Goal: Task Accomplishment & Management: Use online tool/utility

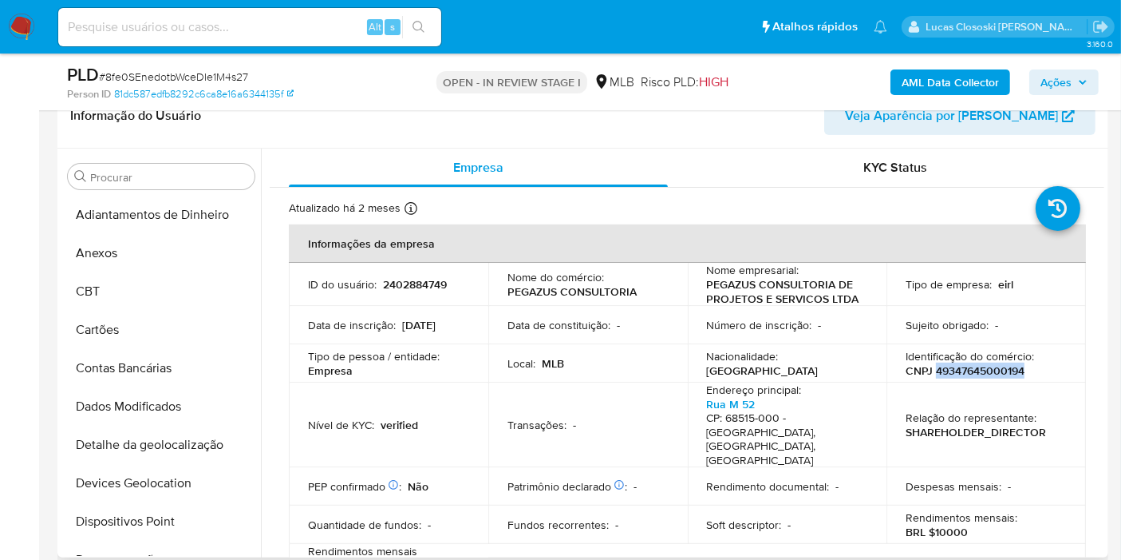
scroll to position [573, 0]
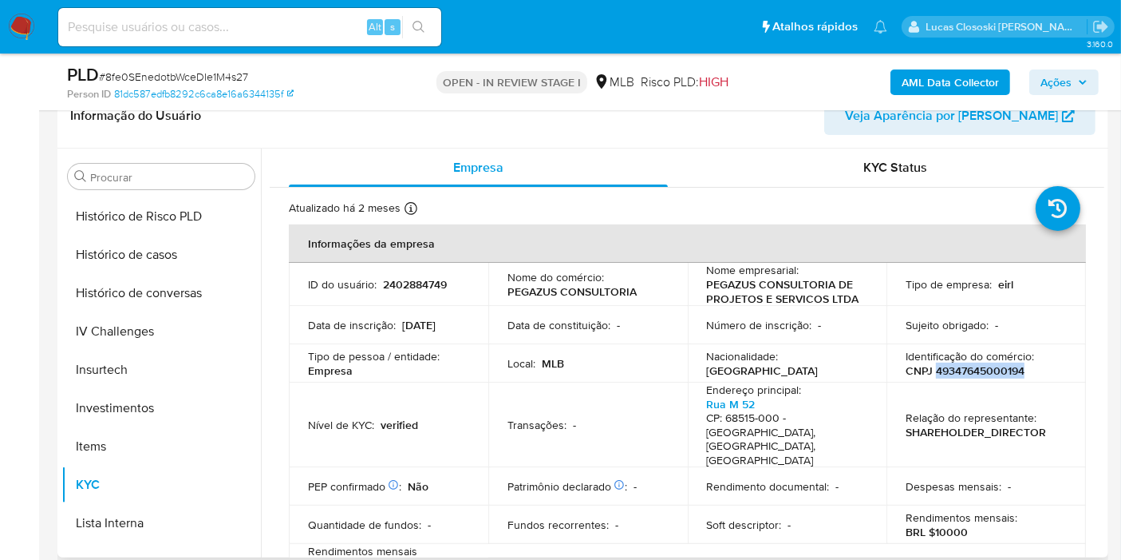
click at [992, 377] on p "CNPJ 49347645000194" at bounding box center [965, 370] width 119 height 14
click at [951, 77] on b "AML Data Collector" at bounding box center [950, 82] width 97 height 26
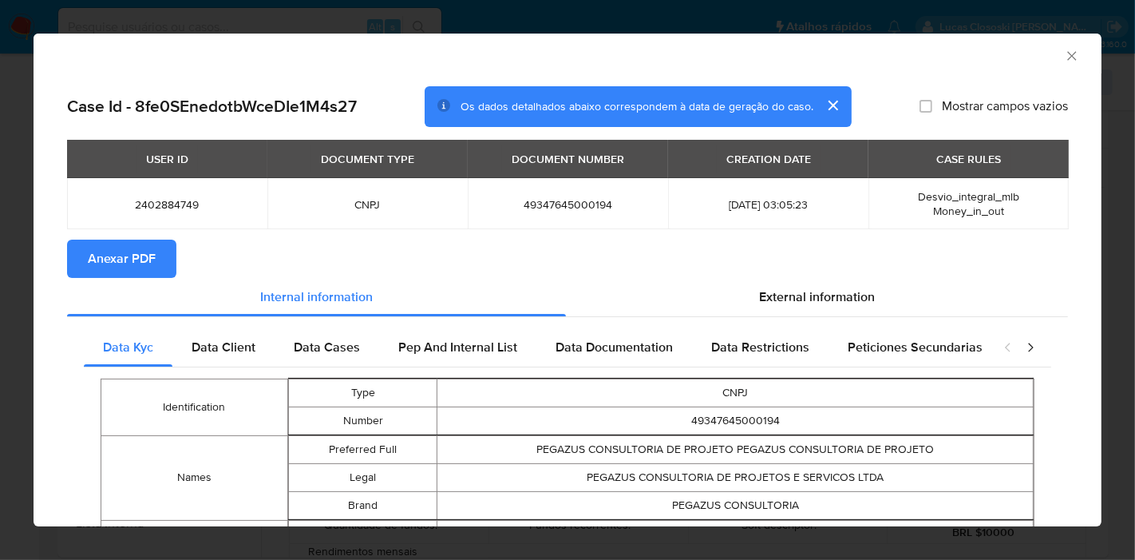
click at [157, 271] on button "Anexar PDF" at bounding box center [121, 258] width 109 height 38
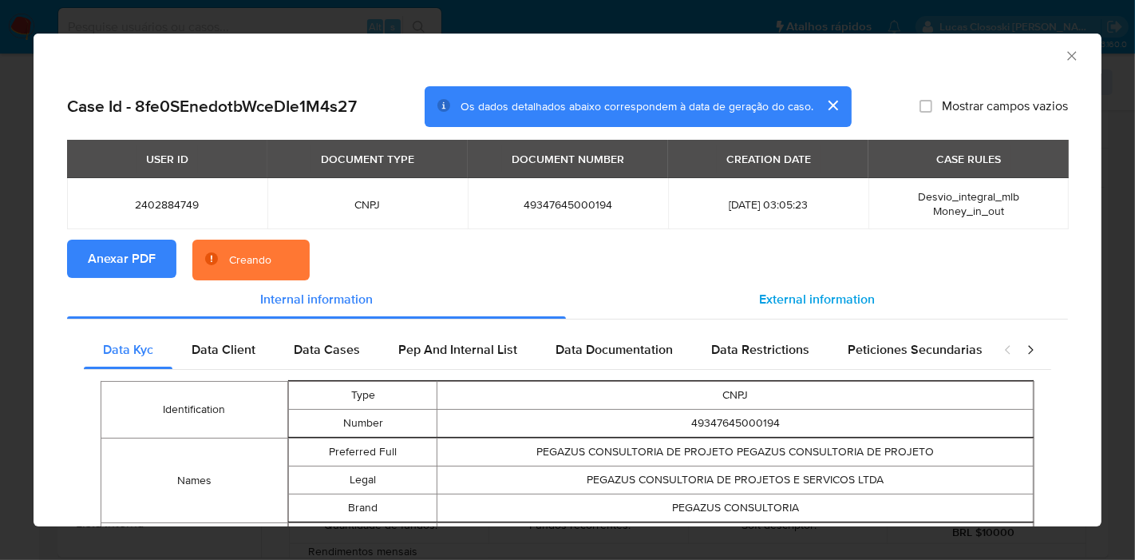
click at [862, 302] on span "External information" at bounding box center [817, 299] width 116 height 18
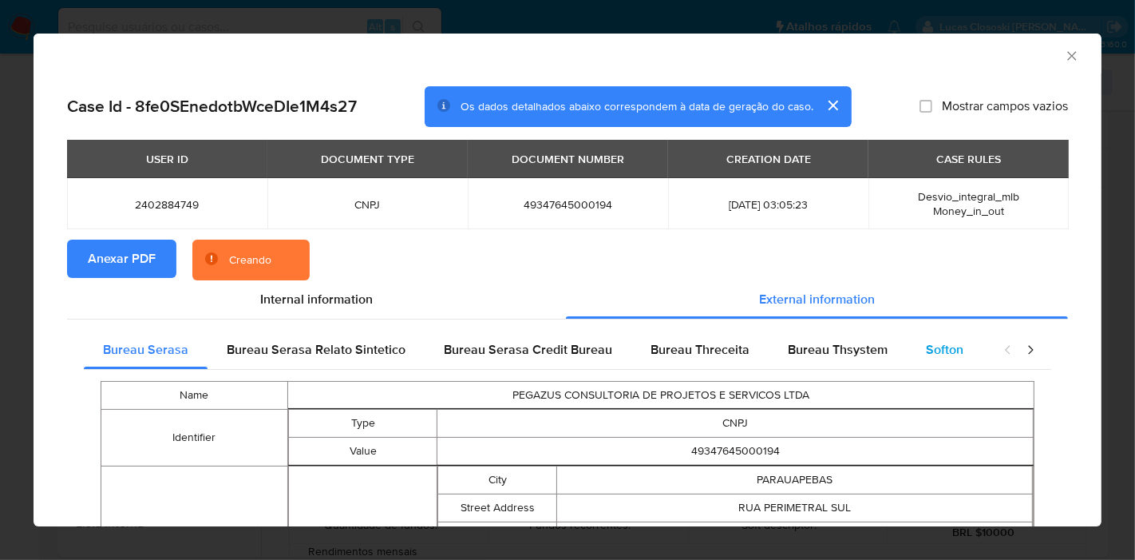
click at [914, 366] on div "Softon" at bounding box center [945, 349] width 76 height 38
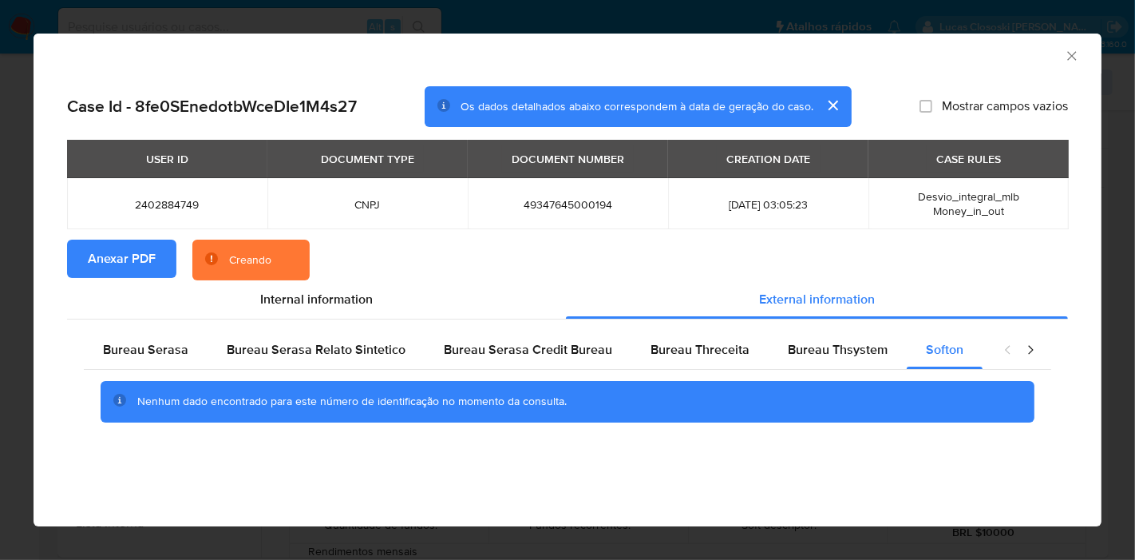
click at [1075, 53] on icon "Fechar a janela" at bounding box center [1072, 56] width 16 height 16
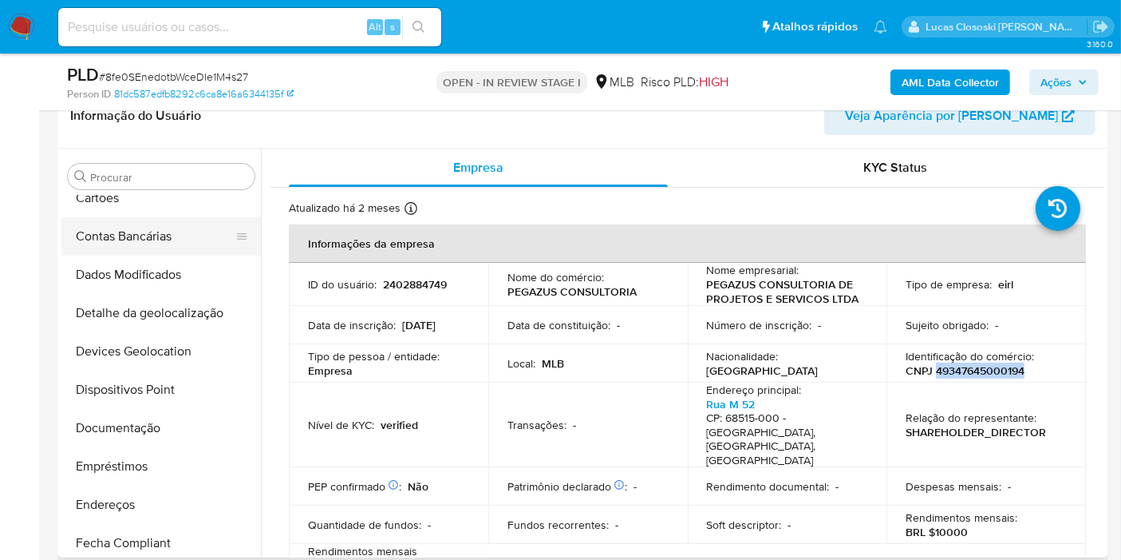
scroll to position [41, 0]
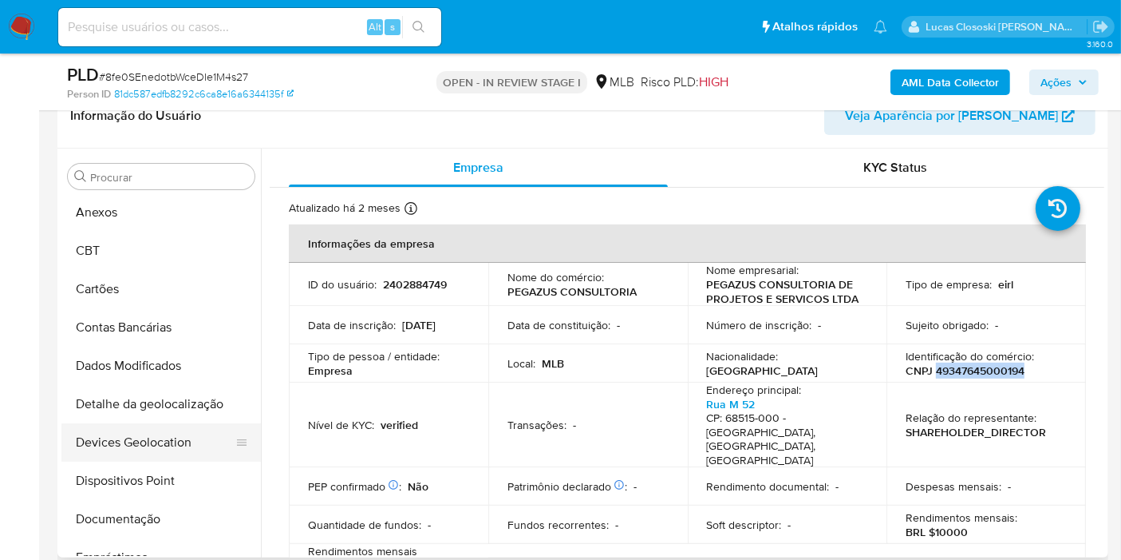
click at [129, 448] on button "Devices Geolocation" at bounding box center [154, 442] width 187 height 38
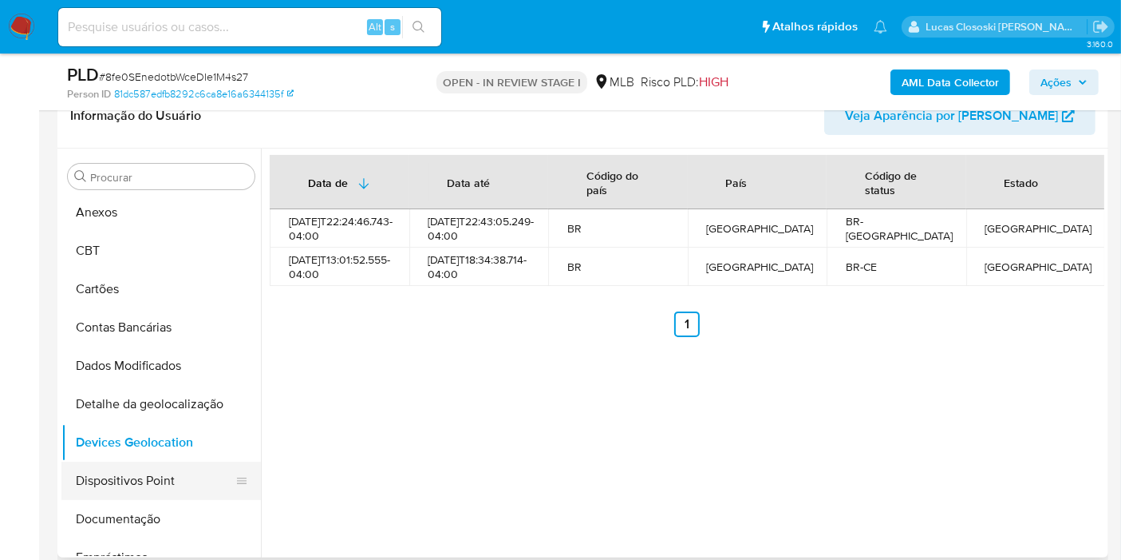
click at [138, 461] on button "Dispositivos Point" at bounding box center [154, 480] width 187 height 38
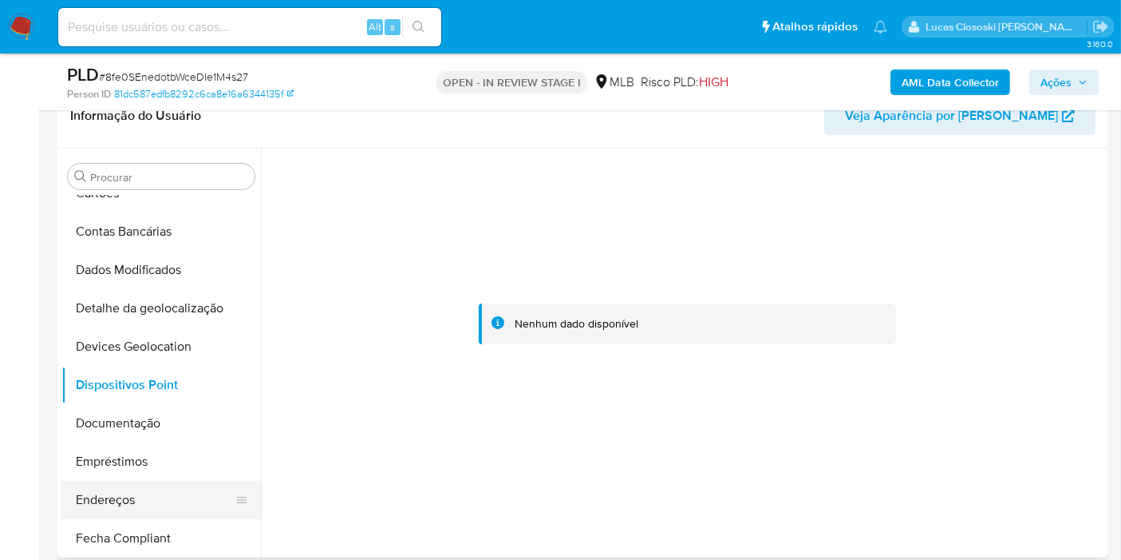
scroll to position [219, 0]
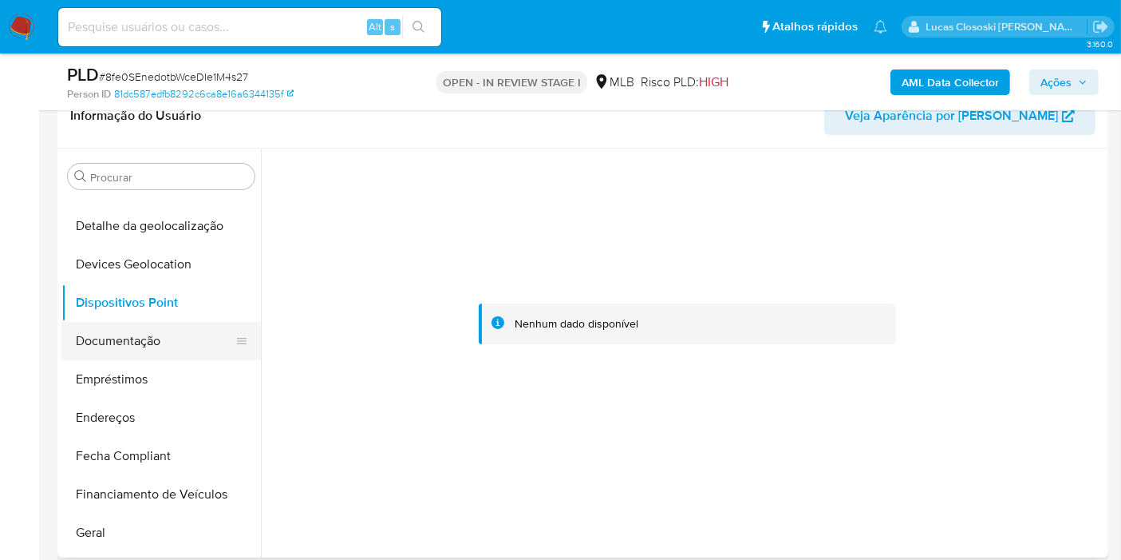
click at [146, 357] on button "Documentação" at bounding box center [154, 341] width 187 height 38
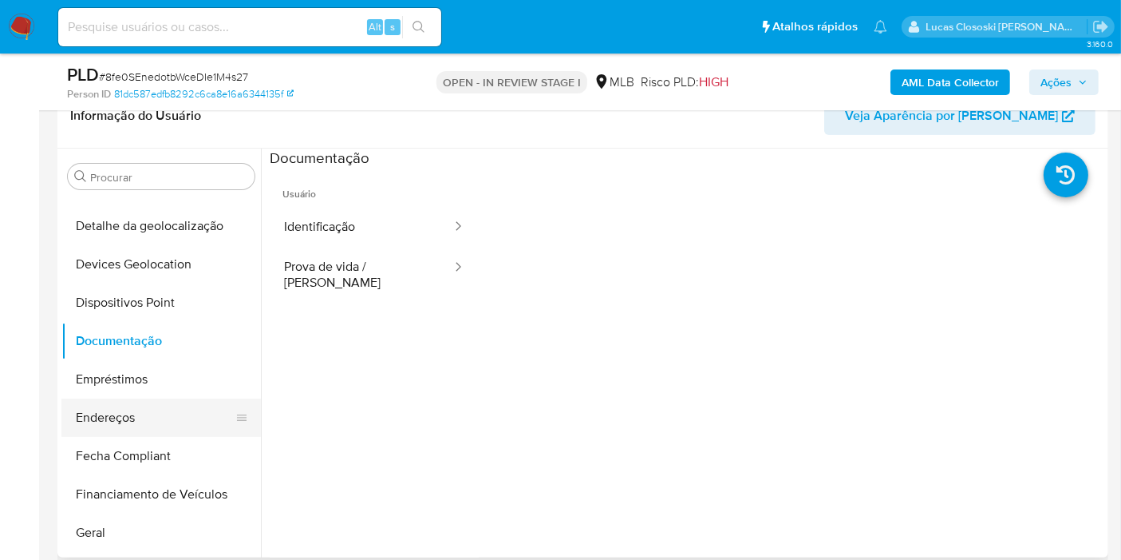
click at [139, 412] on button "Endereços" at bounding box center [154, 417] width 187 height 38
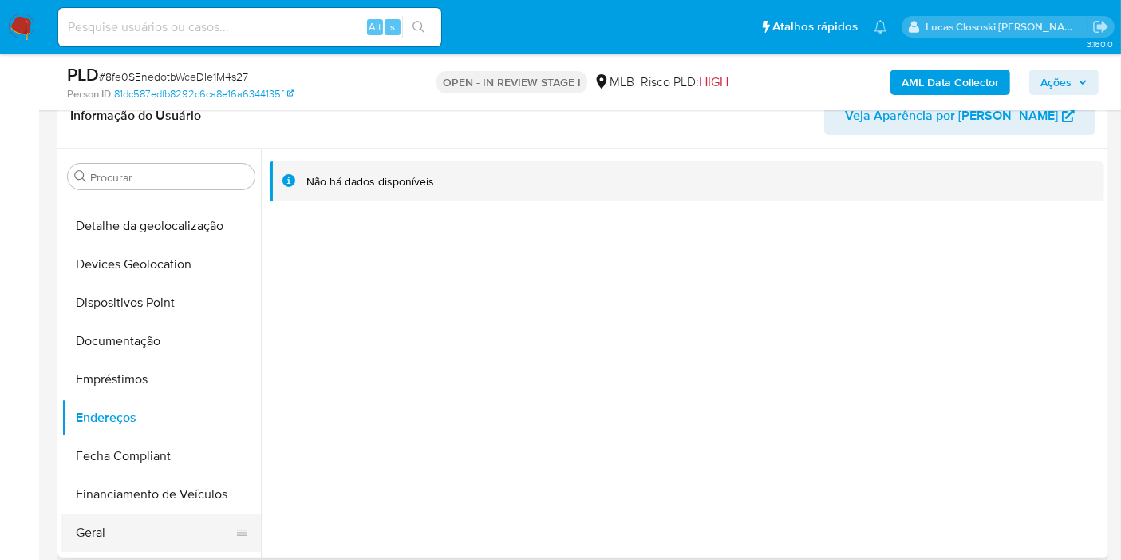
scroll to position [307, 0]
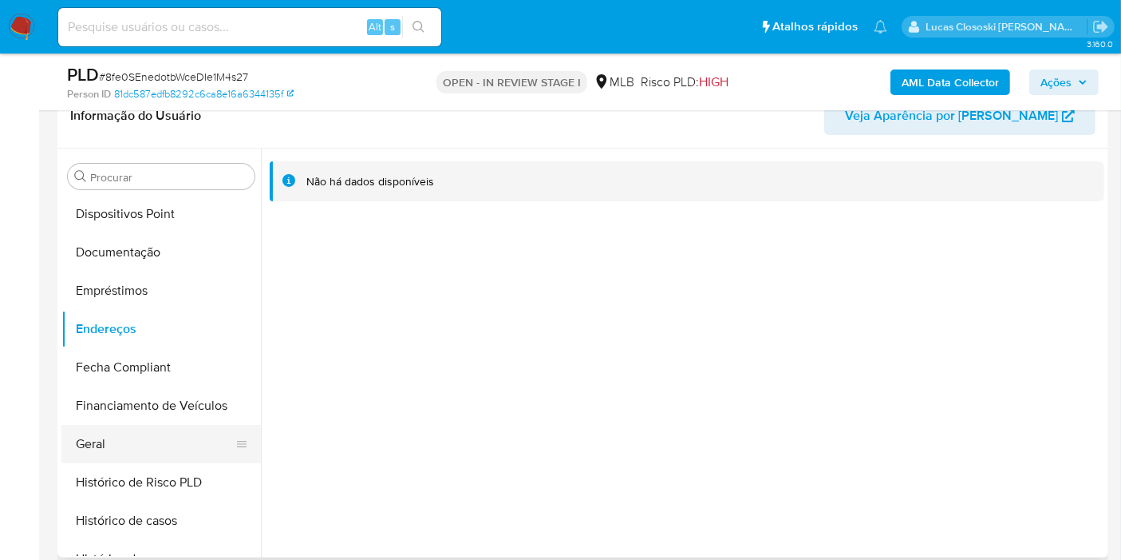
click at [144, 451] on button "Geral" at bounding box center [154, 444] width 187 height 38
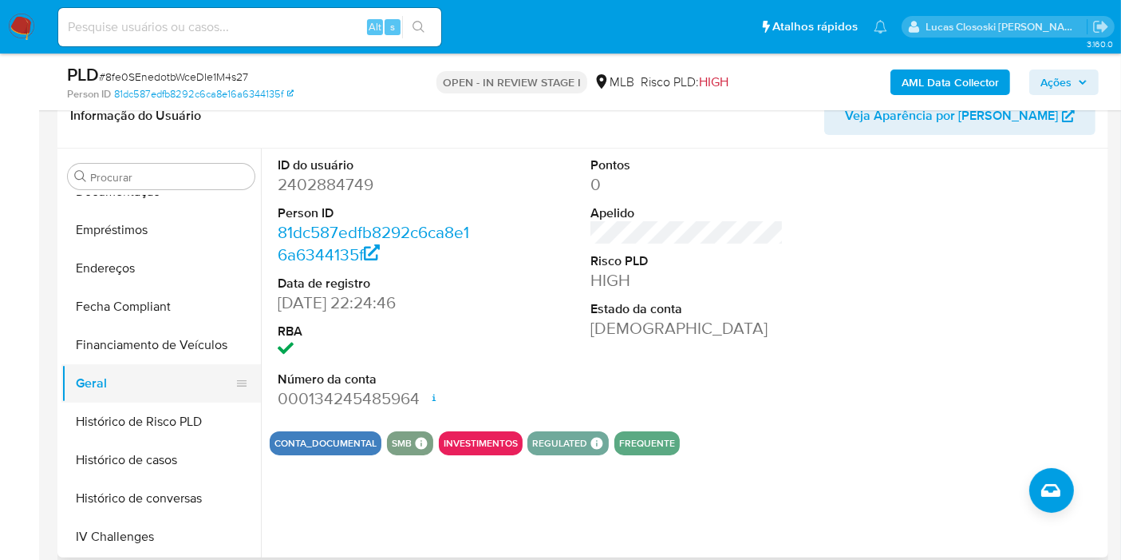
scroll to position [396, 0]
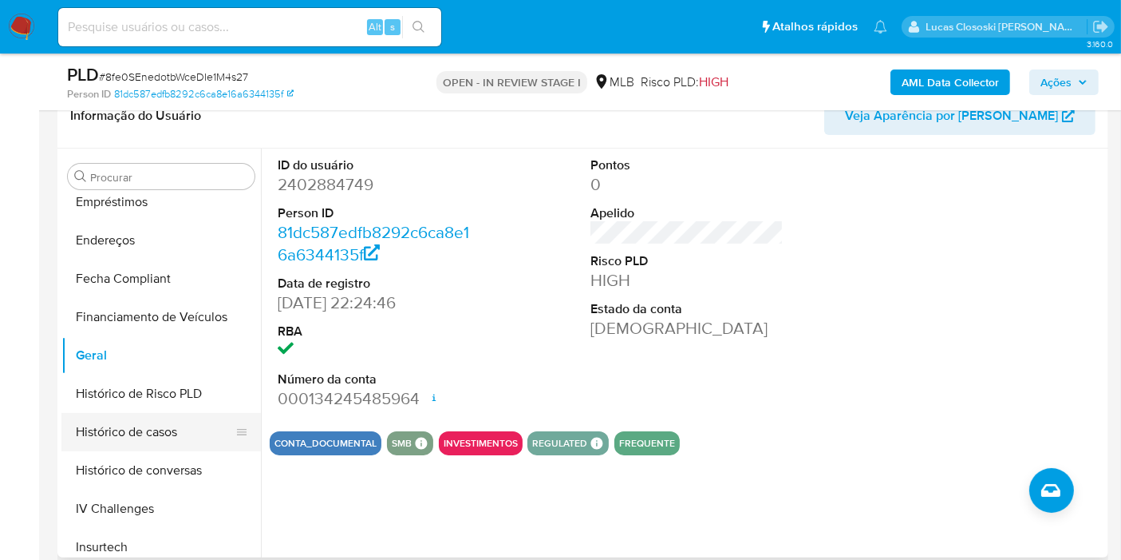
click at [147, 419] on button "Histórico de casos" at bounding box center [154, 432] width 187 height 38
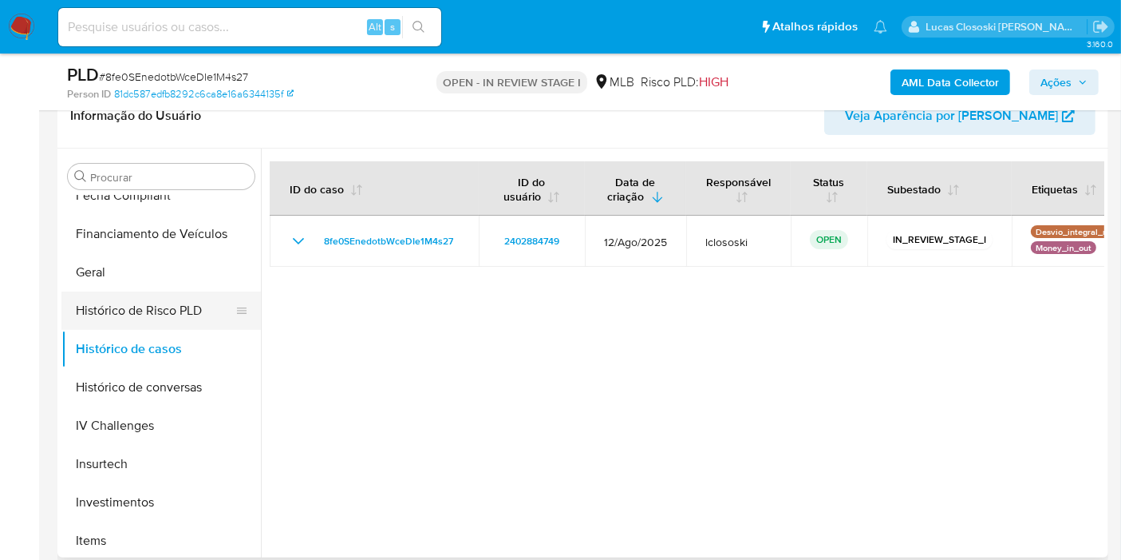
scroll to position [573, 0]
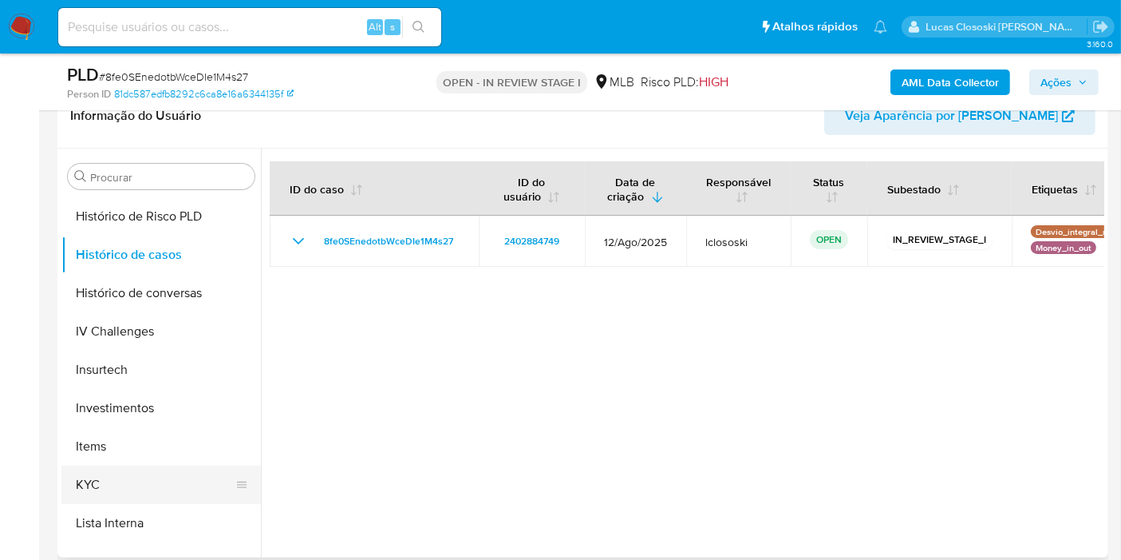
click at [154, 481] on button "KYC" at bounding box center [154, 484] width 187 height 38
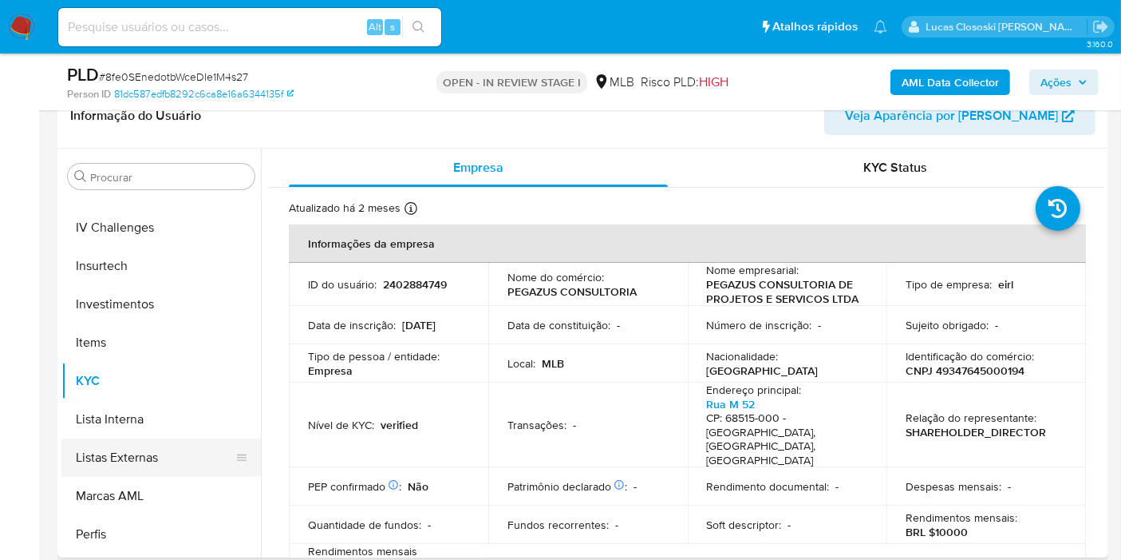
scroll to position [750, 0]
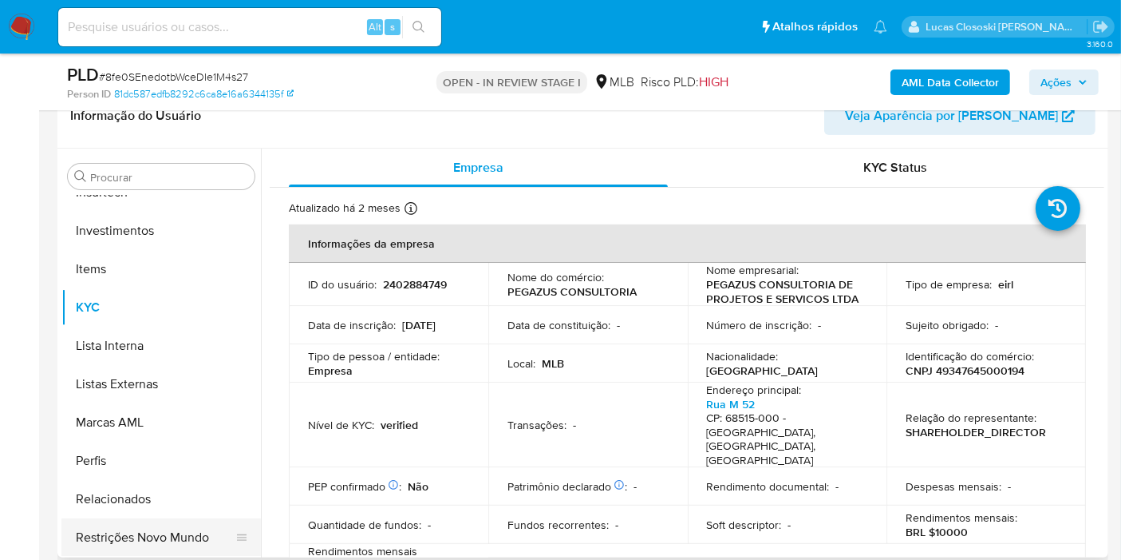
click at [176, 525] on button "Restrições Novo Mundo" at bounding box center [154, 537] width 187 height 38
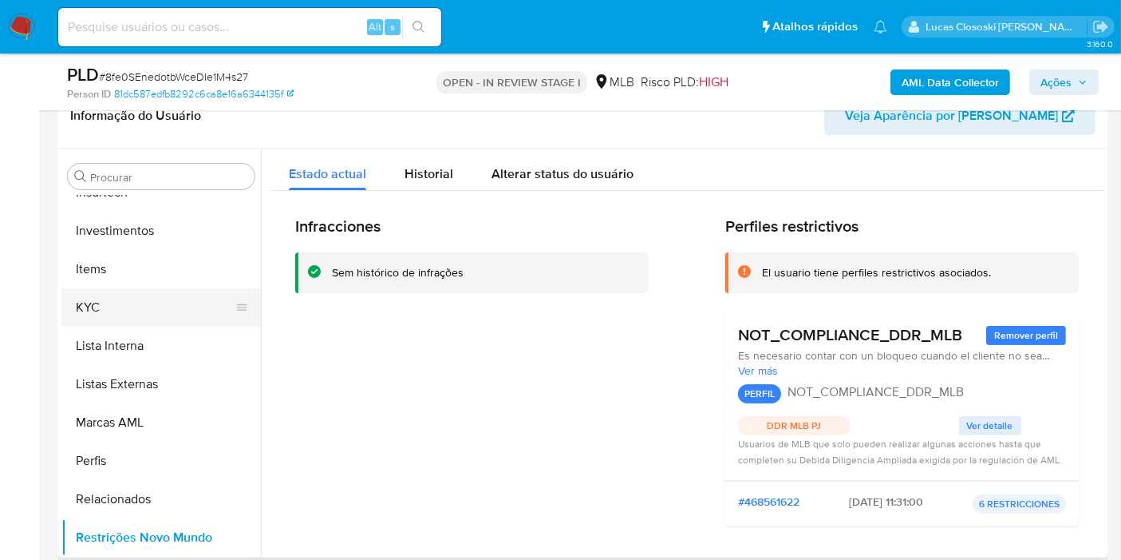
click at [165, 303] on button "KYC" at bounding box center [154, 307] width 187 height 38
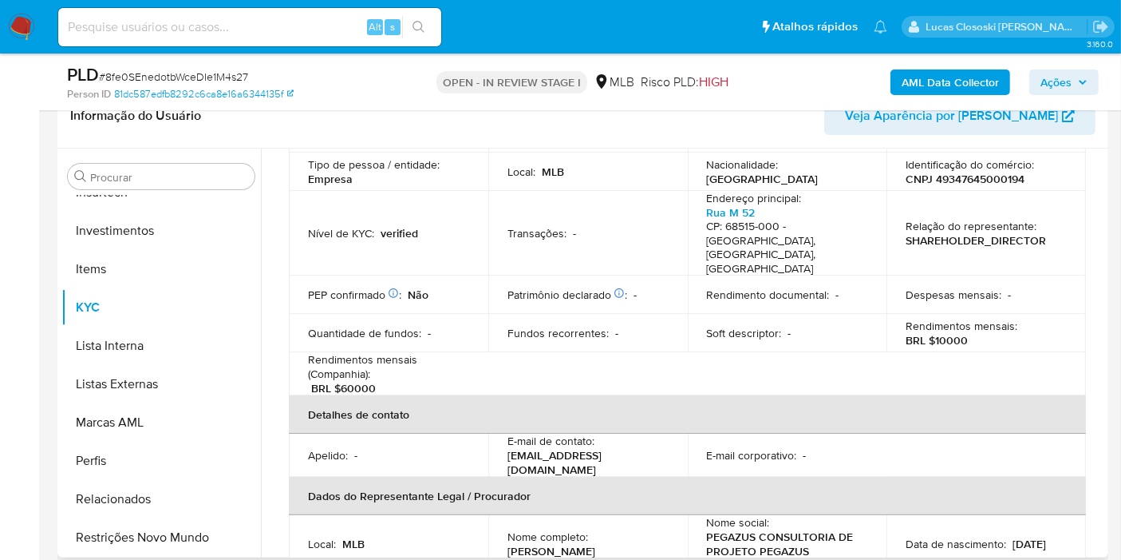
scroll to position [354, 0]
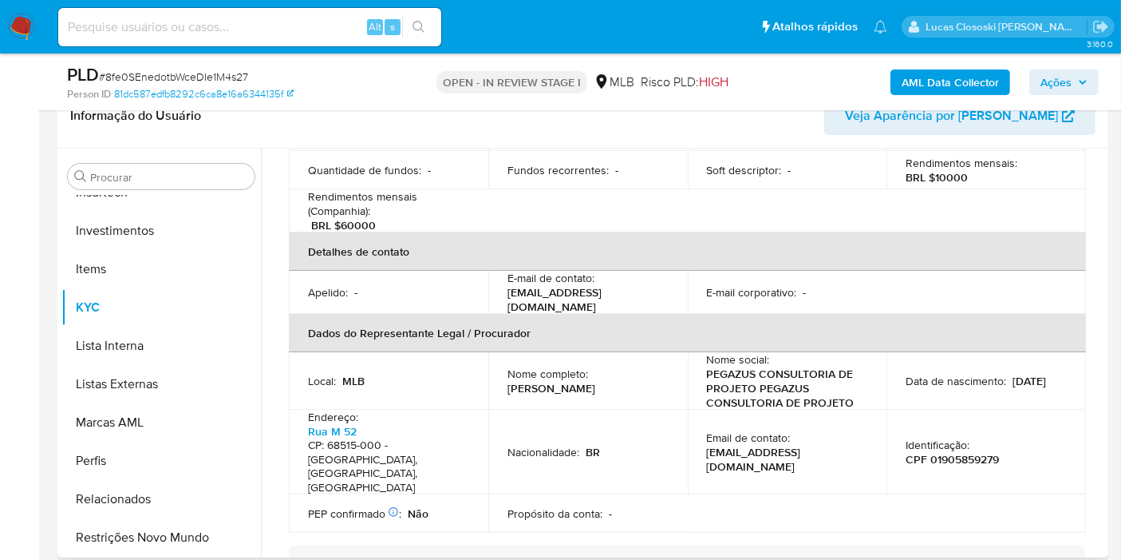
drag, startPoint x: 504, startPoint y: 358, endPoint x: 624, endPoint y: 353, distance: 120.7
click at [624, 353] on td "Nome completo : Aline Miguel Dos Anjos" at bounding box center [588, 380] width 200 height 57
click at [967, 452] on p "CPF 01905859279" at bounding box center [952, 459] width 93 height 14
copy p "01905859279"
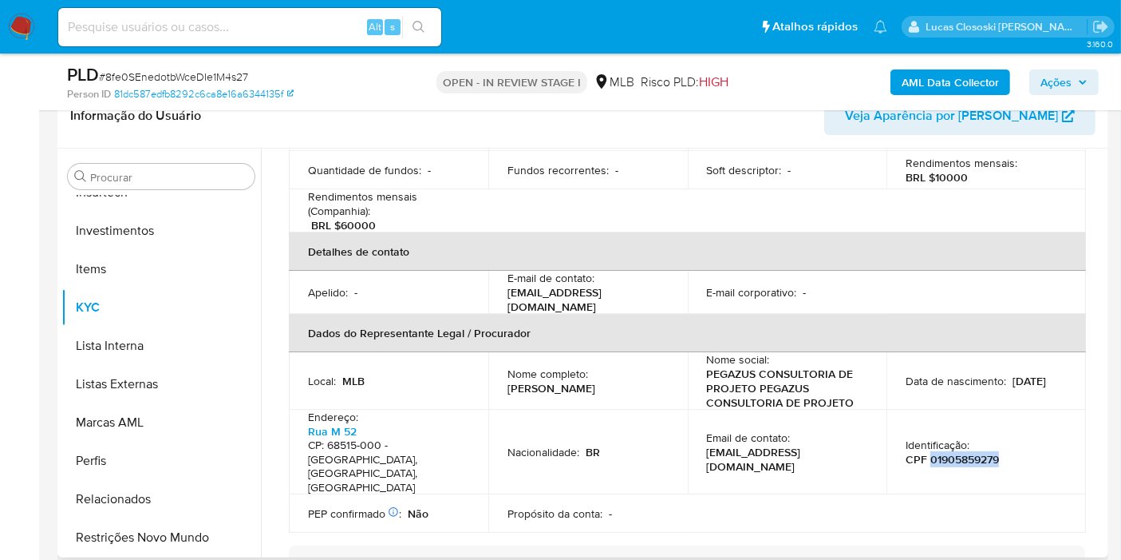
scroll to position [89, 0]
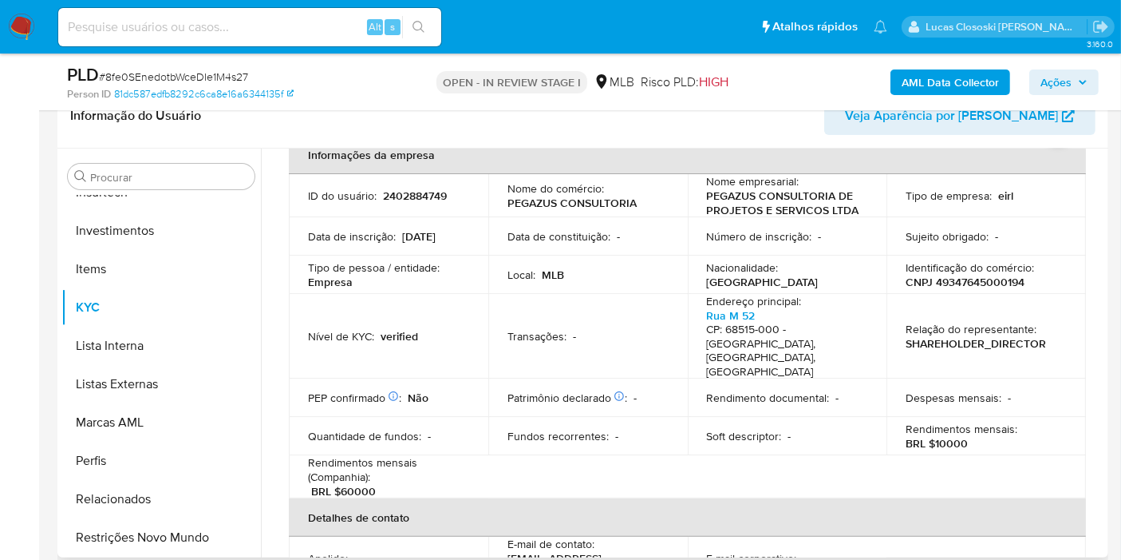
click at [1006, 291] on td "Identificação do comércio : CNPJ 49347645000194" at bounding box center [987, 274] width 200 height 38
click at [992, 280] on p "CNPJ 49347645000194" at bounding box center [965, 282] width 119 height 14
copy p "49347645000194"
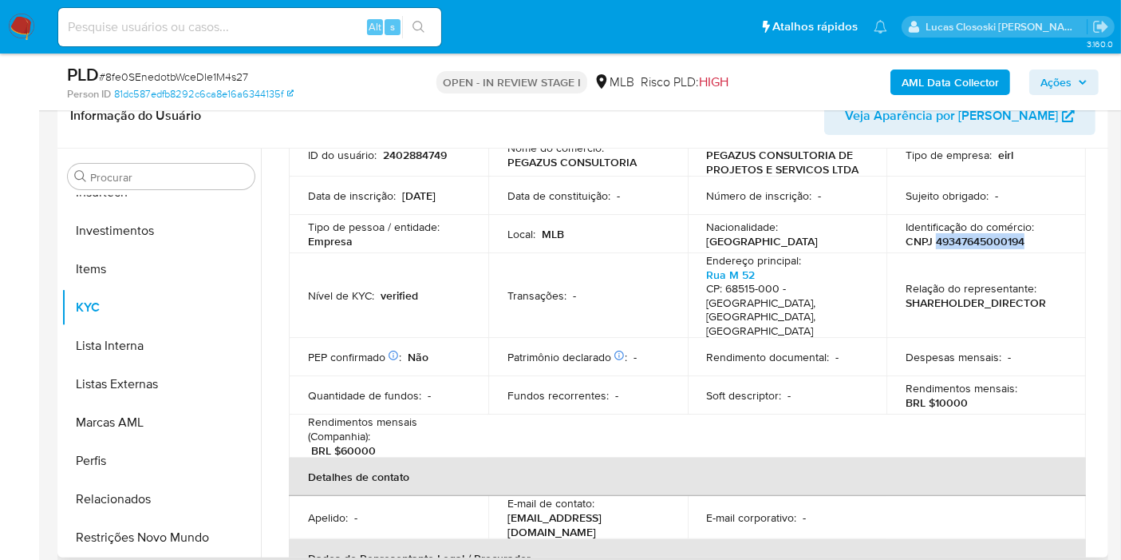
scroll to position [9, 0]
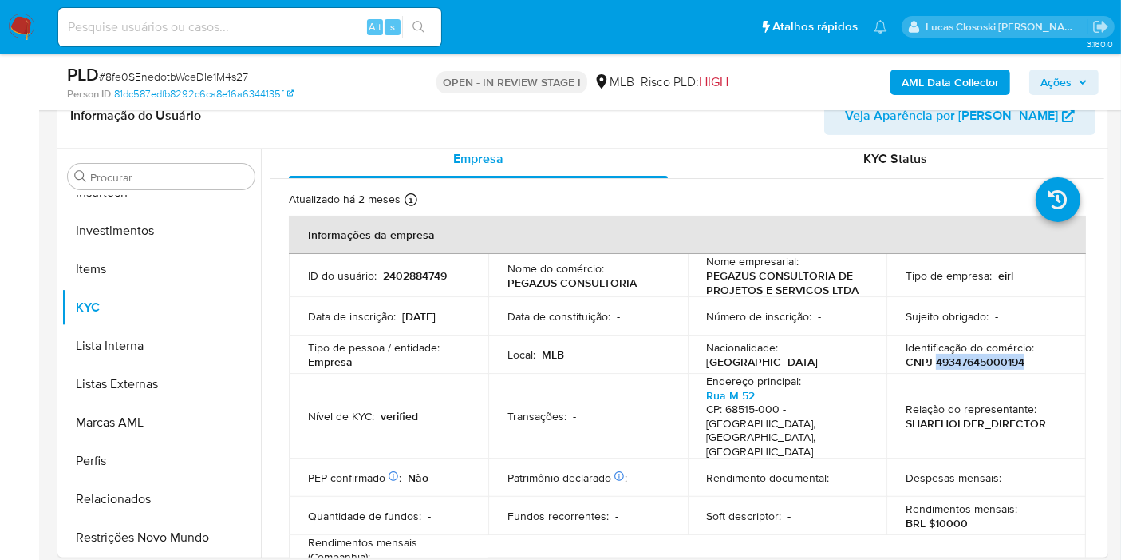
copy p "49347645000194"
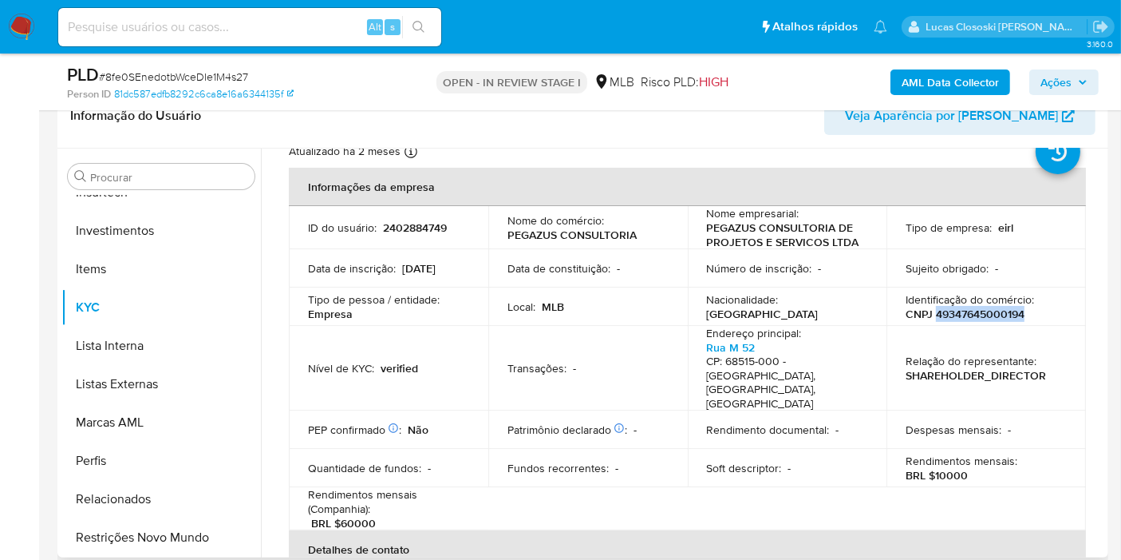
scroll to position [0, 0]
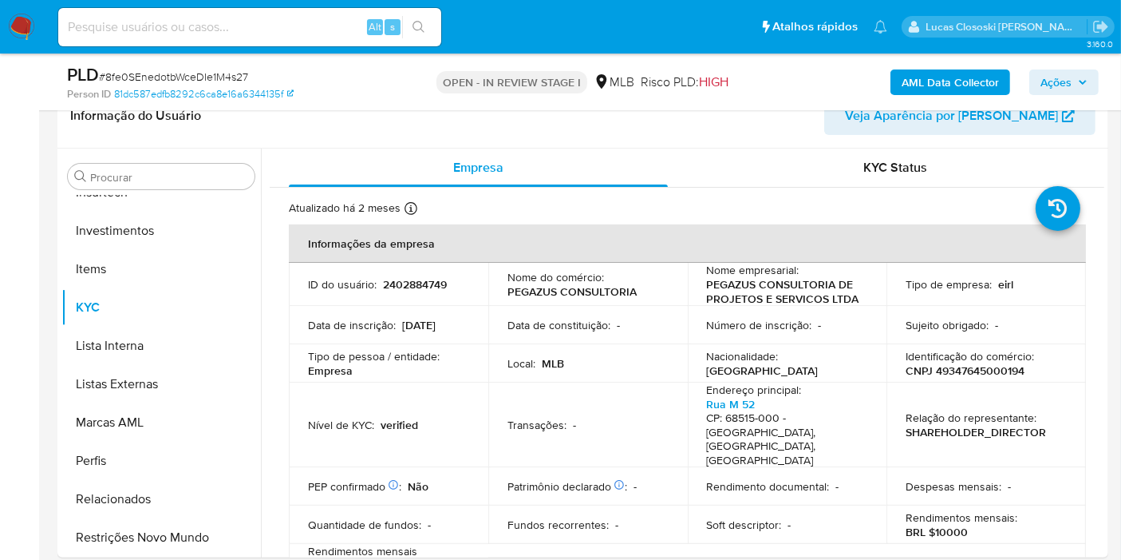
click at [176, 81] on span "# 8fe0SEnedotbWceDIe1M4s27" at bounding box center [173, 77] width 149 height 16
copy span "8fe0SEnedotbWceDIe1M4s27"
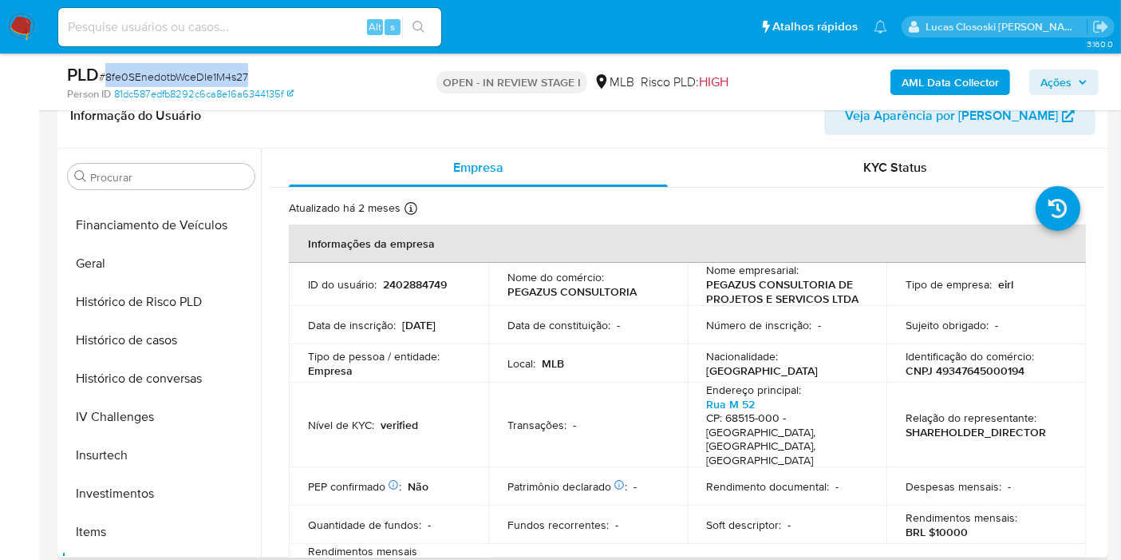
scroll to position [396, 0]
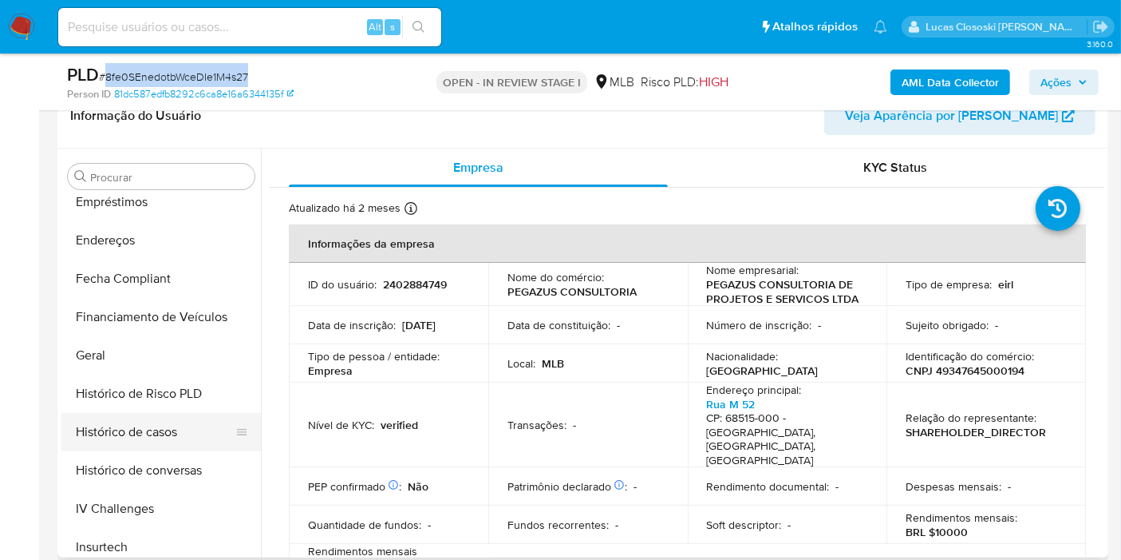
click at [107, 416] on button "Histórico de casos" at bounding box center [154, 432] width 187 height 38
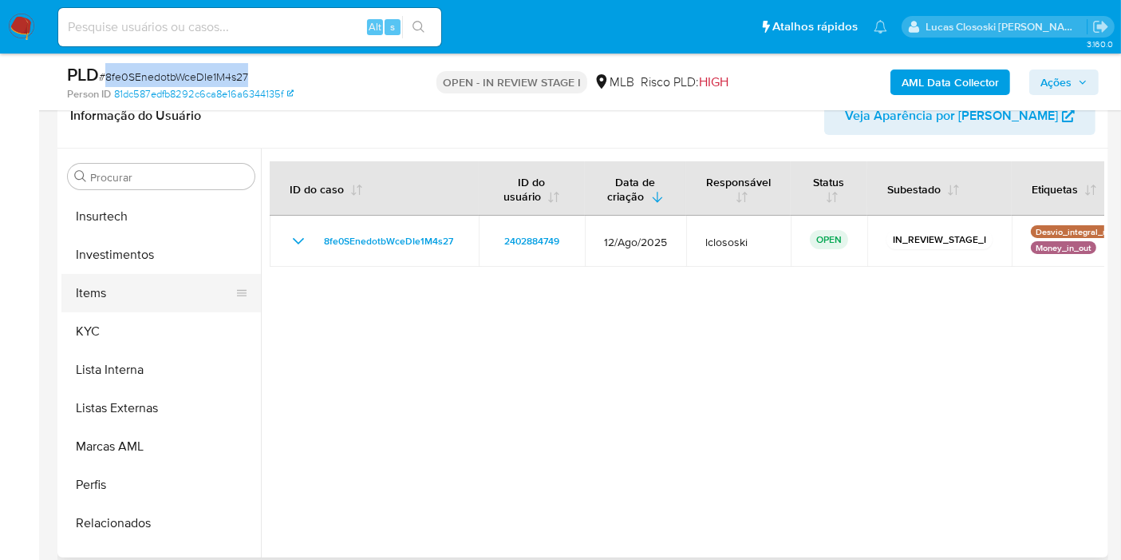
scroll to position [750, 0]
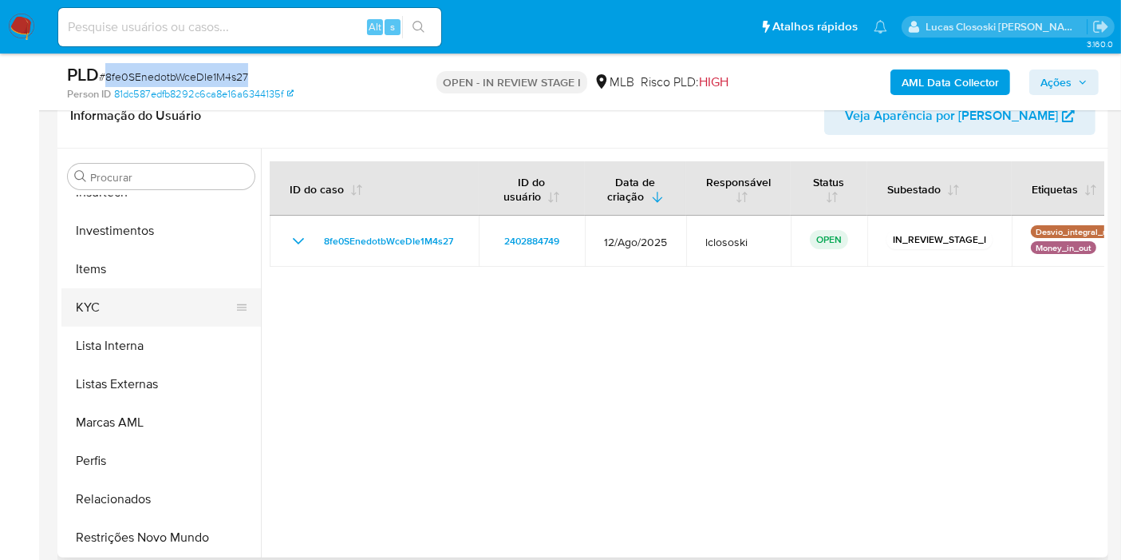
click at [121, 310] on button "KYC" at bounding box center [154, 307] width 187 height 38
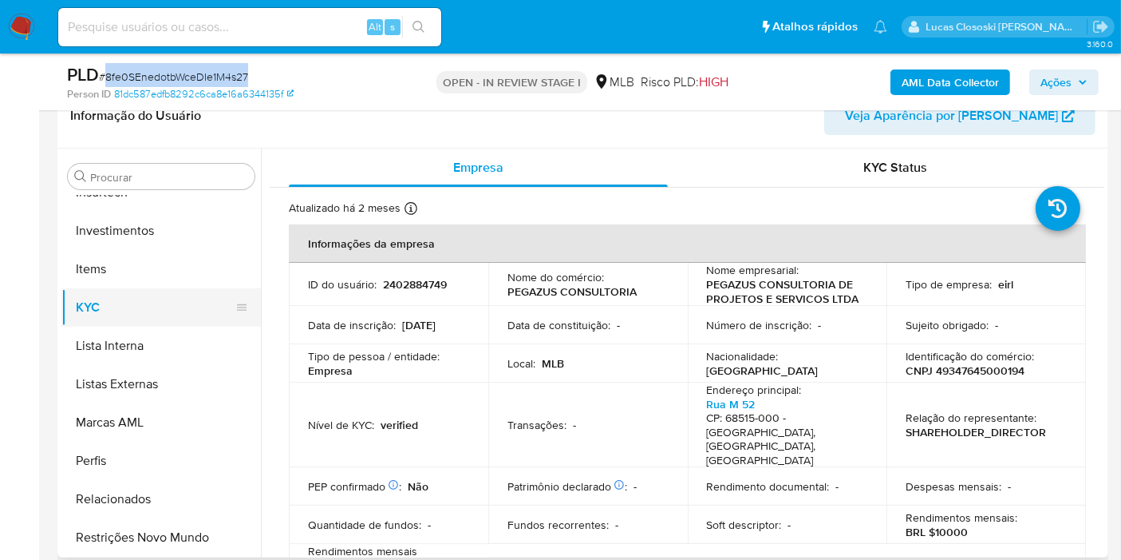
scroll to position [396, 0]
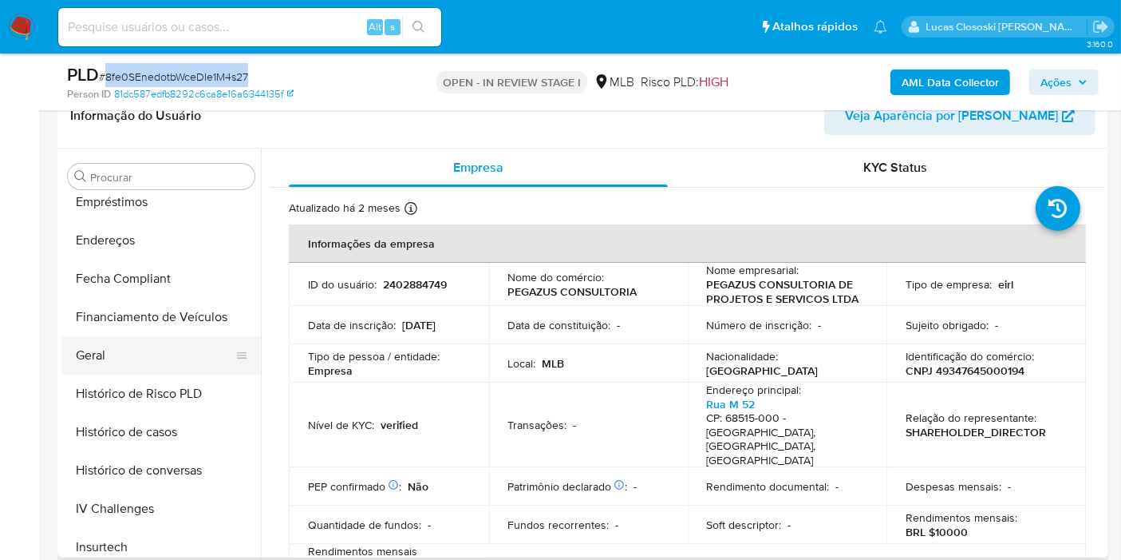
click at [133, 351] on button "Geral" at bounding box center [154, 355] width 187 height 38
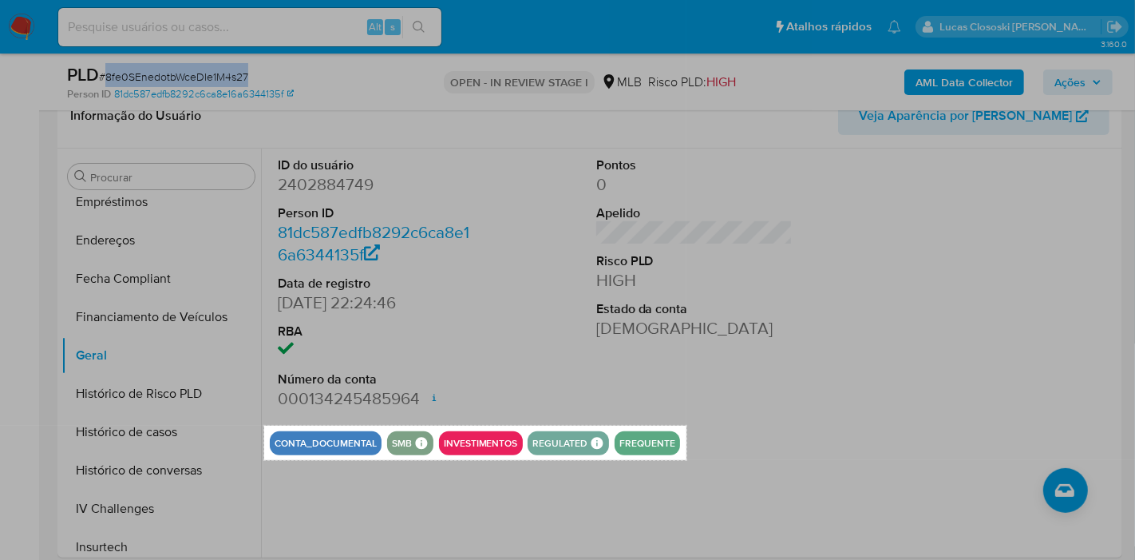
drag, startPoint x: 264, startPoint y: 425, endPoint x: 702, endPoint y: 459, distance: 439.6
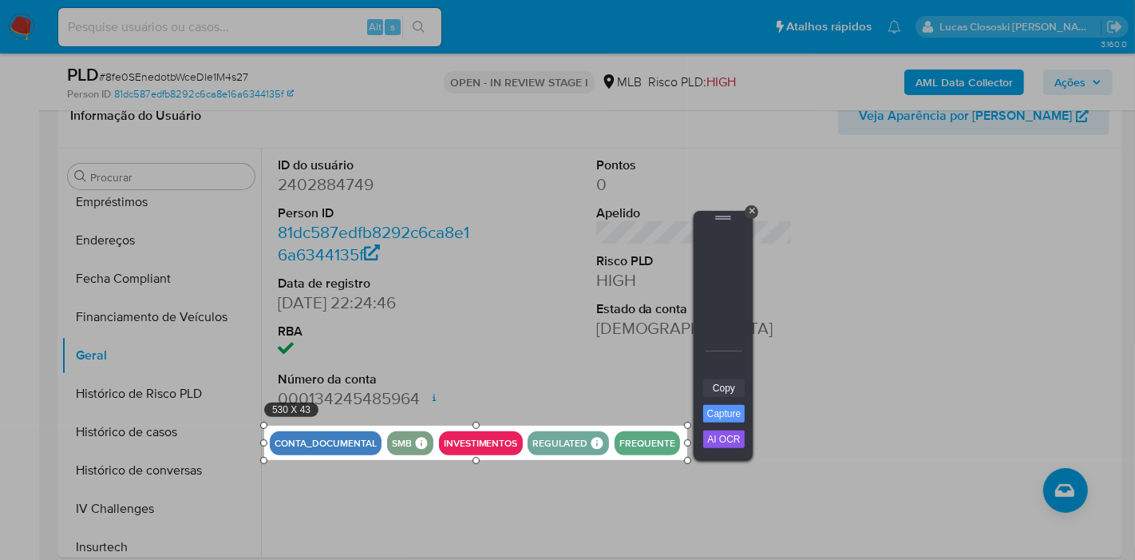
click at [720, 382] on link "Copy" at bounding box center [724, 388] width 42 height 18
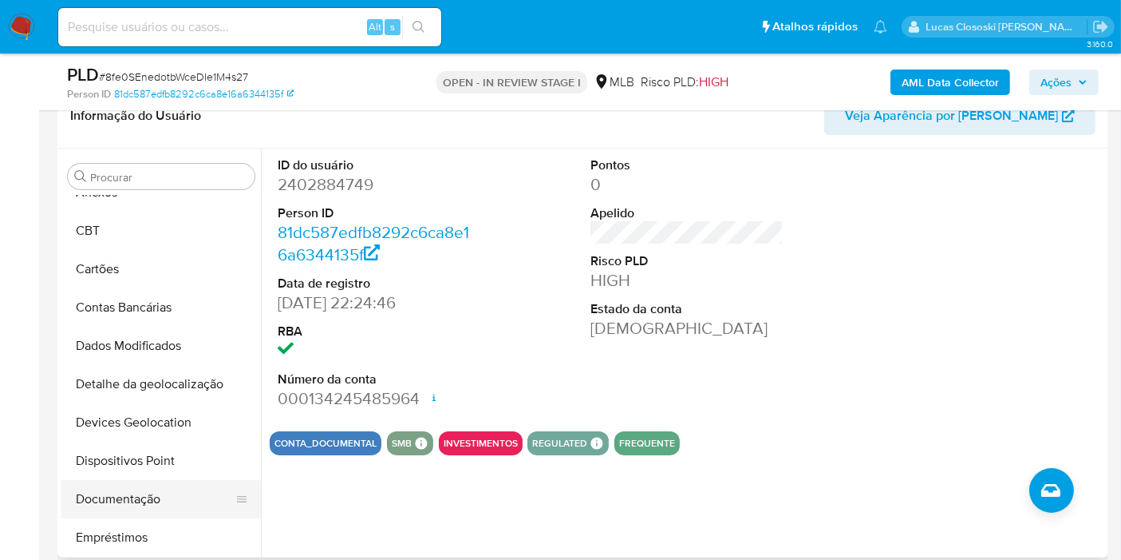
scroll to position [89, 0]
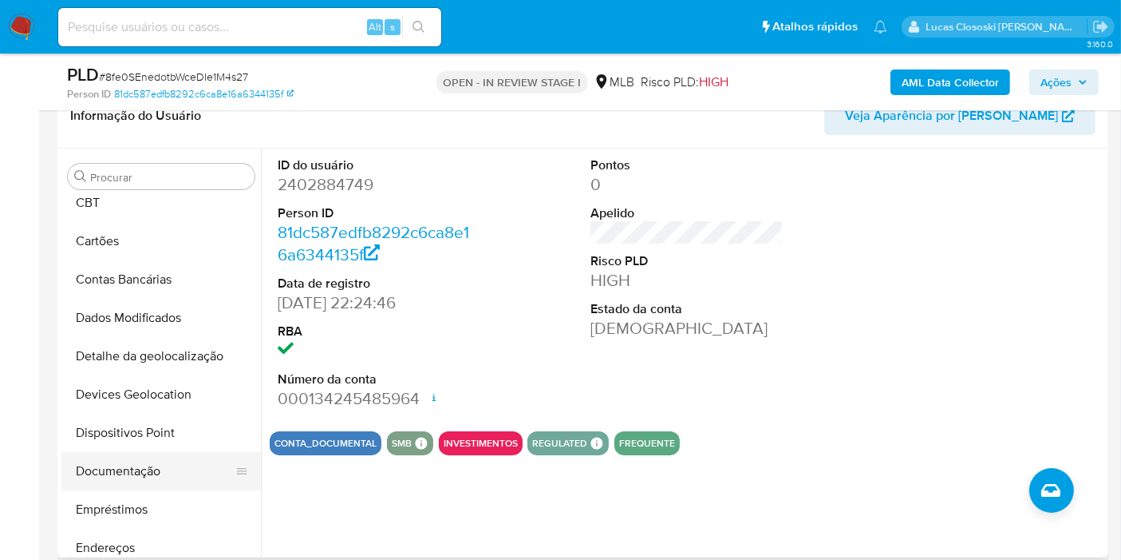
click at [122, 487] on button "Documentação" at bounding box center [154, 471] width 187 height 38
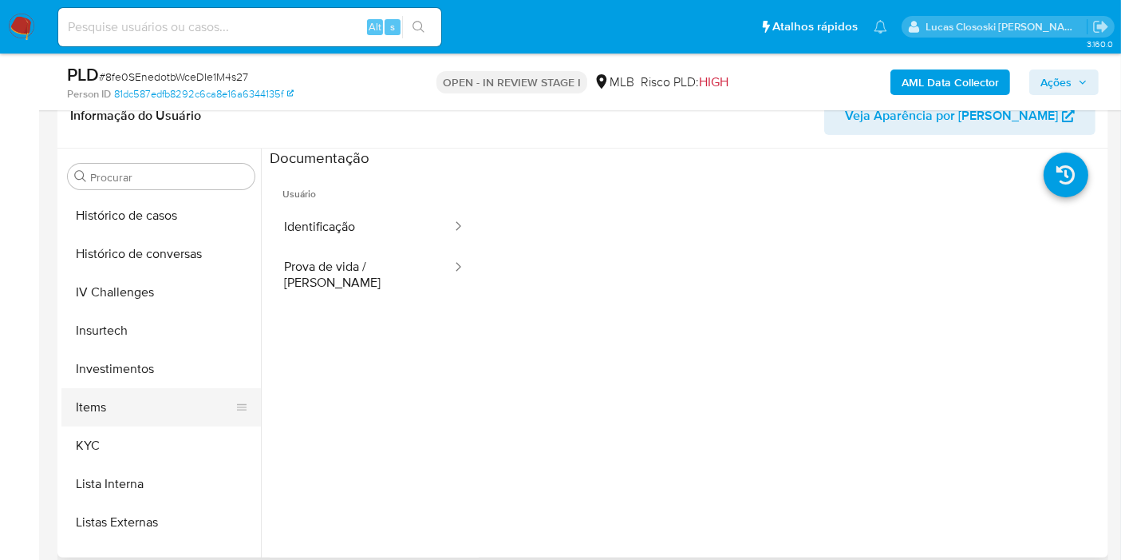
scroll to position [620, 0]
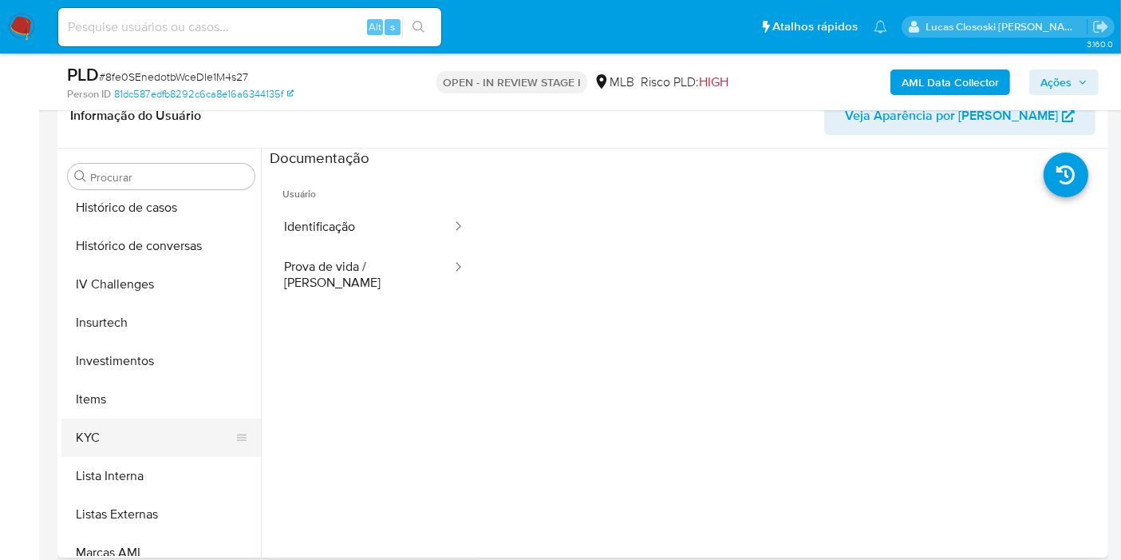
click at [134, 444] on button "KYC" at bounding box center [154, 437] width 187 height 38
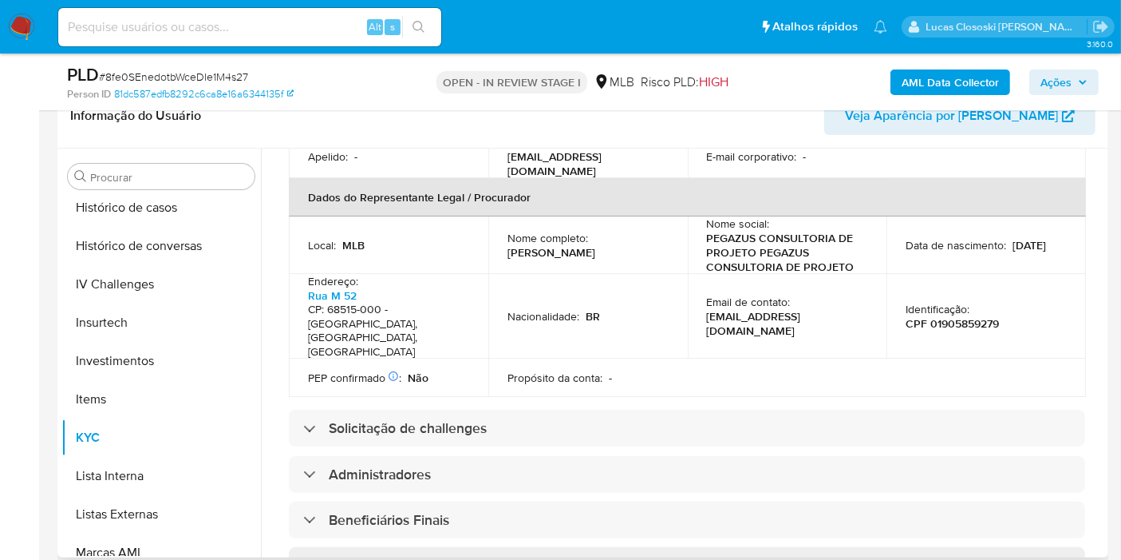
scroll to position [354, 0]
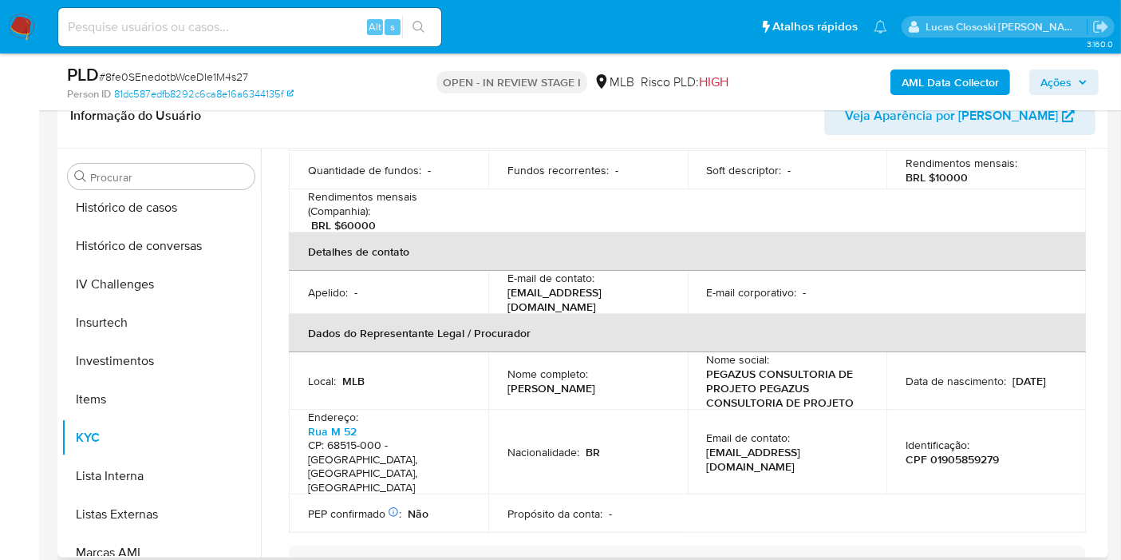
drag, startPoint x: 497, startPoint y: 354, endPoint x: 643, endPoint y: 354, distance: 145.3
click at [643, 354] on td "Nome completo : Aline Miguel Dos Anjos" at bounding box center [588, 380] width 200 height 57
copy p "Aline Miguel Dos Anjos"
click at [975, 452] on p "CPF 01905859279" at bounding box center [952, 459] width 93 height 14
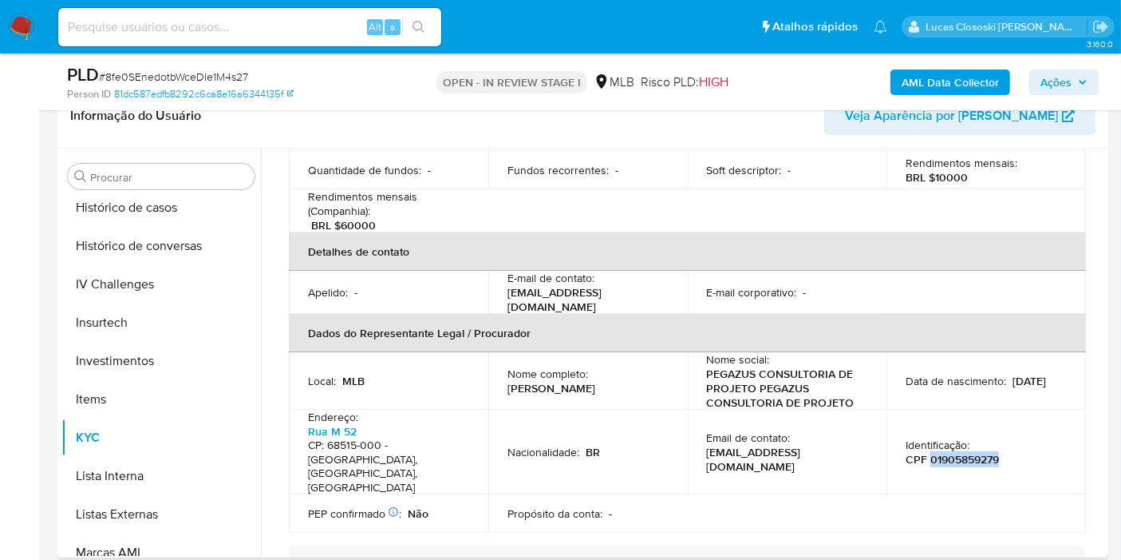
copy p "01905859279"
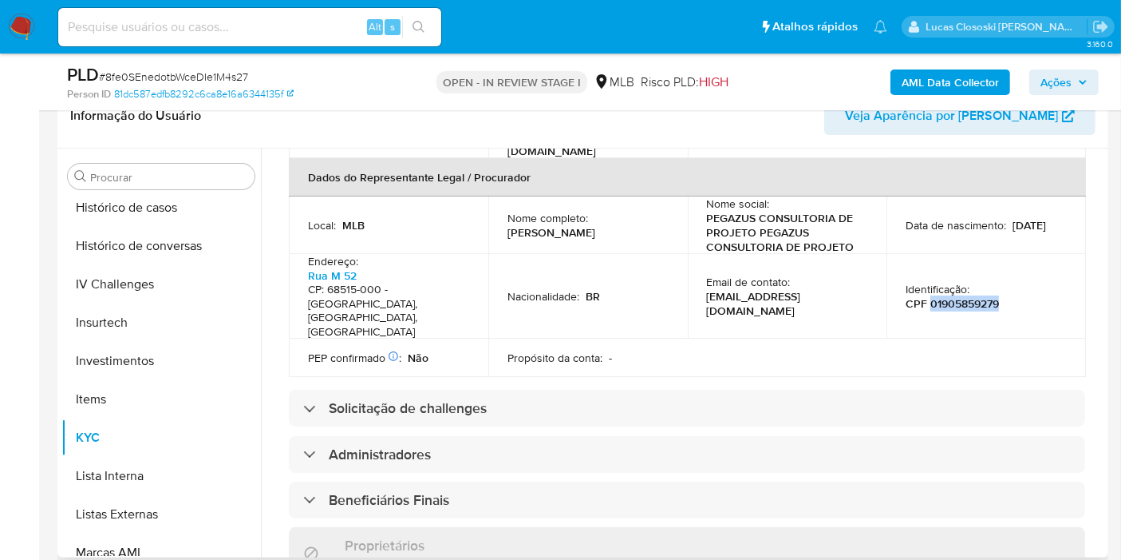
scroll to position [443, 0]
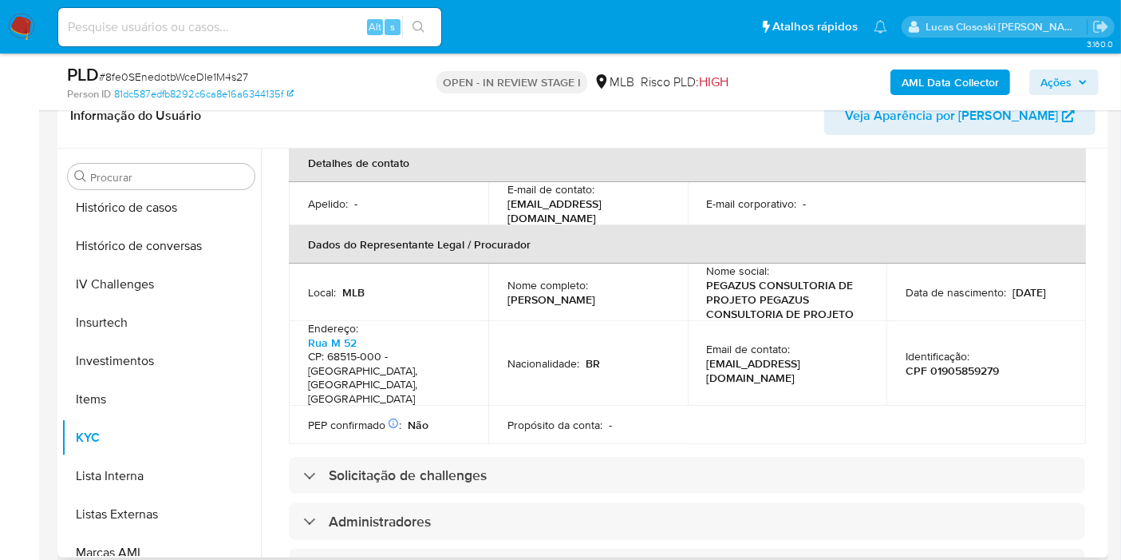
click at [429, 350] on h4 "CP: 68515-000 - Parauapebas, Pará, Brasil" at bounding box center [385, 378] width 155 height 56
copy h4 "Parauapebas"
click at [1087, 92] on span "Ações" at bounding box center [1064, 82] width 47 height 22
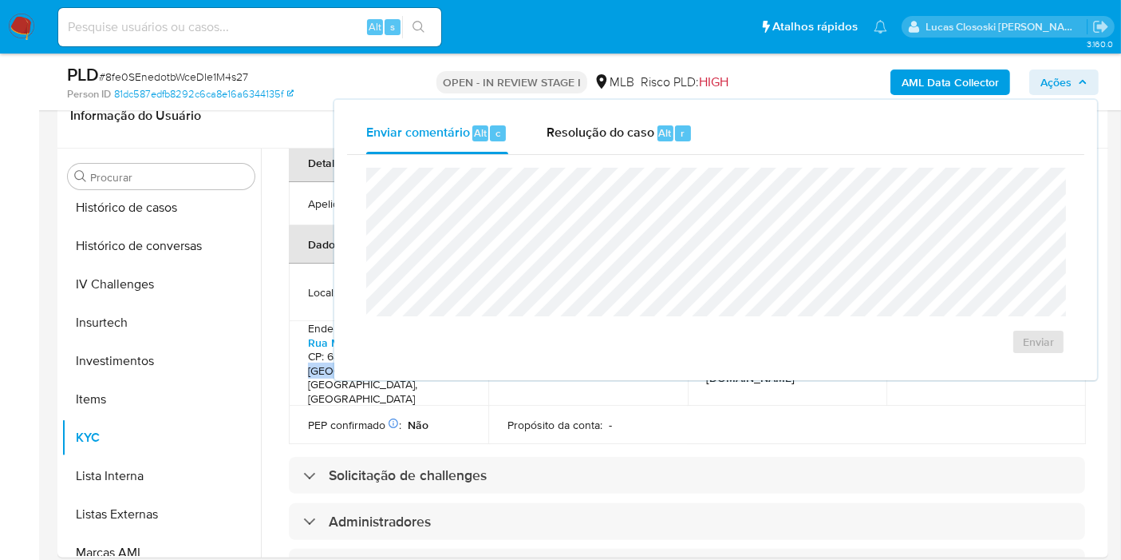
drag, startPoint x: 654, startPoint y: 117, endPoint x: 636, endPoint y: 164, distance: 50.3
click at [652, 117] on div "Resolução do caso Alt r" at bounding box center [620, 134] width 146 height 42
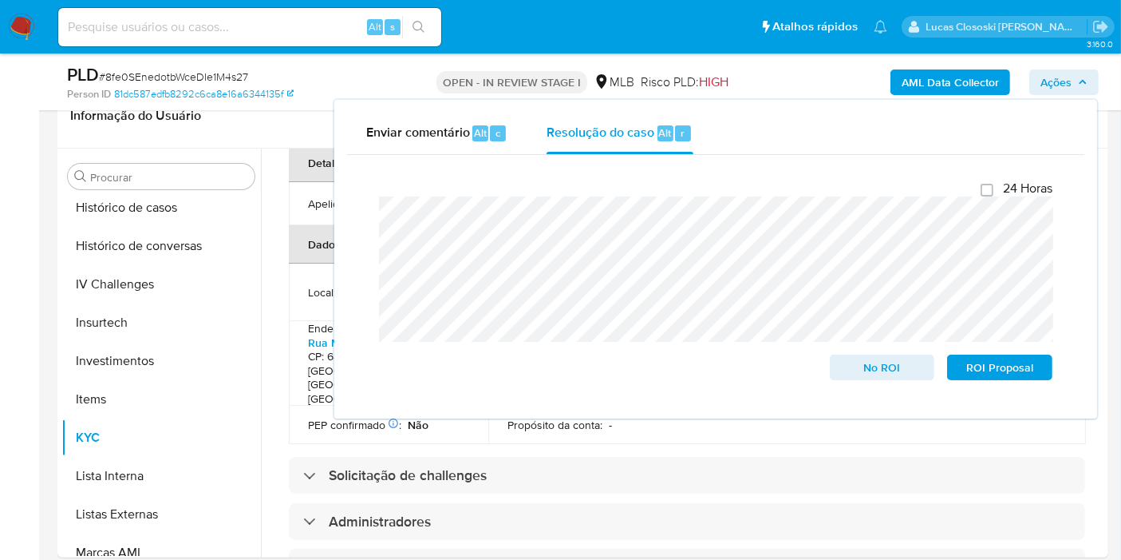
click at [1079, 85] on icon "button" at bounding box center [1083, 82] width 10 height 10
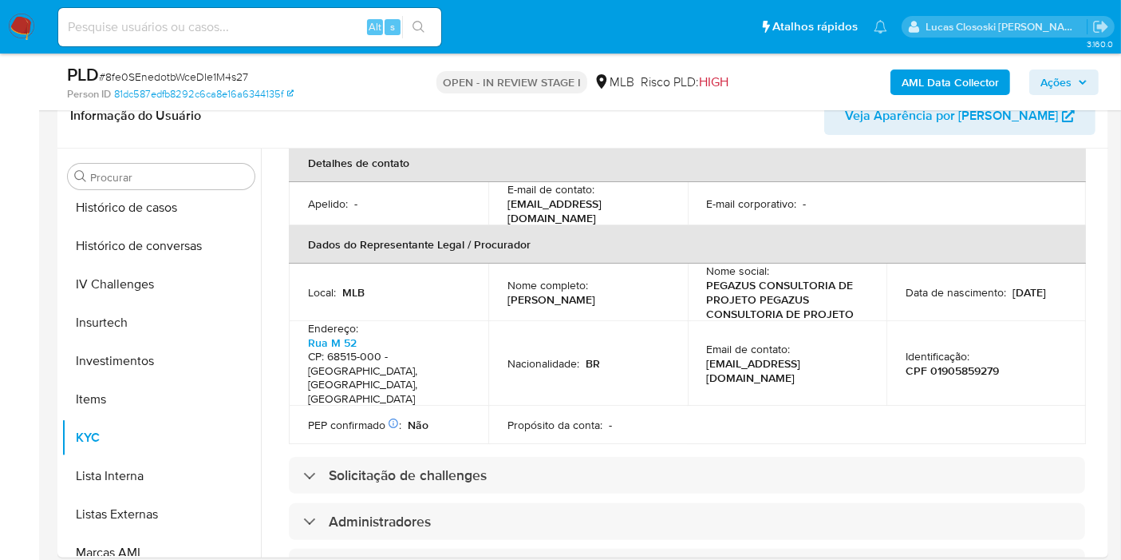
click at [1065, 85] on span "Ações" at bounding box center [1056, 82] width 31 height 26
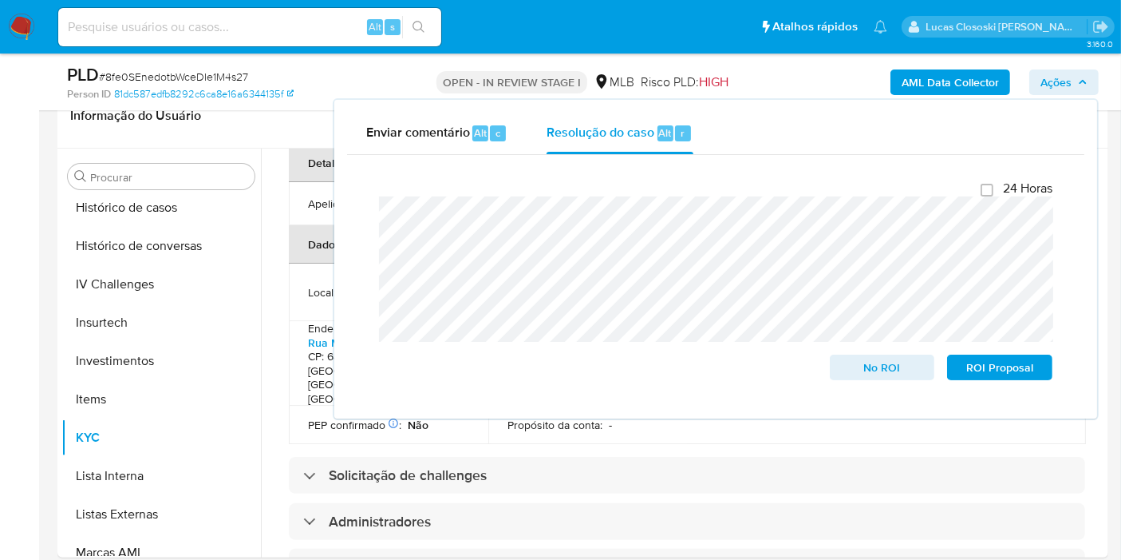
click at [1090, 85] on button "Ações" at bounding box center [1064, 82] width 69 height 26
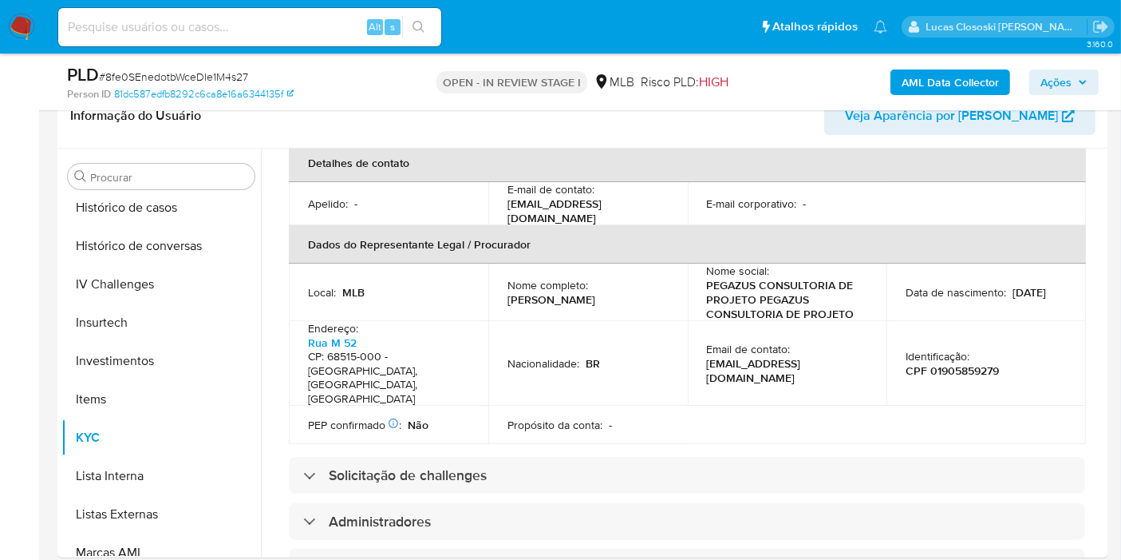
click at [1076, 88] on span "Ações" at bounding box center [1064, 82] width 47 height 22
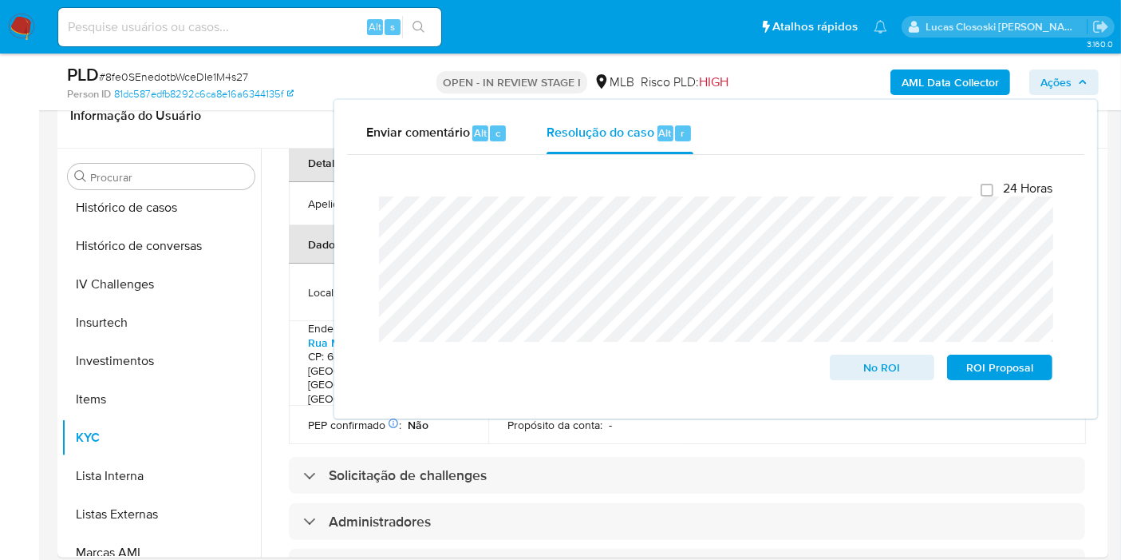
click at [1067, 85] on span "Ações" at bounding box center [1056, 82] width 31 height 26
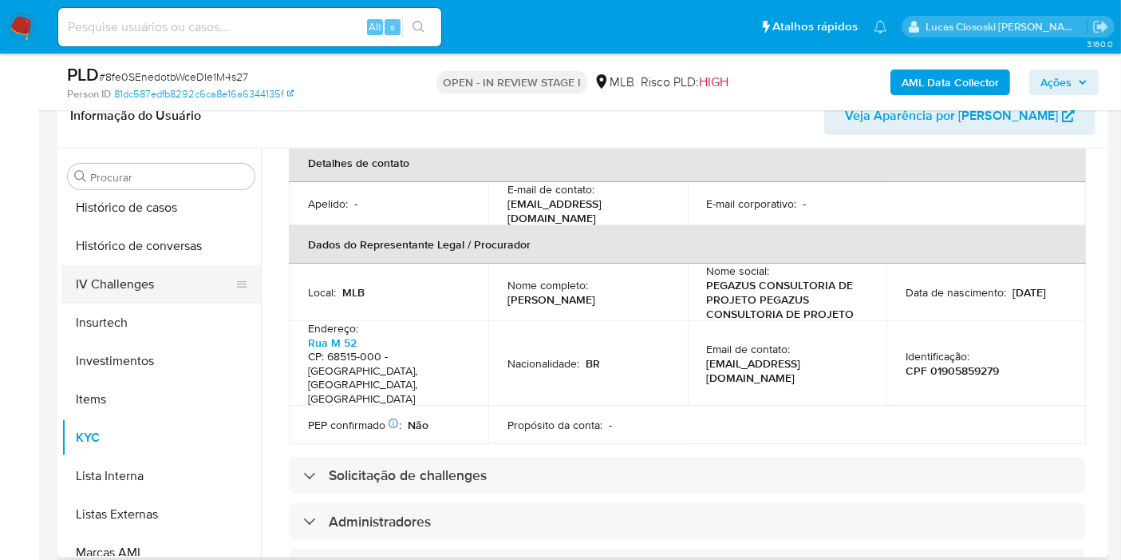
scroll to position [0, 0]
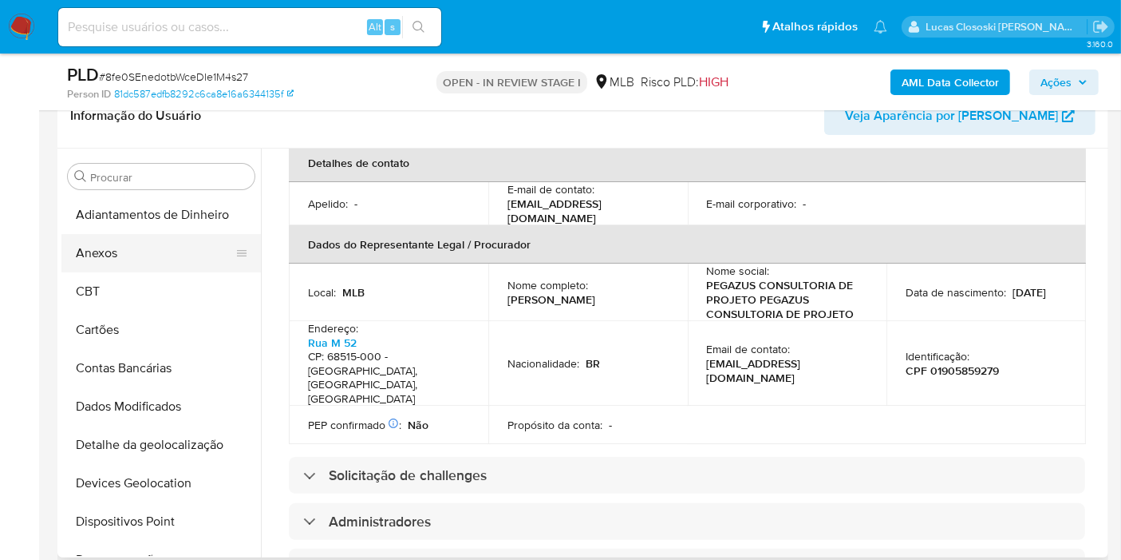
click at [114, 259] on button "Anexos" at bounding box center [154, 253] width 187 height 38
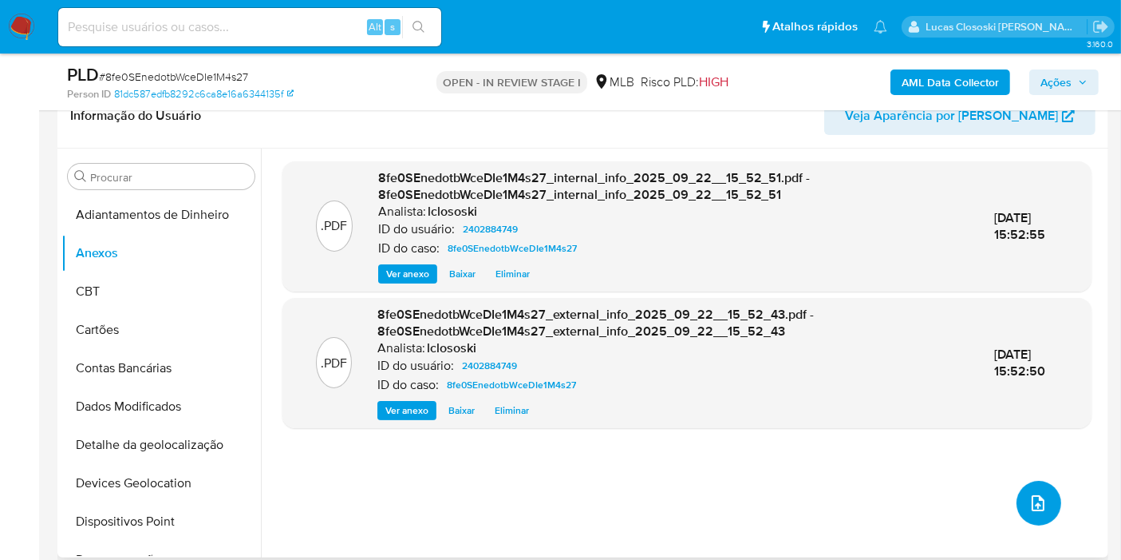
click at [1029, 495] on icon "upload-file" at bounding box center [1038, 502] width 19 height 19
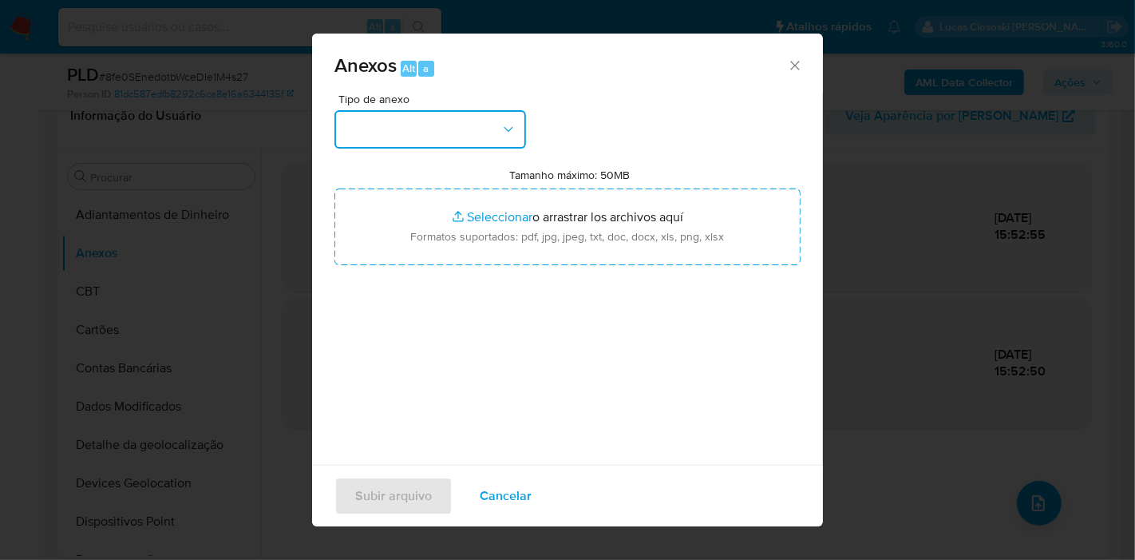
click at [421, 133] on button "button" at bounding box center [430, 129] width 192 height 38
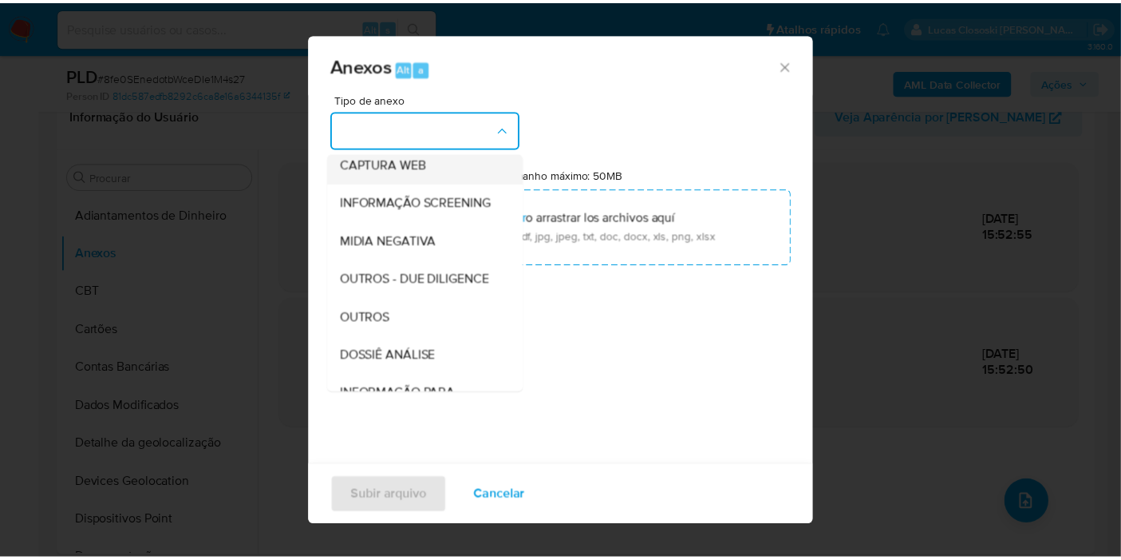
scroll to position [177, 0]
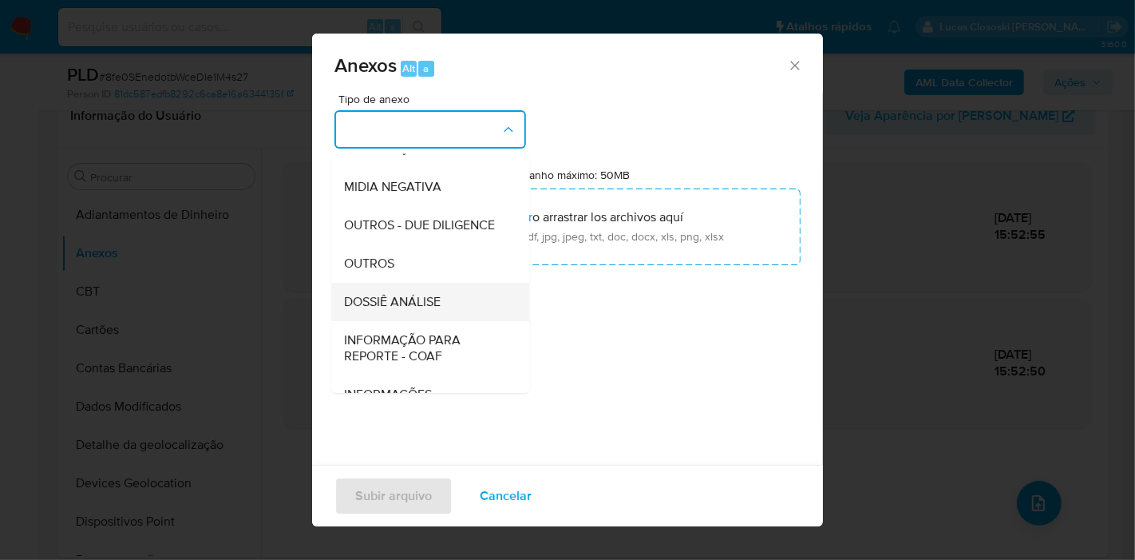
click at [437, 321] on div "DOSSIÊ ANÁLISE" at bounding box center [425, 302] width 163 height 38
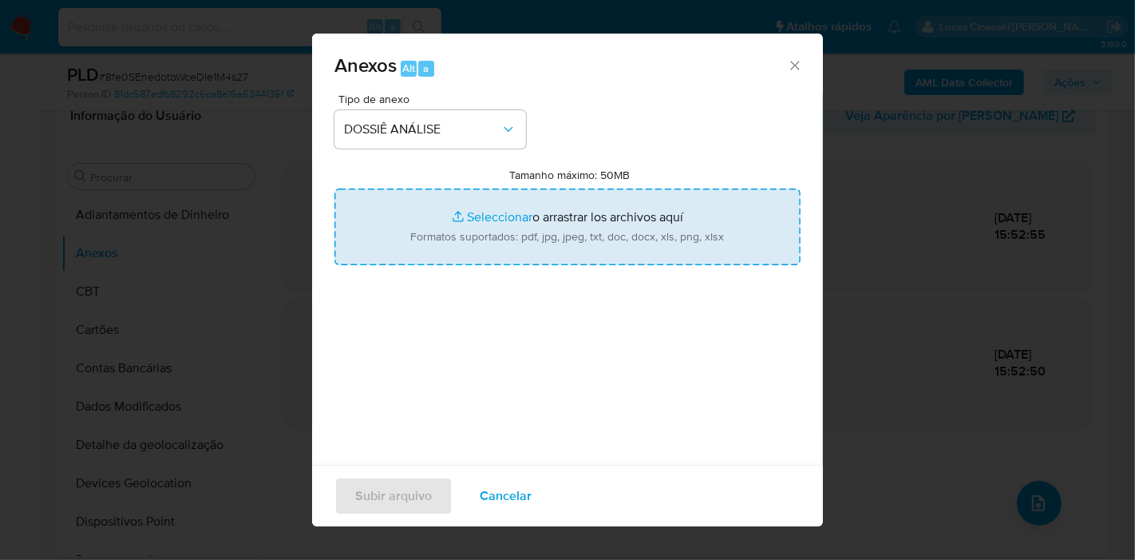
click at [442, 255] on input "Tamanho máximo: 50MB Seleccionar archivos" at bounding box center [567, 226] width 466 height 77
type input "C:\fakepath\Mulan 2402884749_2025_09_22_13_38_25.xlsx"
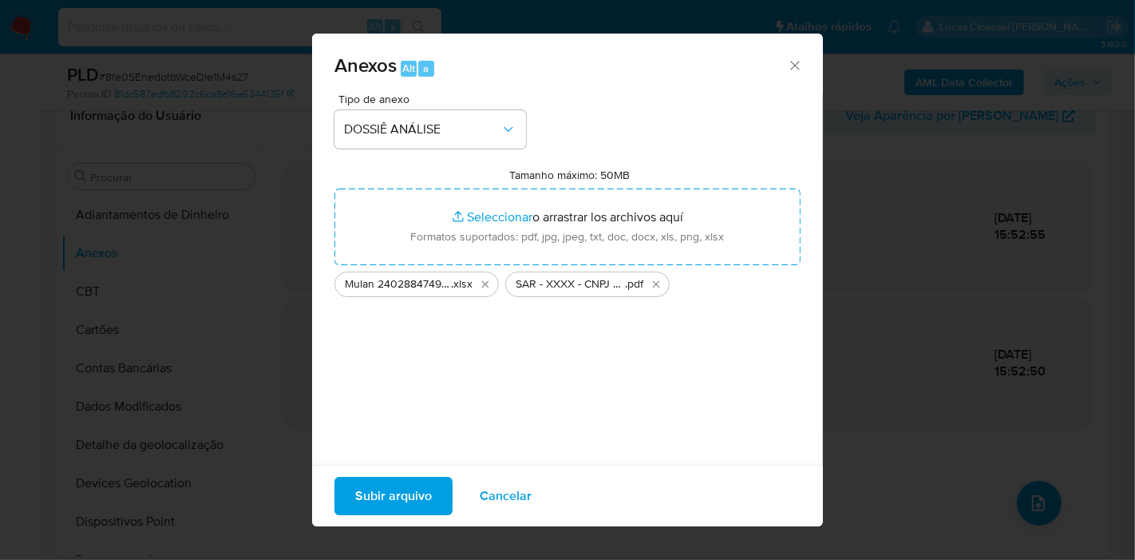
click at [366, 506] on span "Subir arquivo" at bounding box center [393, 495] width 77 height 35
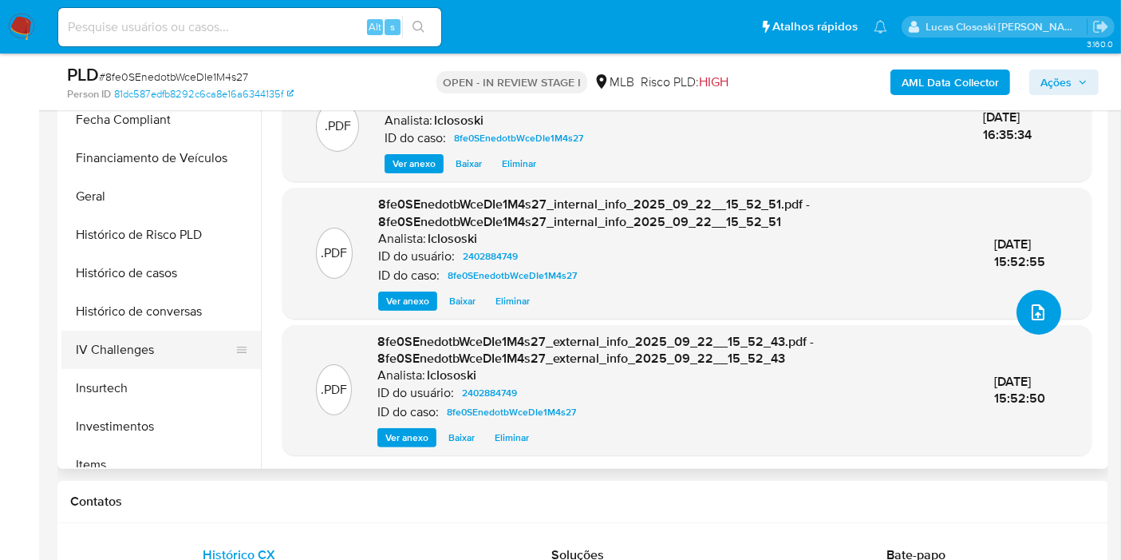
scroll to position [532, 0]
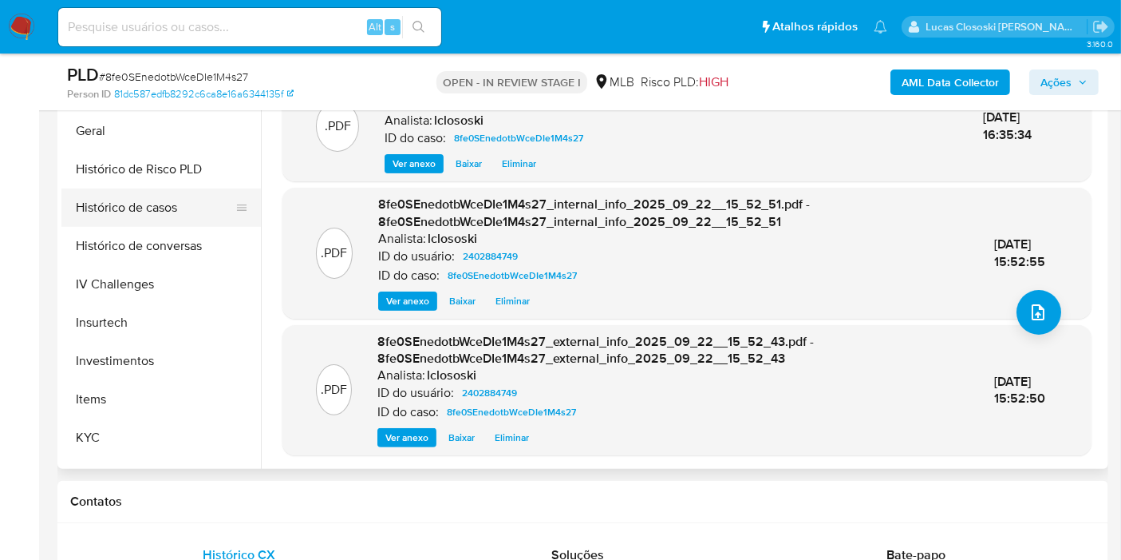
click at [112, 190] on button "Histórico de casos" at bounding box center [154, 207] width 187 height 38
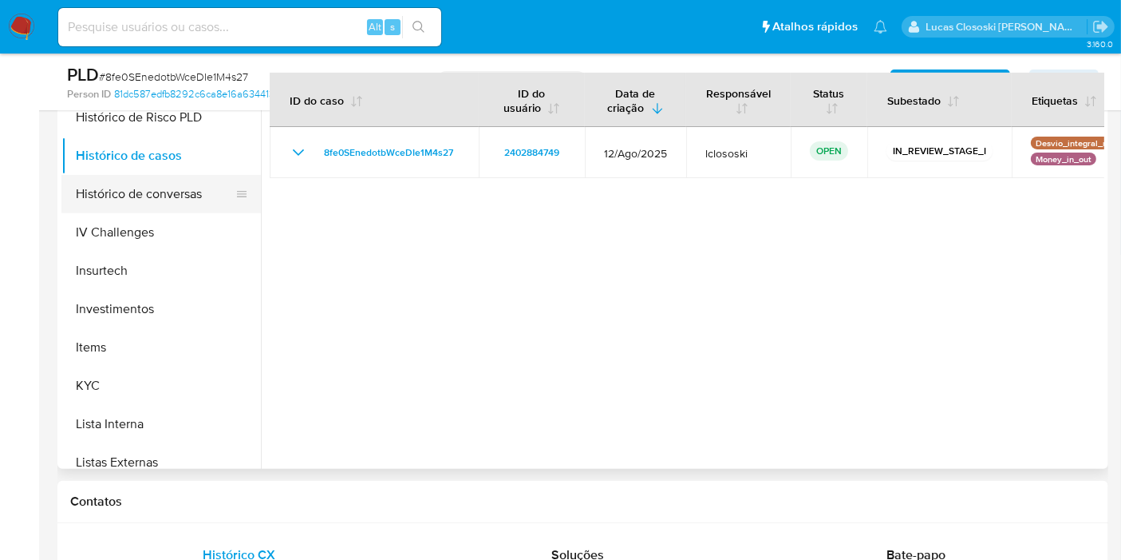
scroll to position [709, 0]
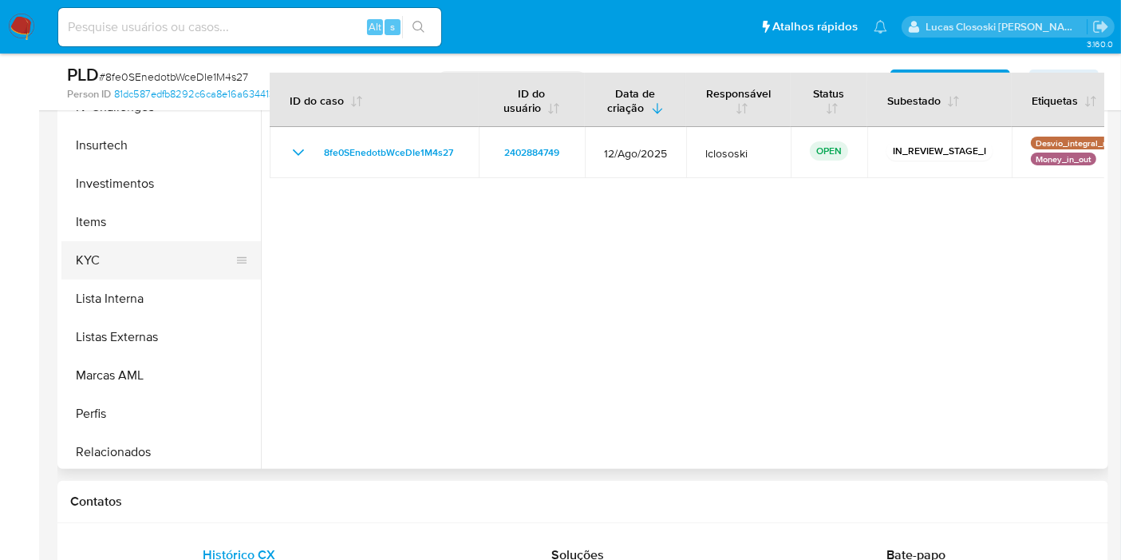
click at [116, 247] on button "KYC" at bounding box center [154, 260] width 187 height 38
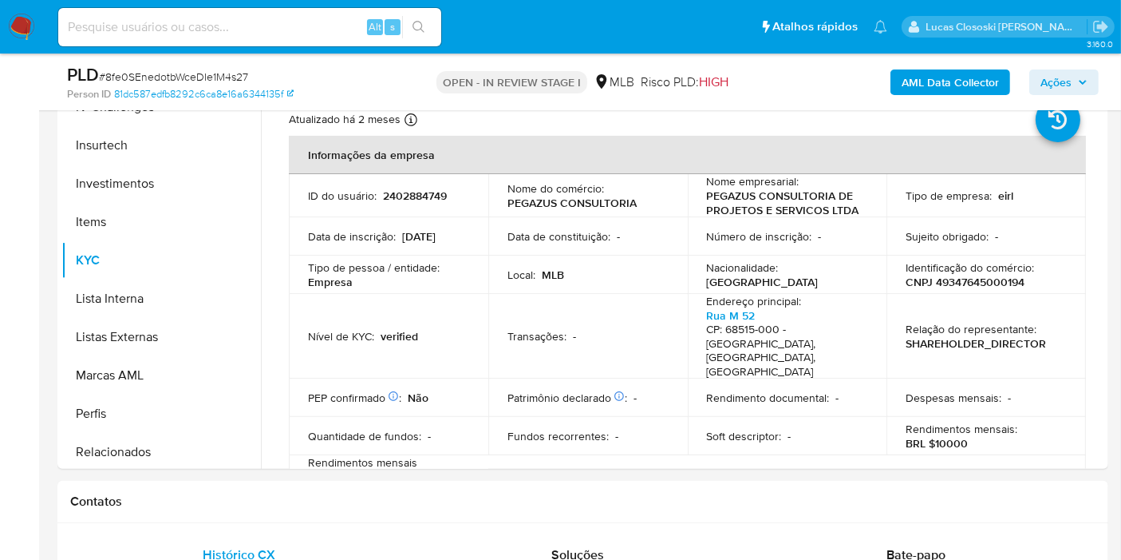
scroll to position [89, 0]
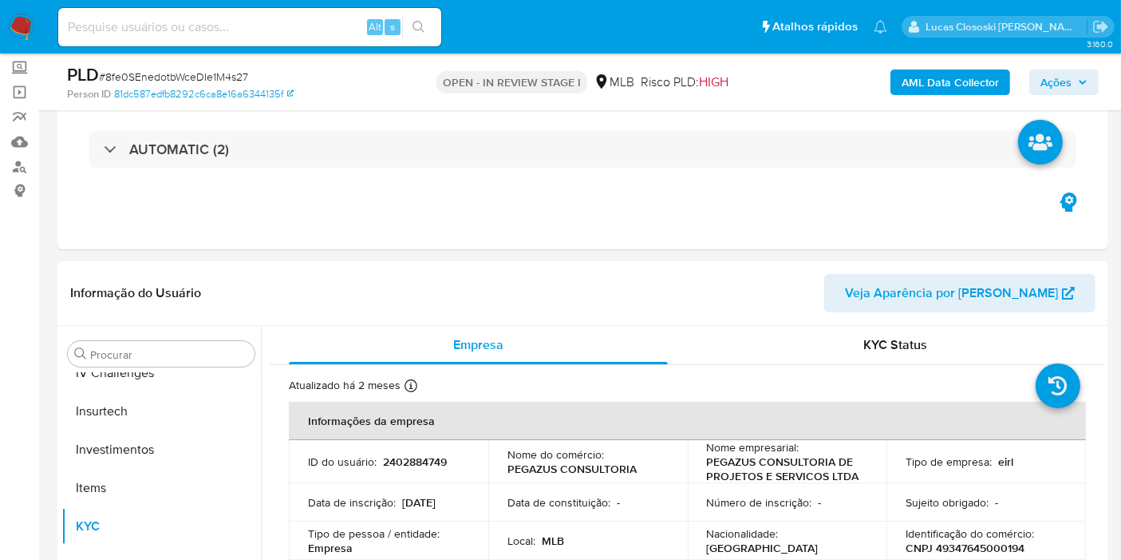
click at [1066, 84] on span "Ações" at bounding box center [1056, 82] width 31 height 26
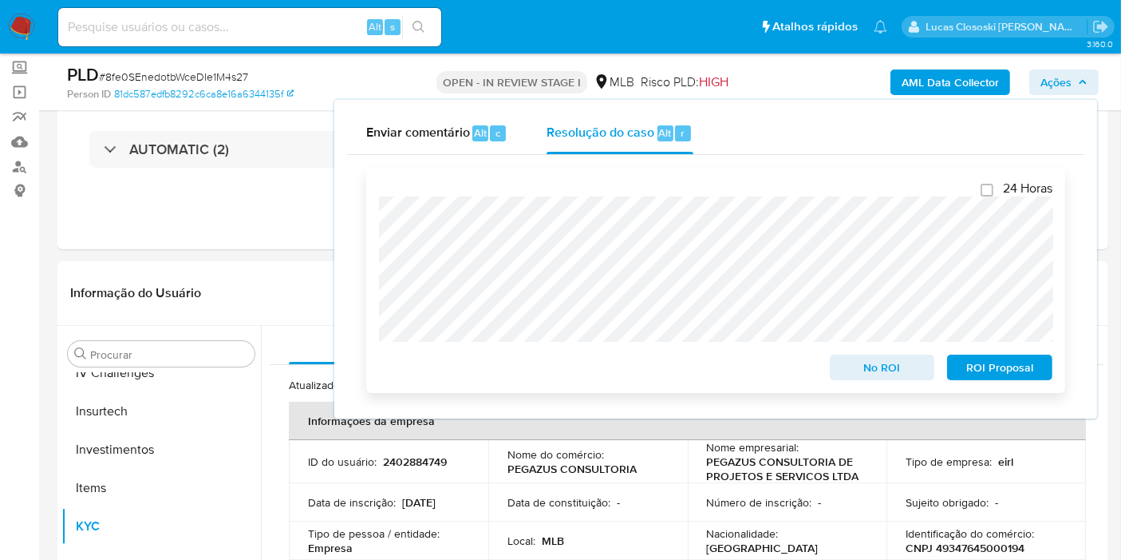
click at [987, 369] on span "ROI Proposal" at bounding box center [1000, 367] width 83 height 22
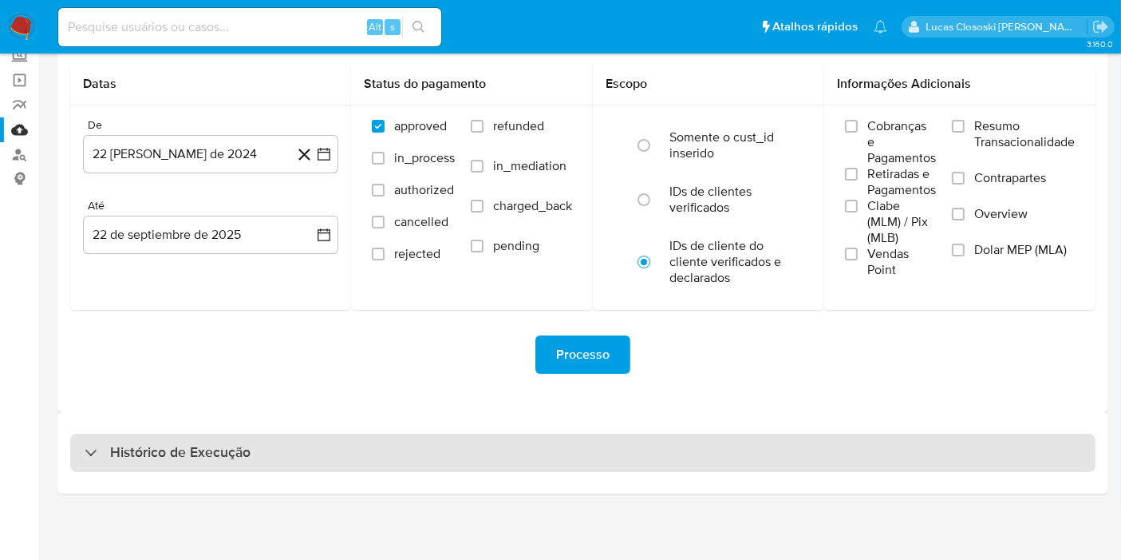
click at [289, 442] on div "Histórico de Execução" at bounding box center [583, 452] width 1026 height 38
select select "10"
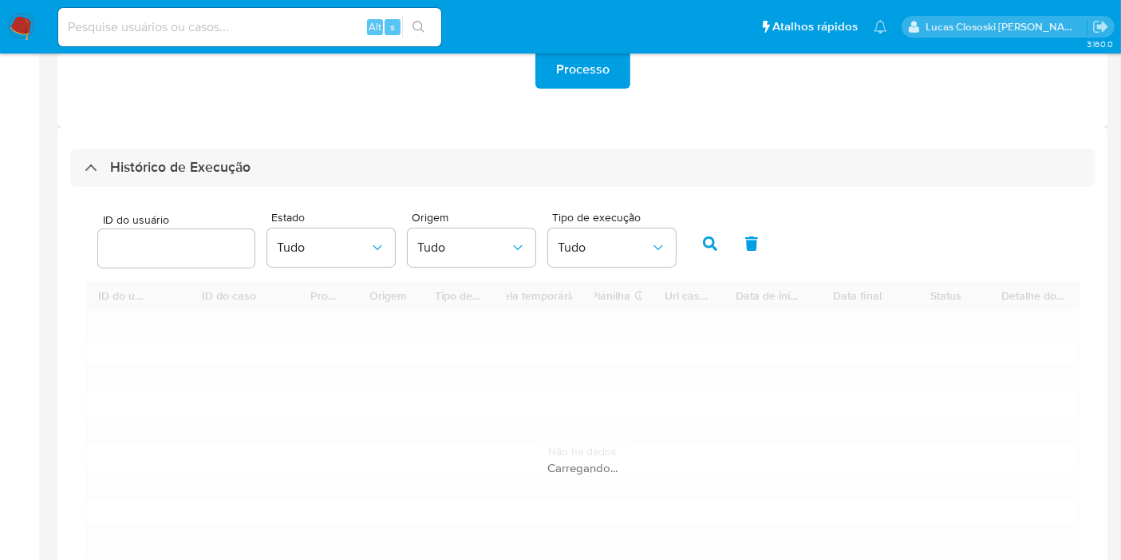
scroll to position [551, 0]
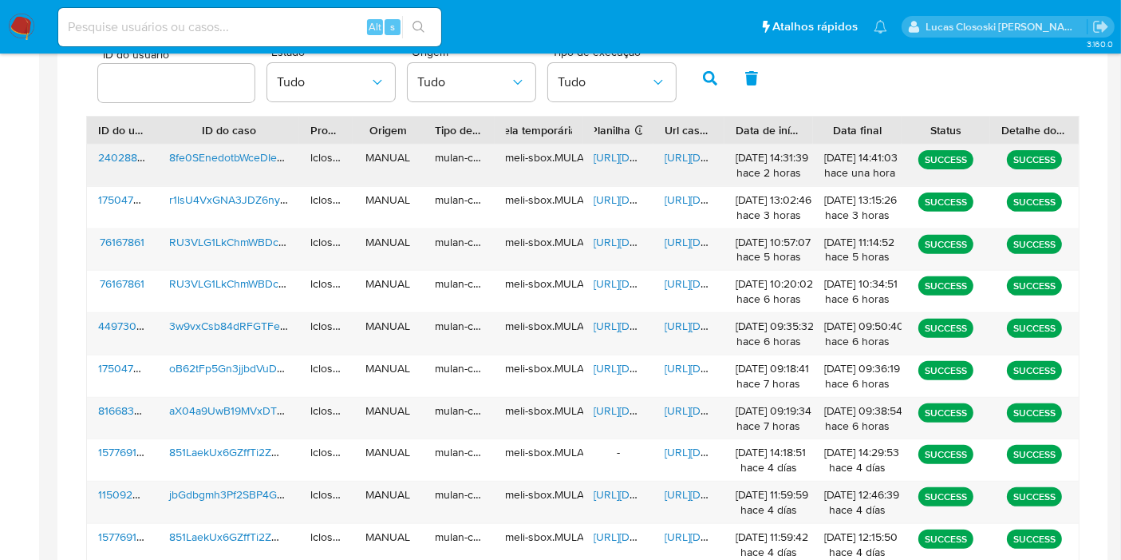
click at [604, 162] on span "[URL][DOMAIN_NAME]" at bounding box center [650, 157] width 110 height 16
click at [684, 155] on span "[URL][DOMAIN_NAME]" at bounding box center [720, 157] width 110 height 16
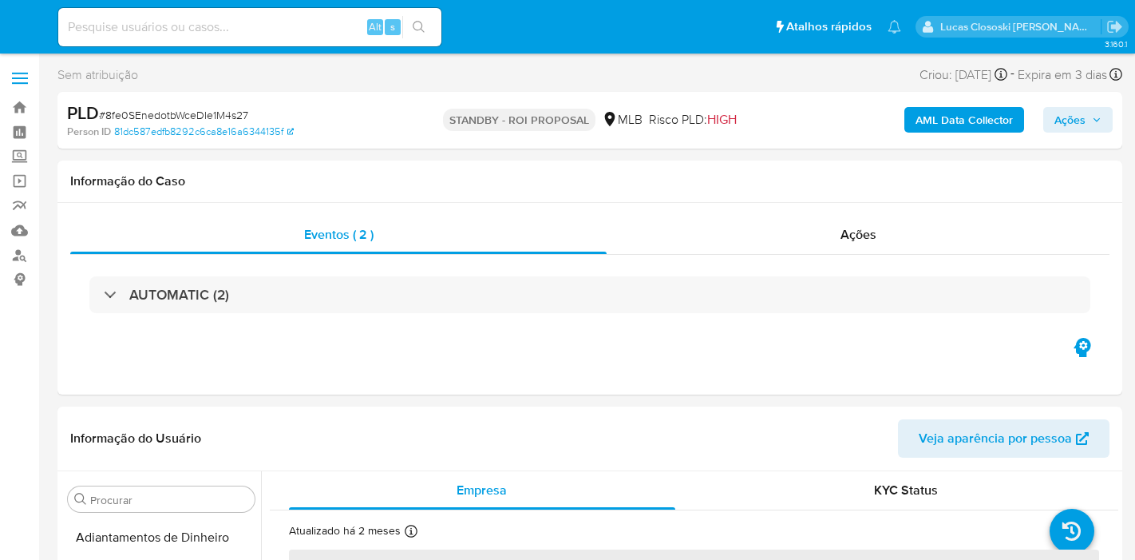
select select "10"
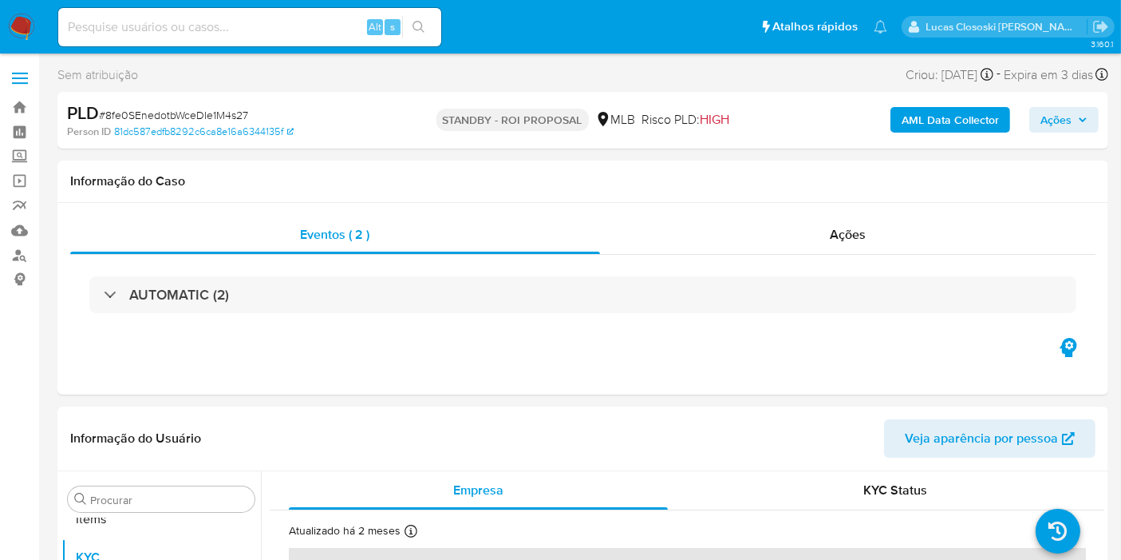
scroll to position [827, 0]
click at [215, 108] on span "# 8fe0SEnedotbWceDIe1M4s27" at bounding box center [173, 115] width 149 height 16
copy span "8fe0SEnedotbWceDIe1M4s27"
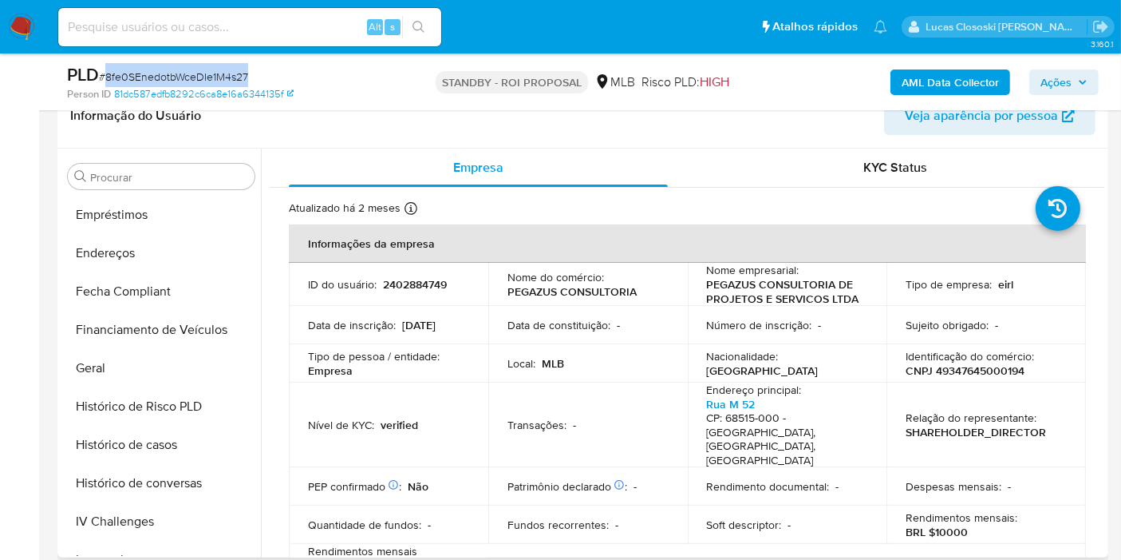
scroll to position [29, 0]
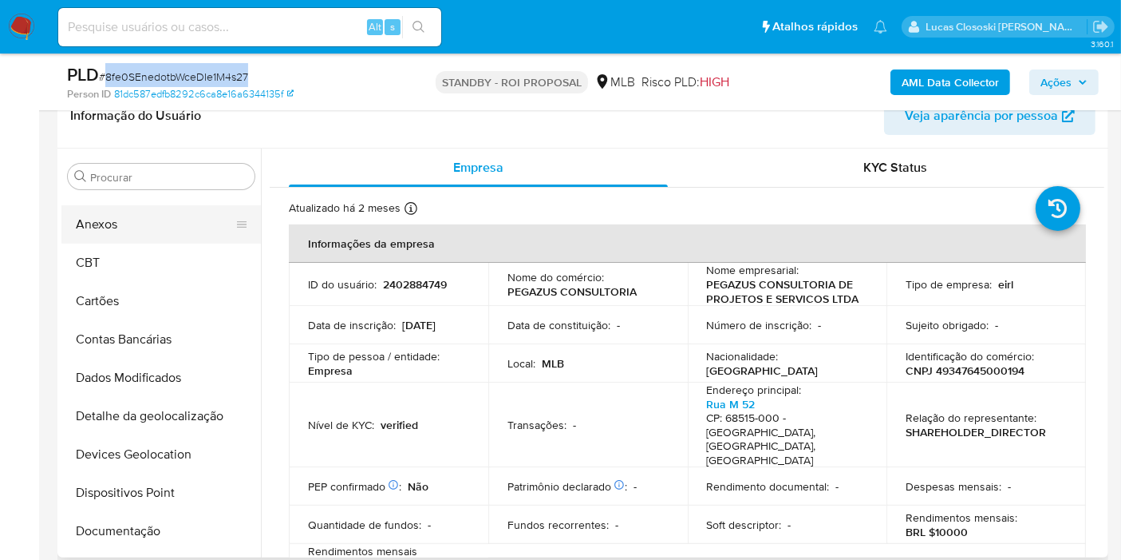
click at [129, 239] on button "Anexos" at bounding box center [154, 224] width 187 height 38
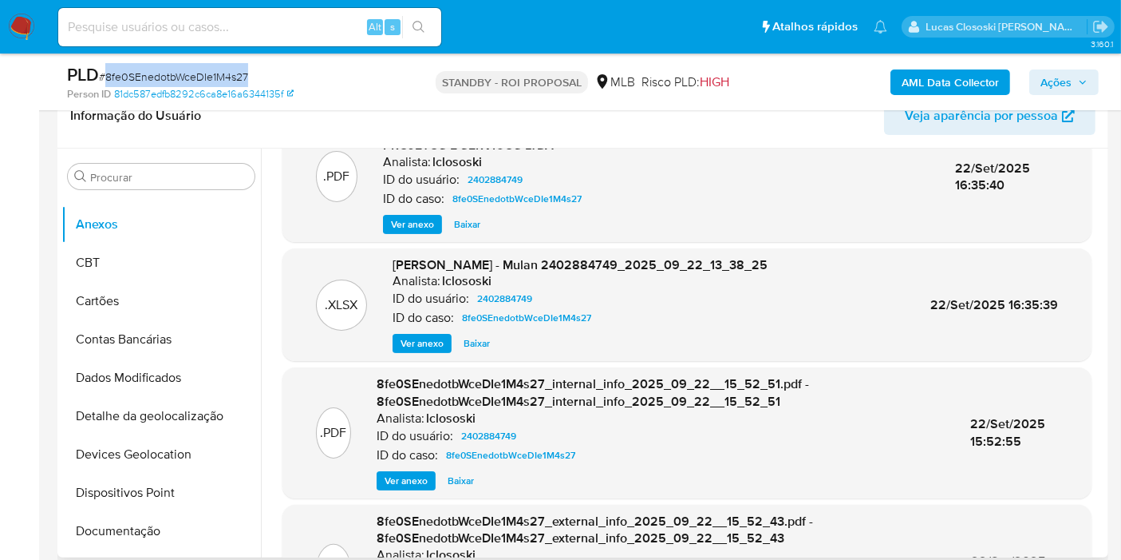
scroll to position [0, 0]
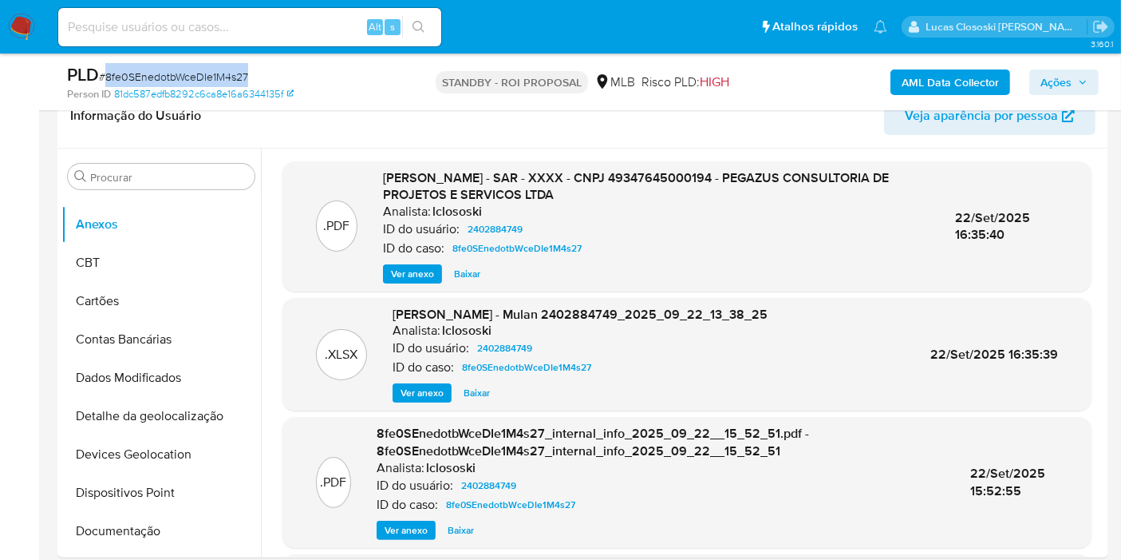
click at [22, 20] on img at bounding box center [21, 27] width 27 height 27
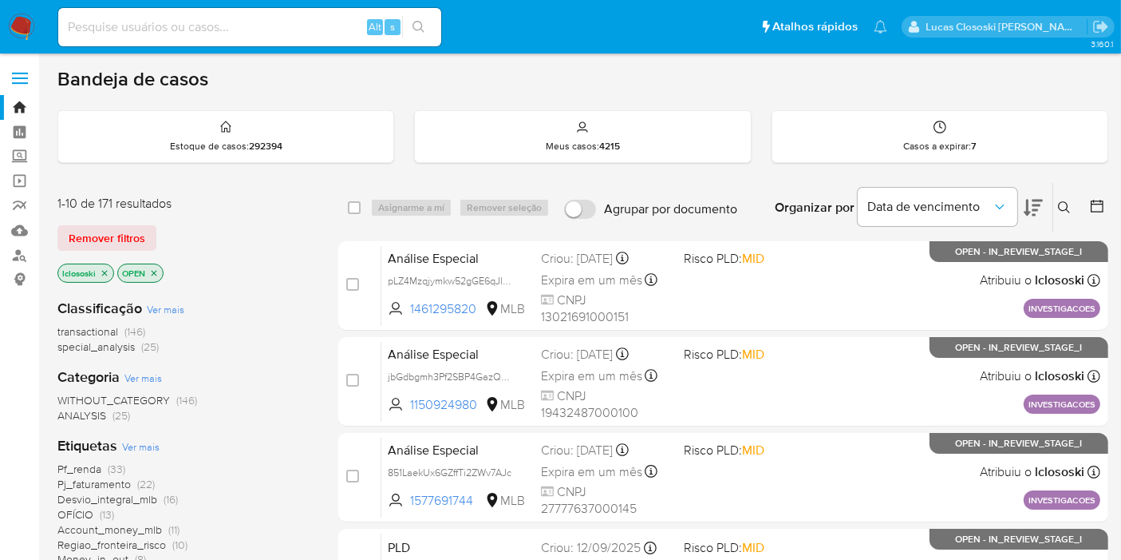
click at [1047, 201] on div "Organizar por Data de vencimento" at bounding box center [907, 207] width 291 height 49
click at [1033, 210] on icon at bounding box center [1033, 207] width 19 height 19
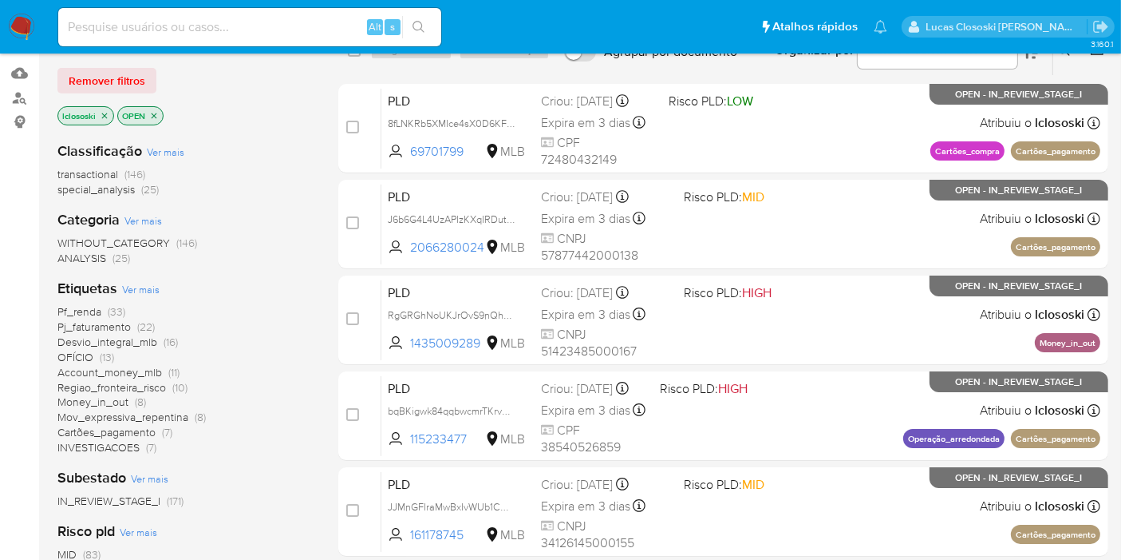
scroll to position [105, 0]
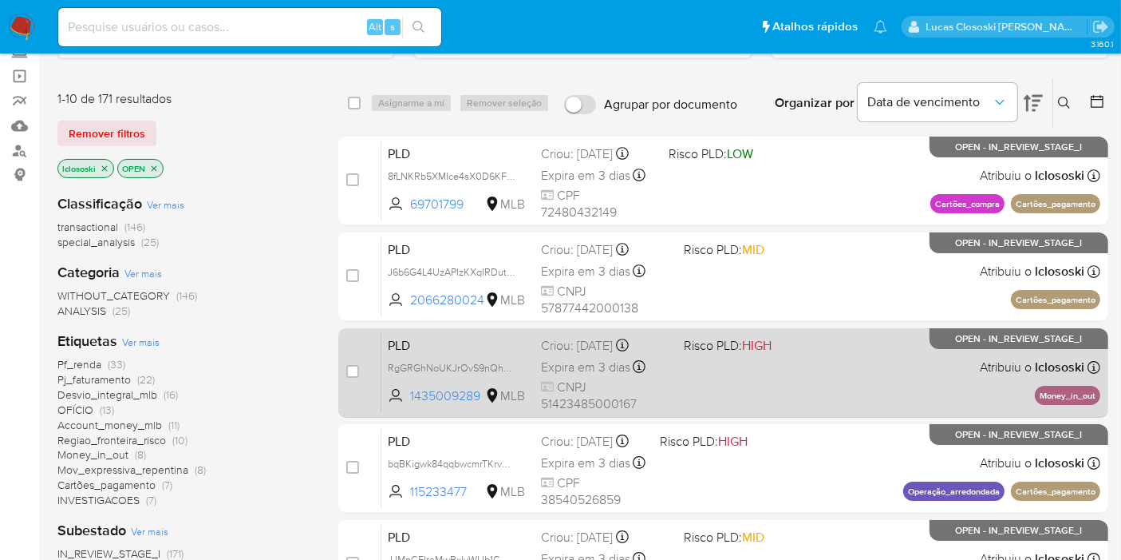
click at [825, 389] on div "PLD RgGRGhNoUKJrOvS9nQhFnv0S 1435009289 MLB Risco PLD: HIGH Criou: 12/08/2025 C…" at bounding box center [741, 372] width 719 height 81
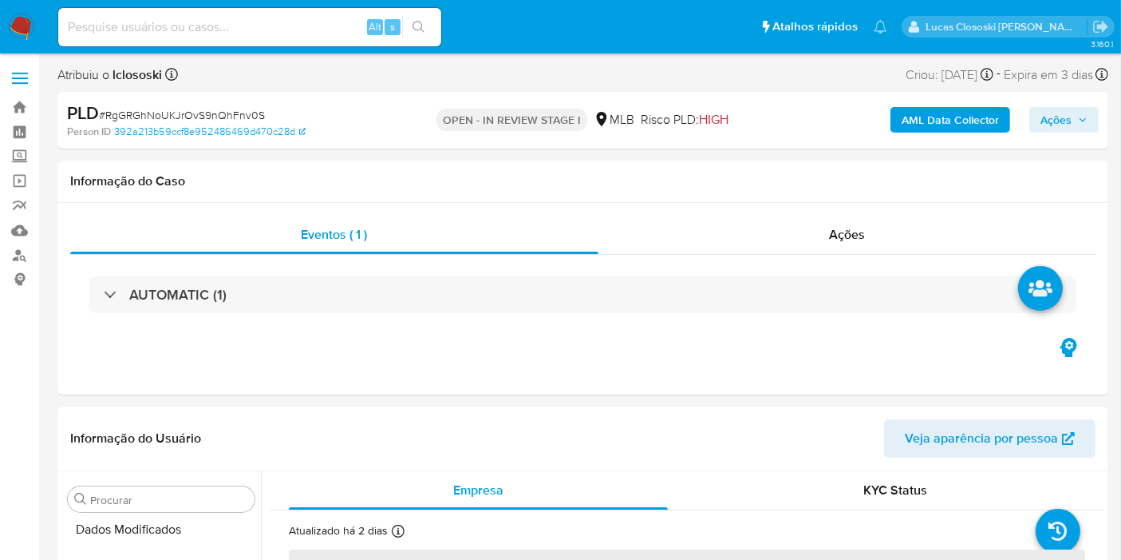
select select "10"
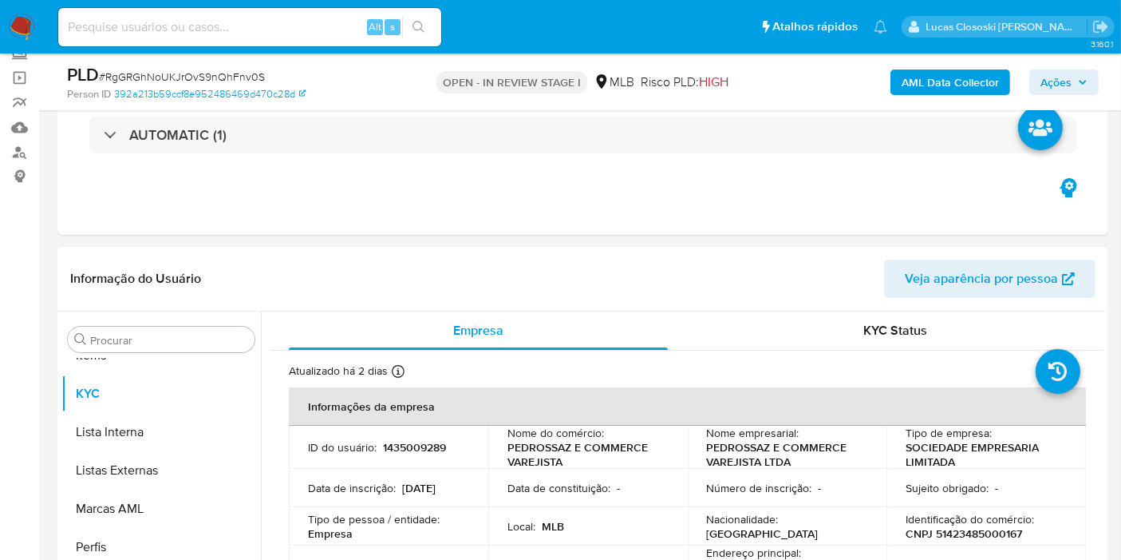
scroll to position [443, 0]
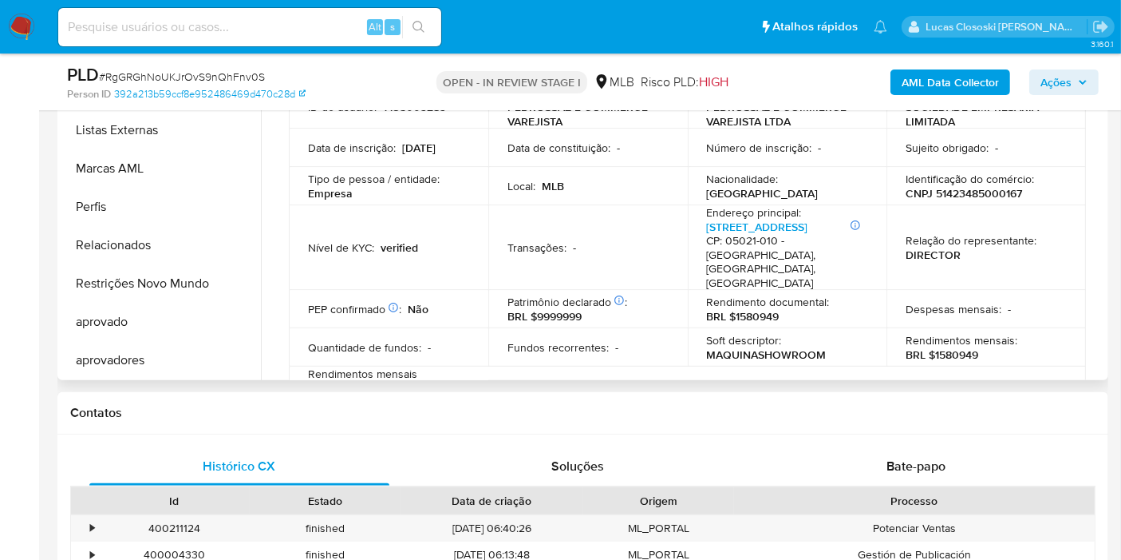
click at [961, 188] on p "CNPJ 51423485000167" at bounding box center [964, 193] width 117 height 14
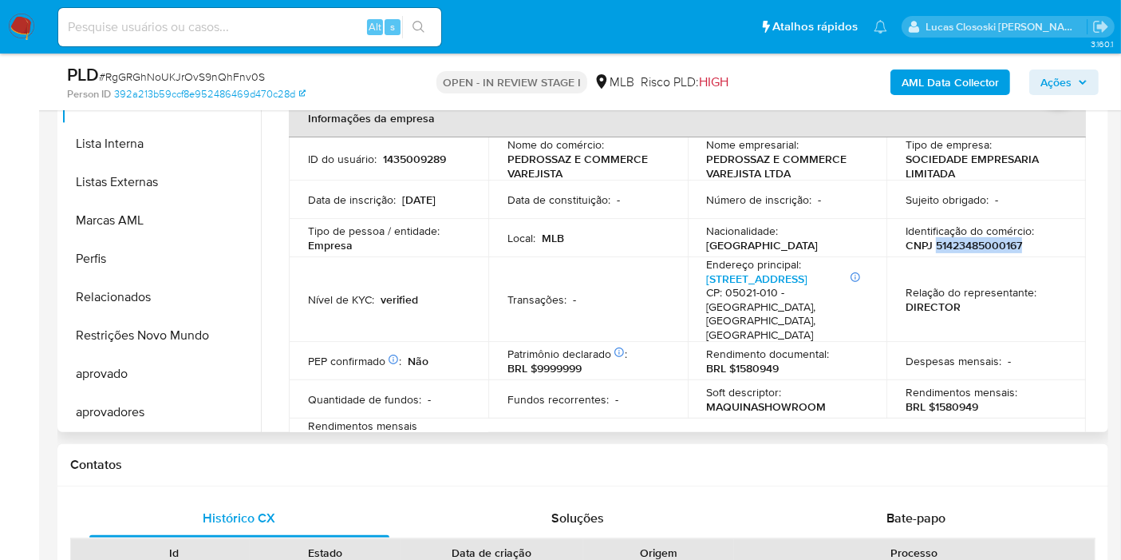
scroll to position [354, 0]
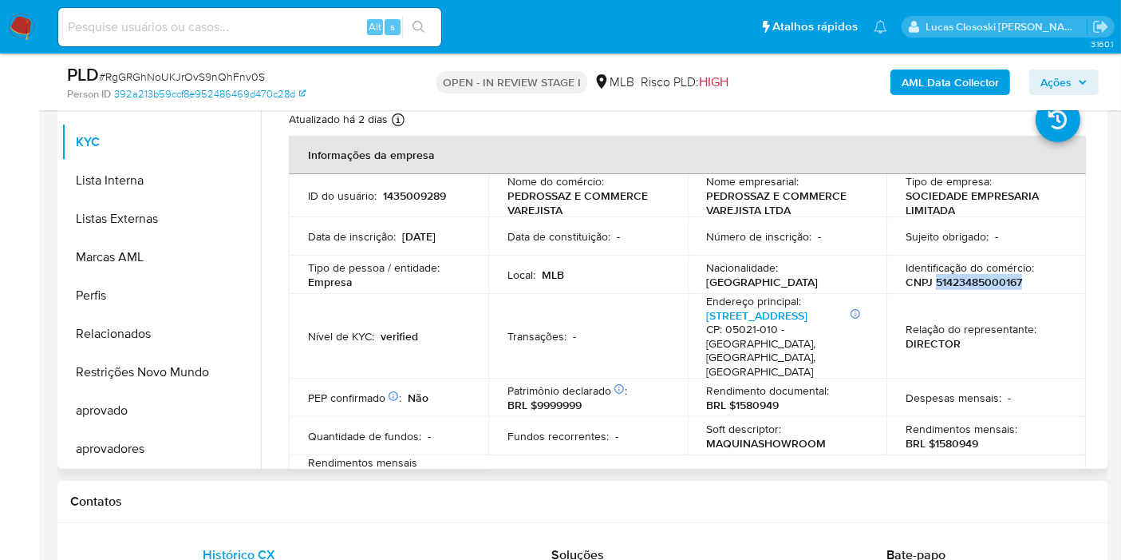
copy p "51423485000167"
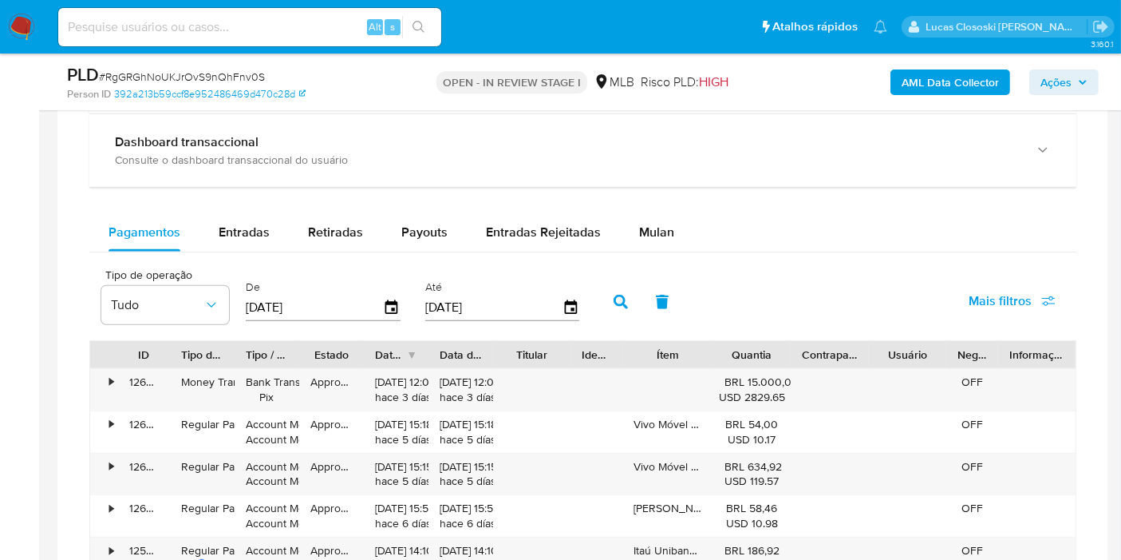
click at [624, 205] on div "Balance Consulte o balance do usuário Dashboard transaccional Consulte o dashbo…" at bounding box center [582, 437] width 987 height 793
click at [639, 223] on span "Mulan" at bounding box center [656, 232] width 35 height 18
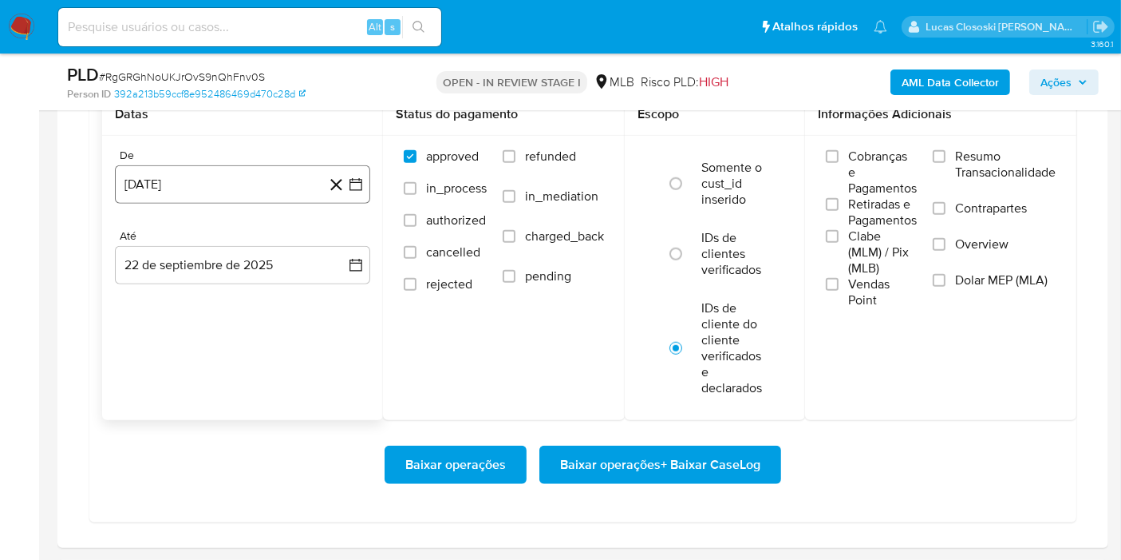
scroll to position [1418, 0]
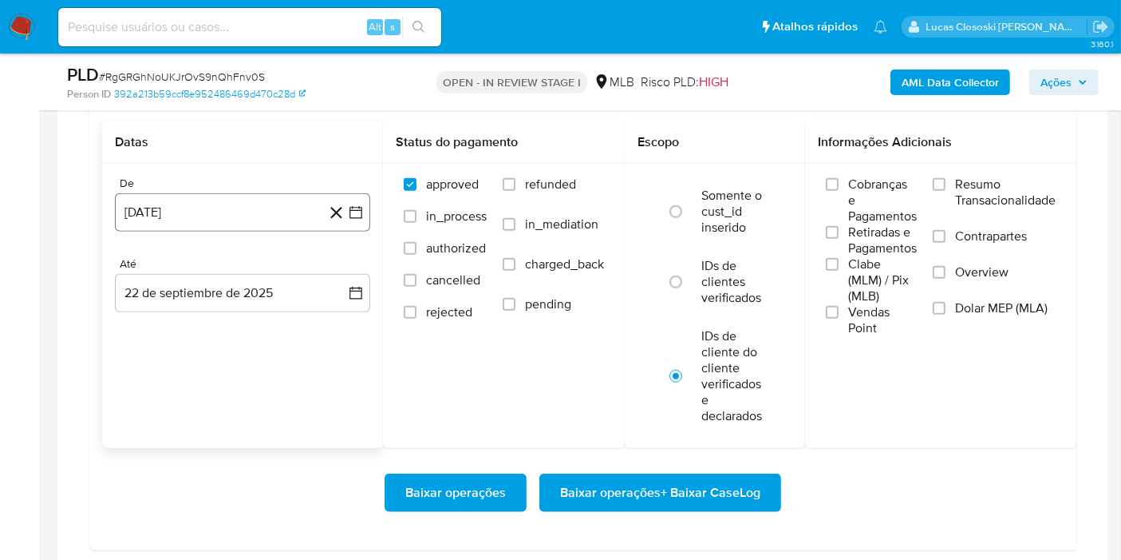
click at [355, 212] on icon "button" at bounding box center [356, 212] width 16 height 16
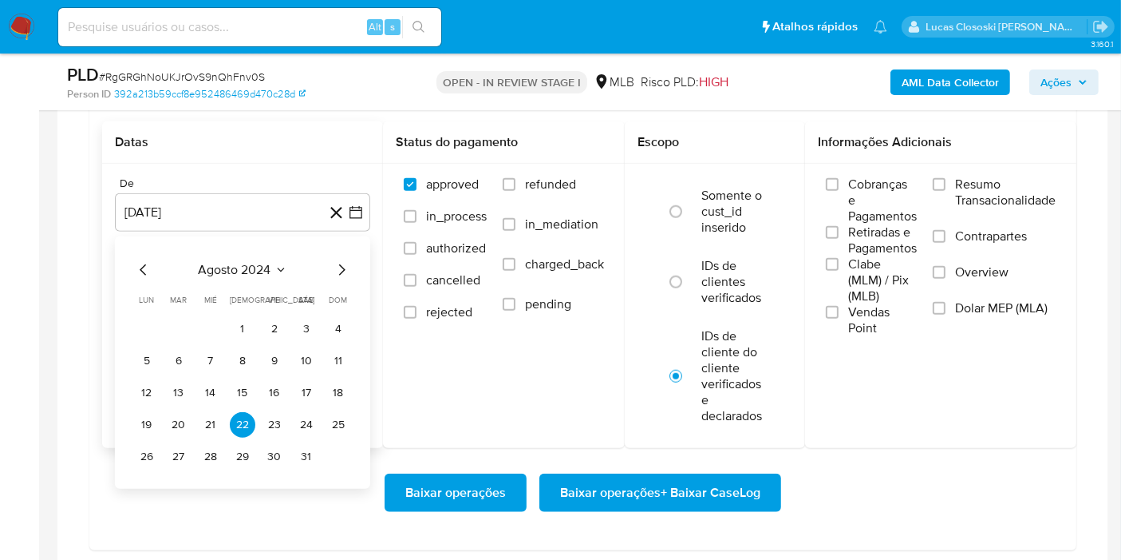
click at [212, 262] on span "agosto 2024" at bounding box center [235, 270] width 73 height 16
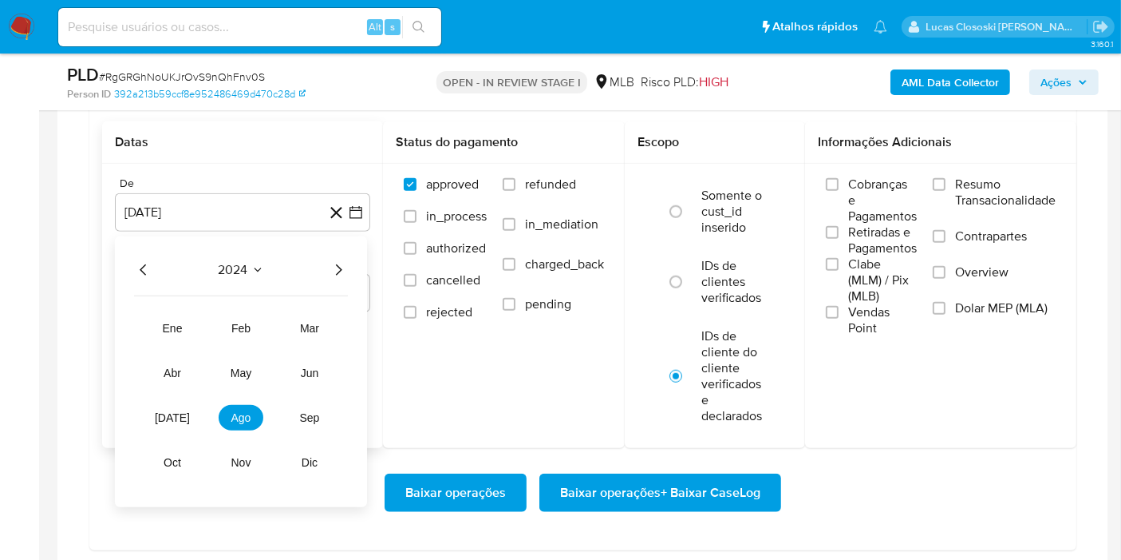
click at [346, 265] on icon "Año siguiente" at bounding box center [338, 269] width 19 height 19
click at [168, 411] on span "[DATE]" at bounding box center [172, 417] width 35 height 13
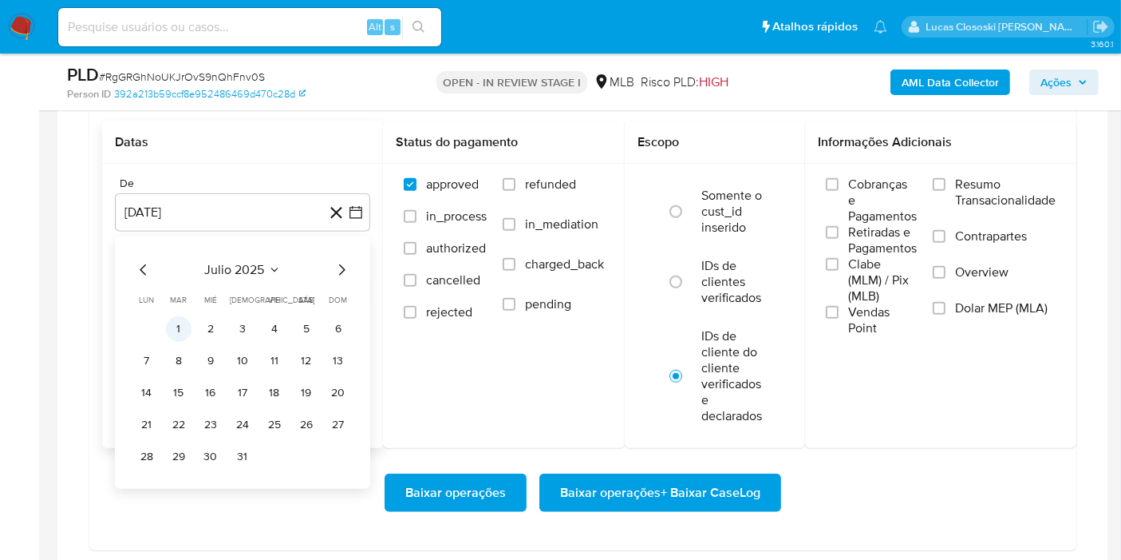
click at [177, 330] on button "1" at bounding box center [179, 329] width 26 height 26
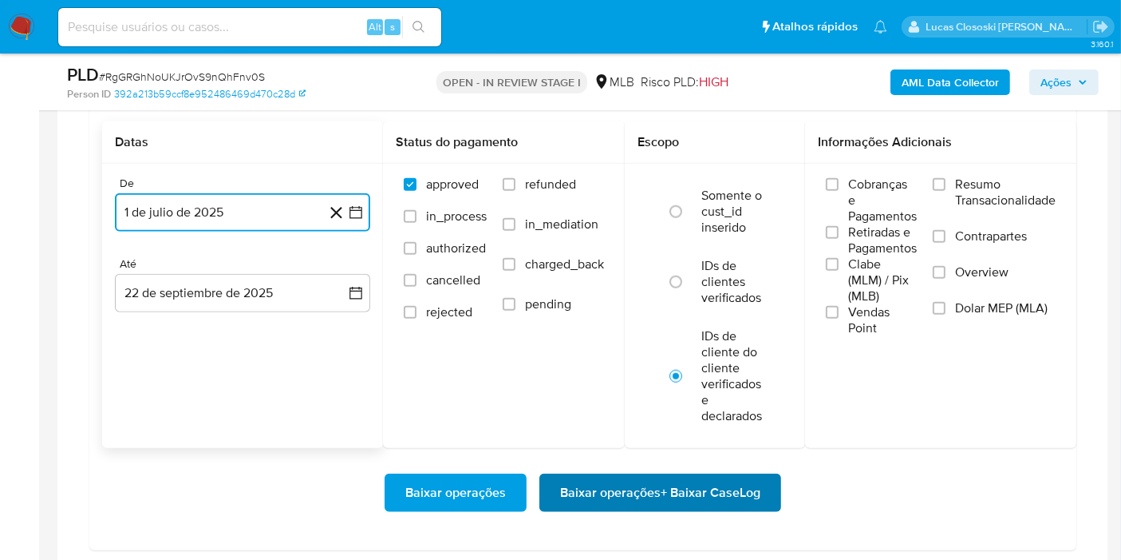
click at [624, 475] on span "Baixar operações + Baixar CaseLog" at bounding box center [660, 492] width 200 height 35
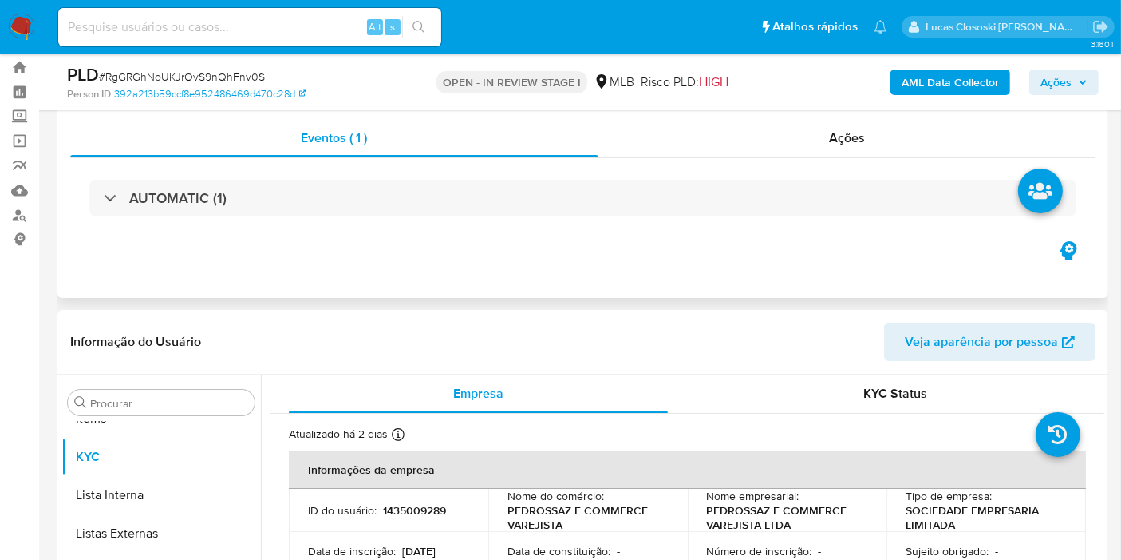
scroll to position [0, 0]
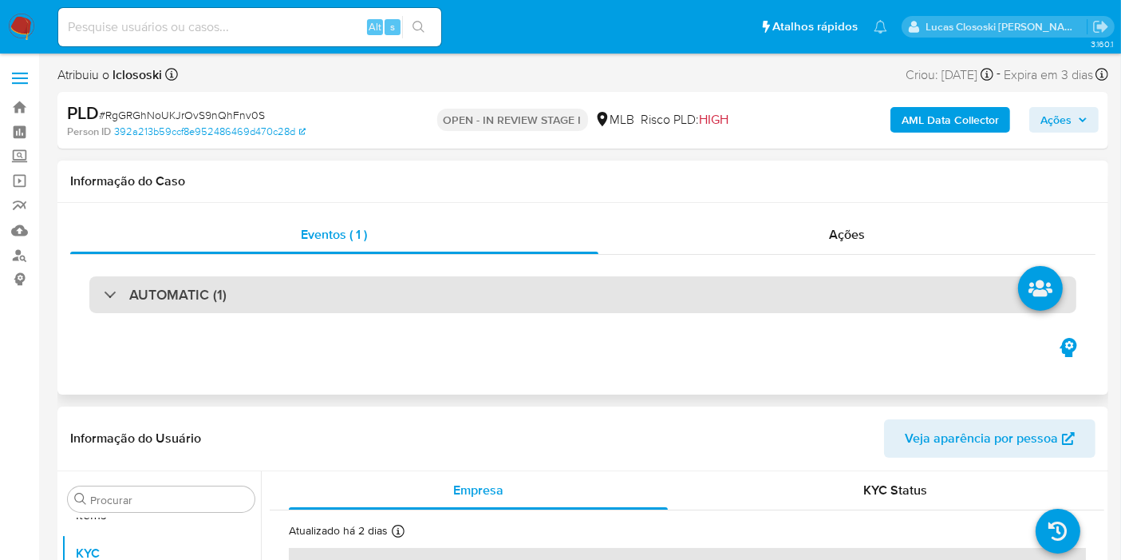
click at [337, 302] on div "AUTOMATIC (1)" at bounding box center [582, 294] width 987 height 37
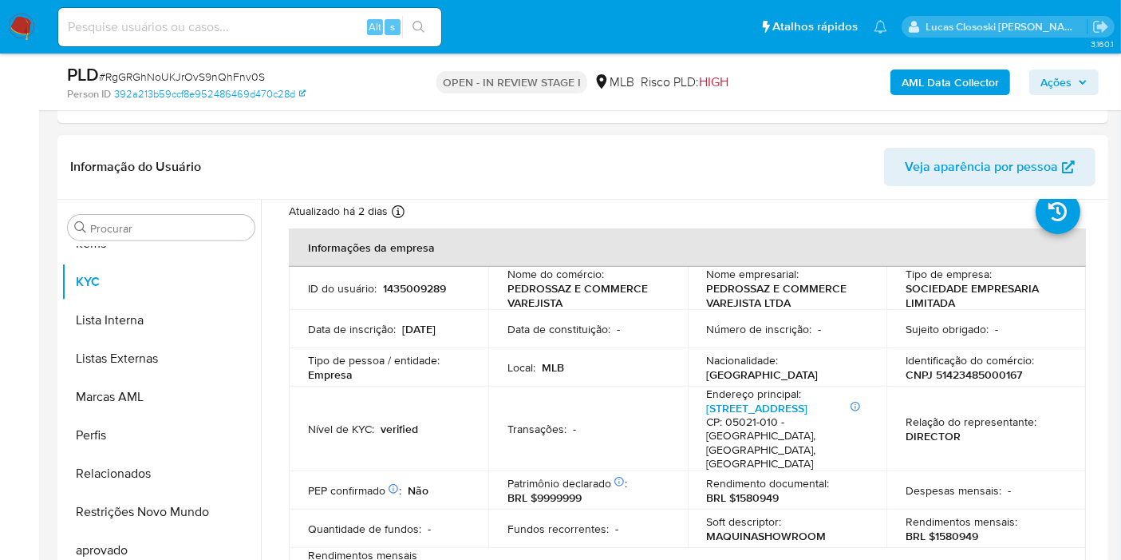
scroll to position [89, 0]
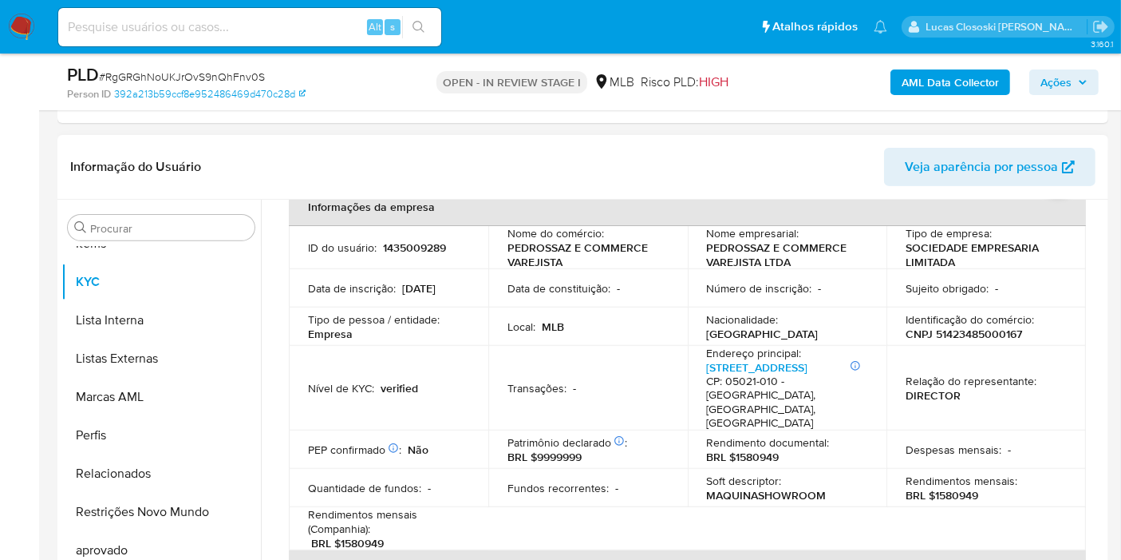
click at [941, 334] on p "CNPJ 51423485000167" at bounding box center [964, 333] width 117 height 14
copy p "51423485000167"
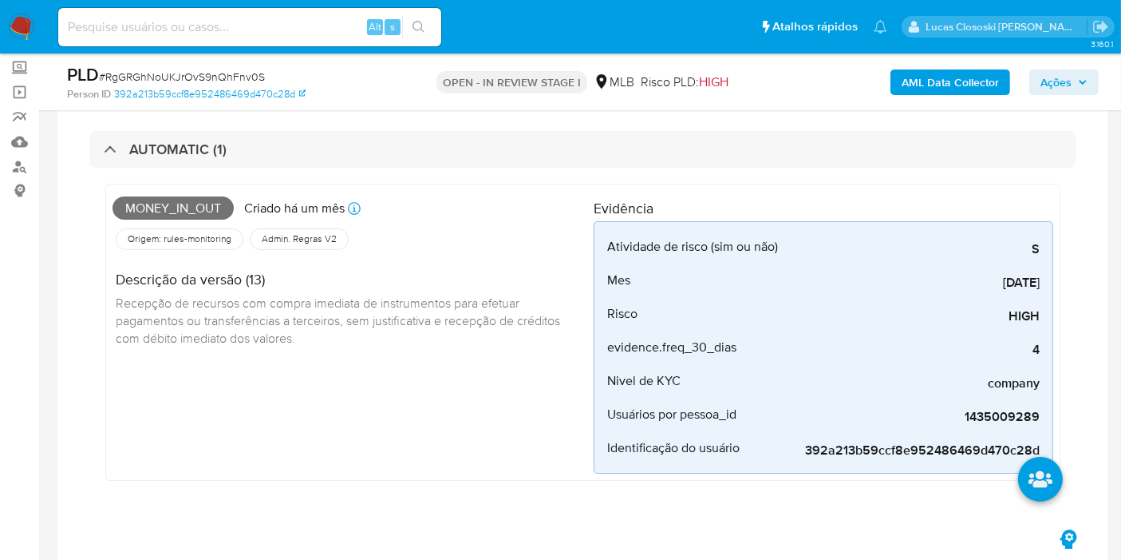
click at [985, 69] on b "AML Data Collector" at bounding box center [950, 82] width 97 height 26
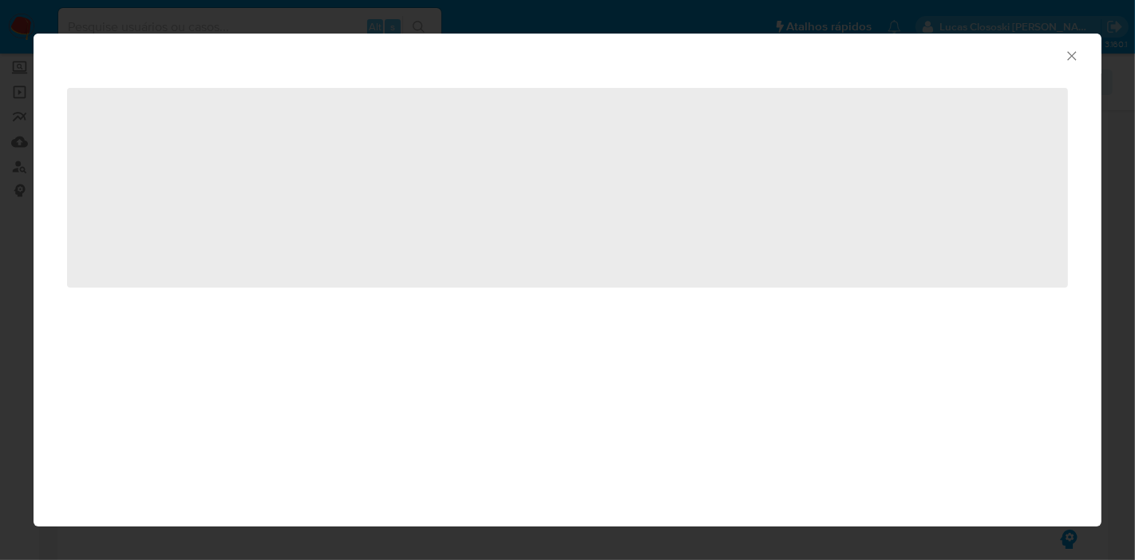
click at [980, 88] on div "‌" at bounding box center [568, 196] width 1068 height 247
click at [1070, 56] on icon "Fechar a janela" at bounding box center [1072, 56] width 16 height 16
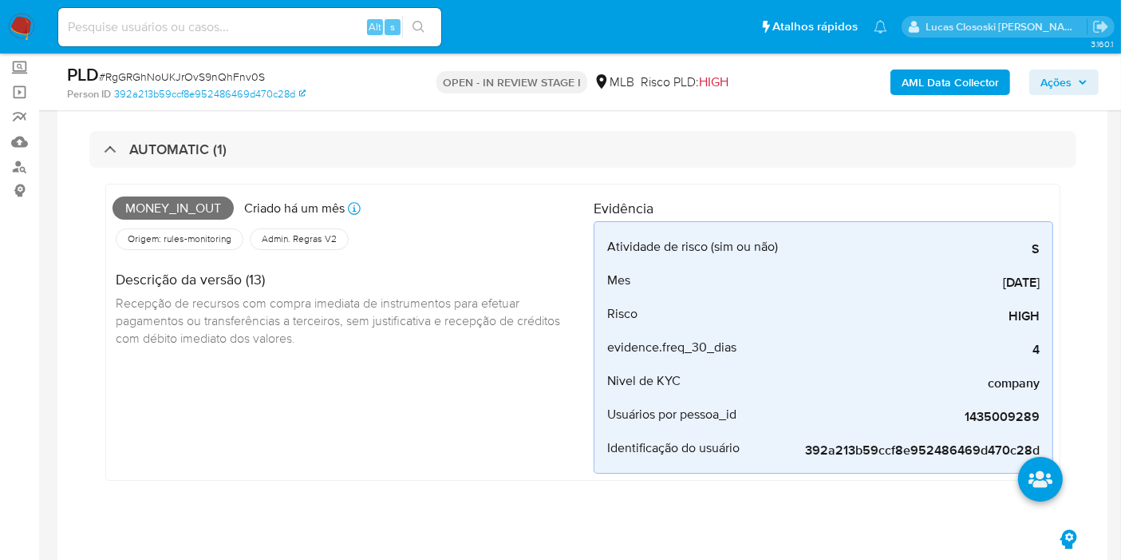
click at [936, 76] on b "AML Data Collector" at bounding box center [950, 82] width 97 height 26
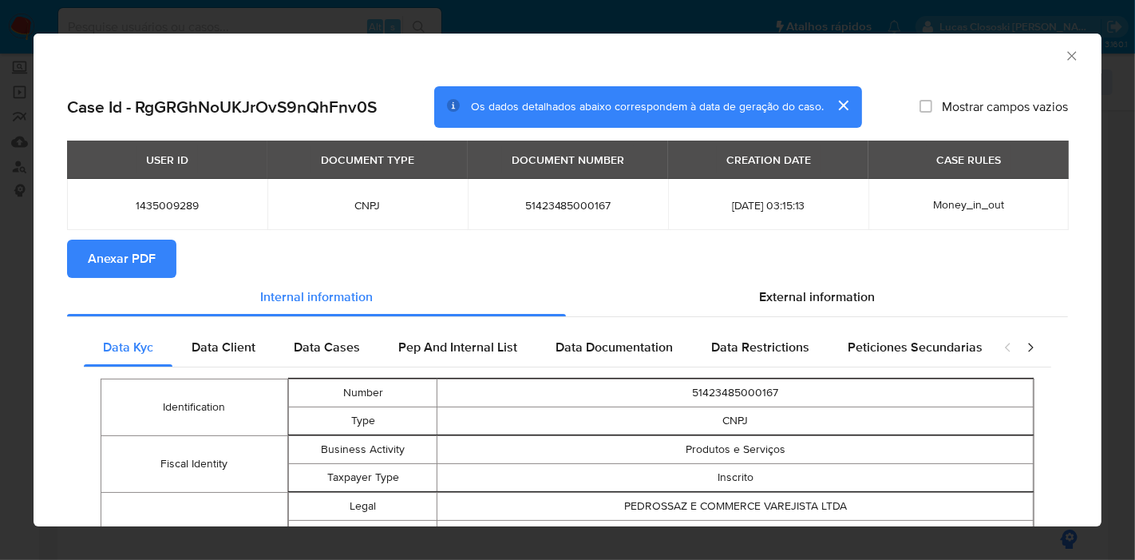
click at [141, 266] on span "Anexar PDF" at bounding box center [122, 258] width 68 height 35
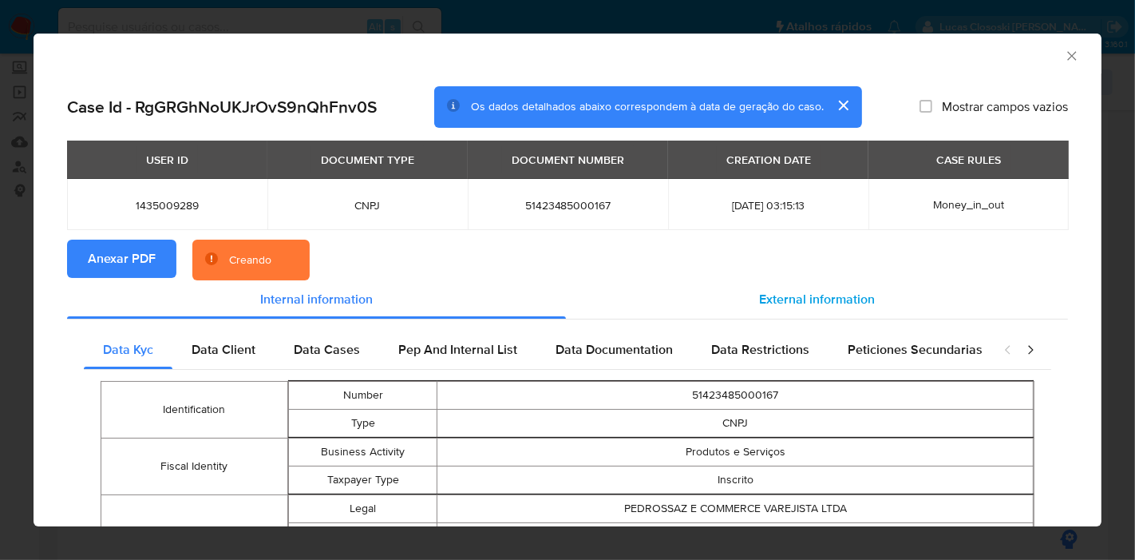
click at [839, 299] on span "External information" at bounding box center [817, 299] width 116 height 18
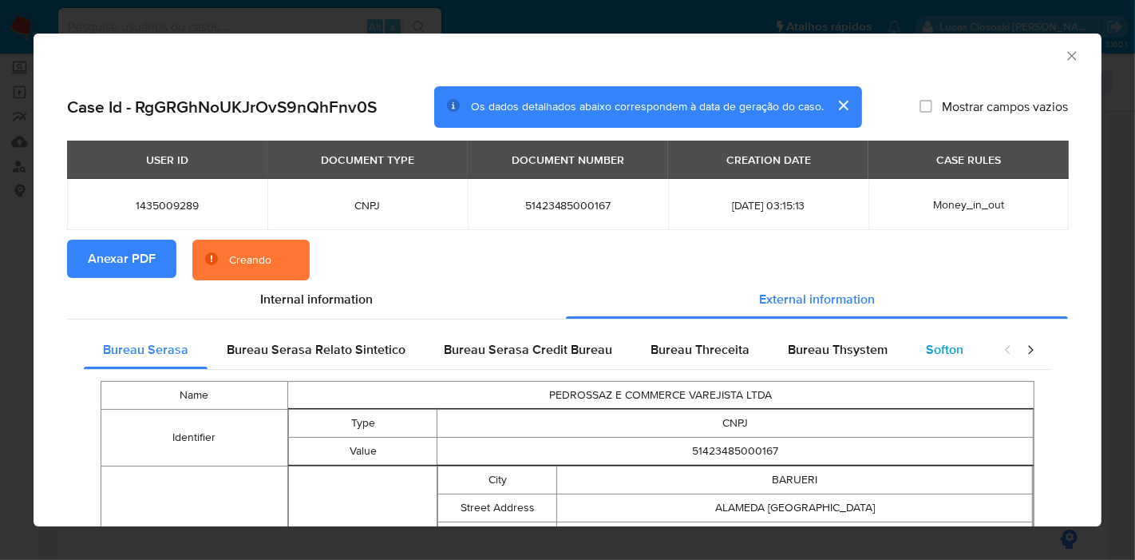
click at [916, 338] on div "Softon" at bounding box center [945, 349] width 76 height 38
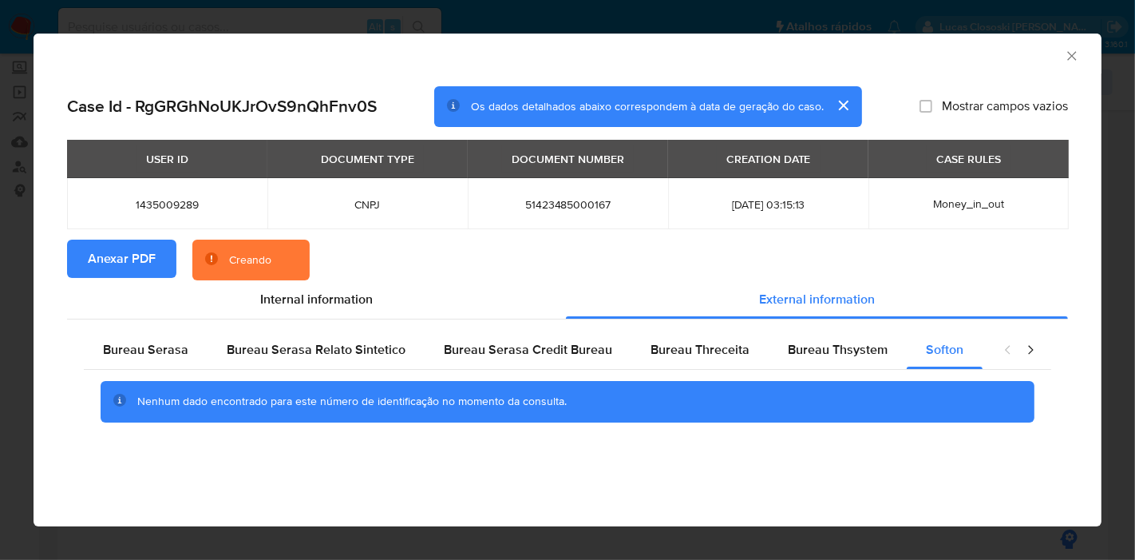
click at [1081, 60] on div "AML Data Collector" at bounding box center [568, 54] width 1068 height 40
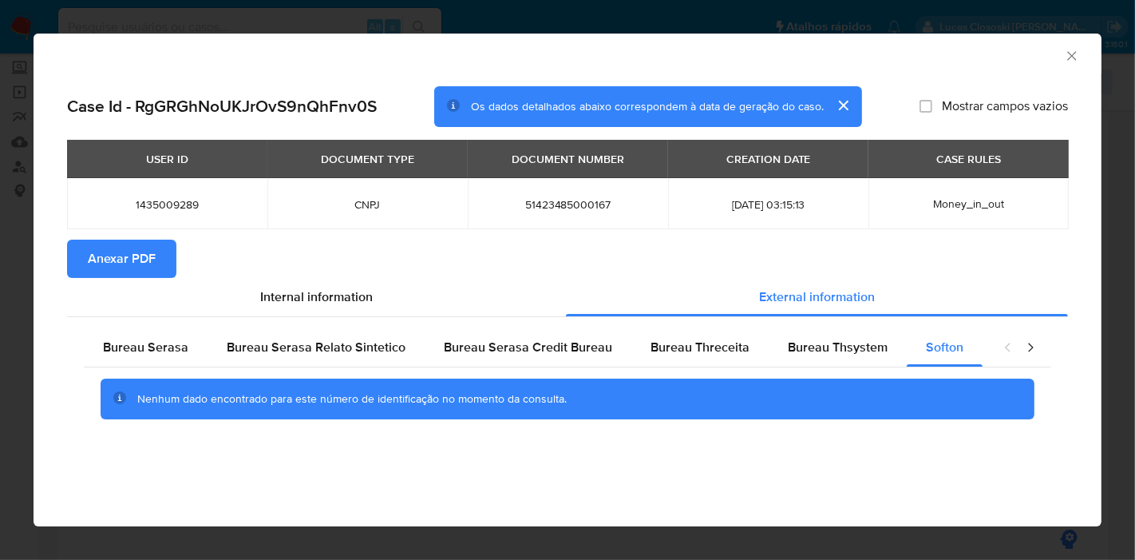
click at [1073, 56] on icon "Fechar a janela" at bounding box center [1072, 56] width 16 height 16
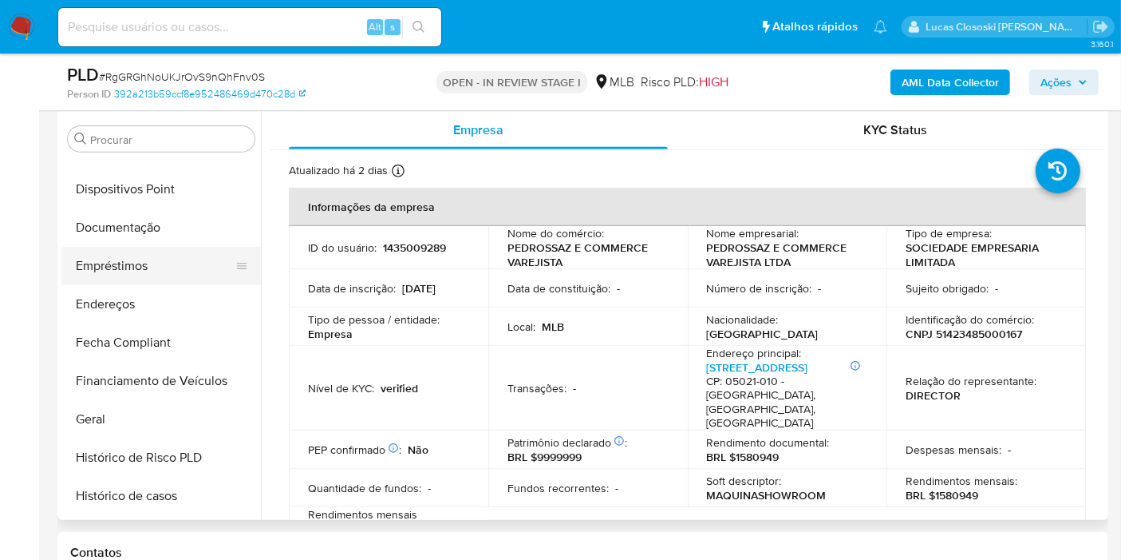
scroll to position [0, 0]
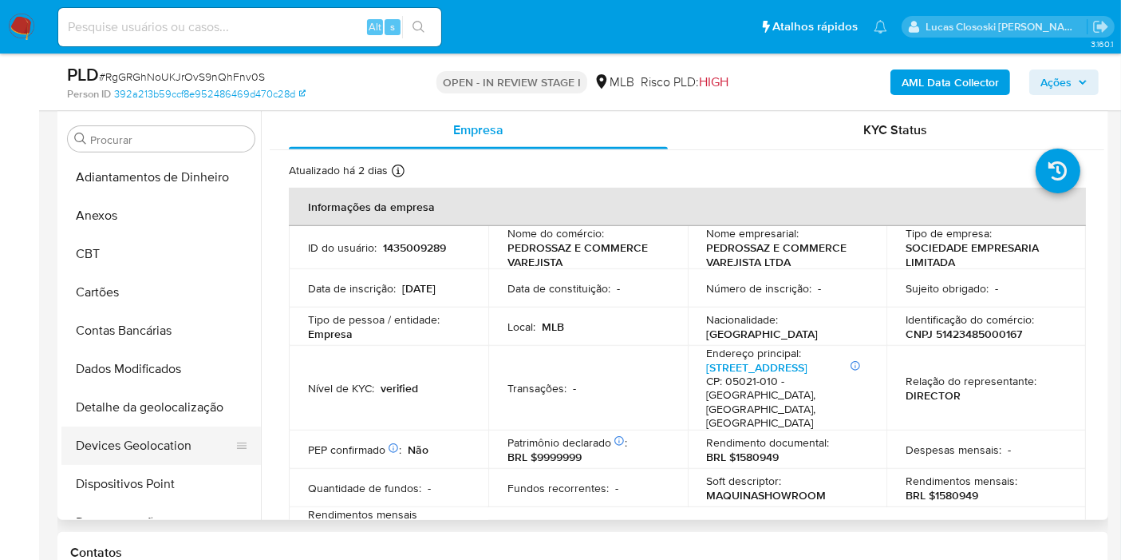
click at [196, 437] on button "Devices Geolocation" at bounding box center [154, 445] width 187 height 38
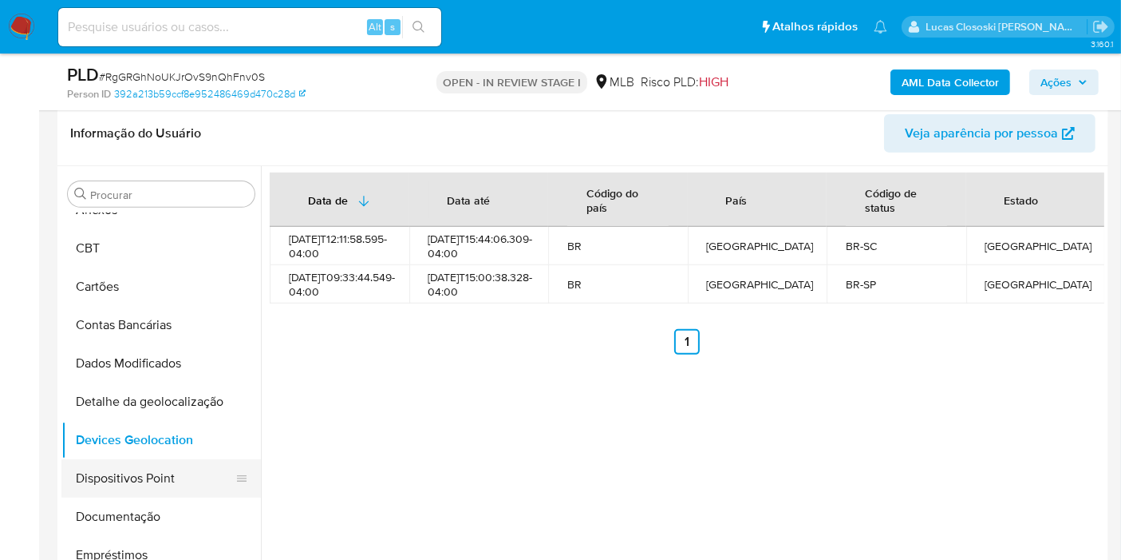
scroll to position [89, 0]
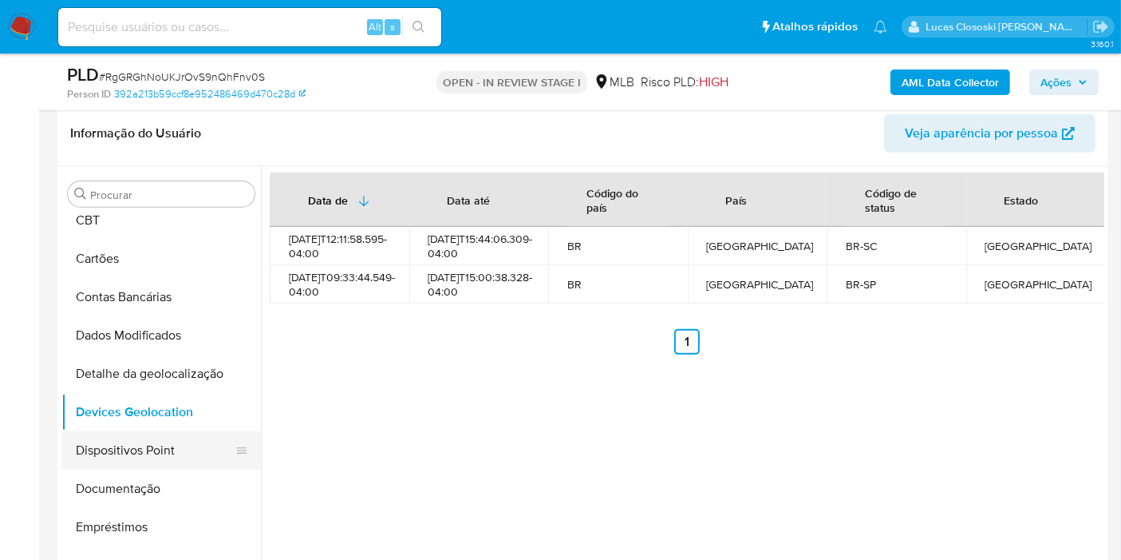
click at [152, 457] on button "Dispositivos Point" at bounding box center [154, 450] width 187 height 38
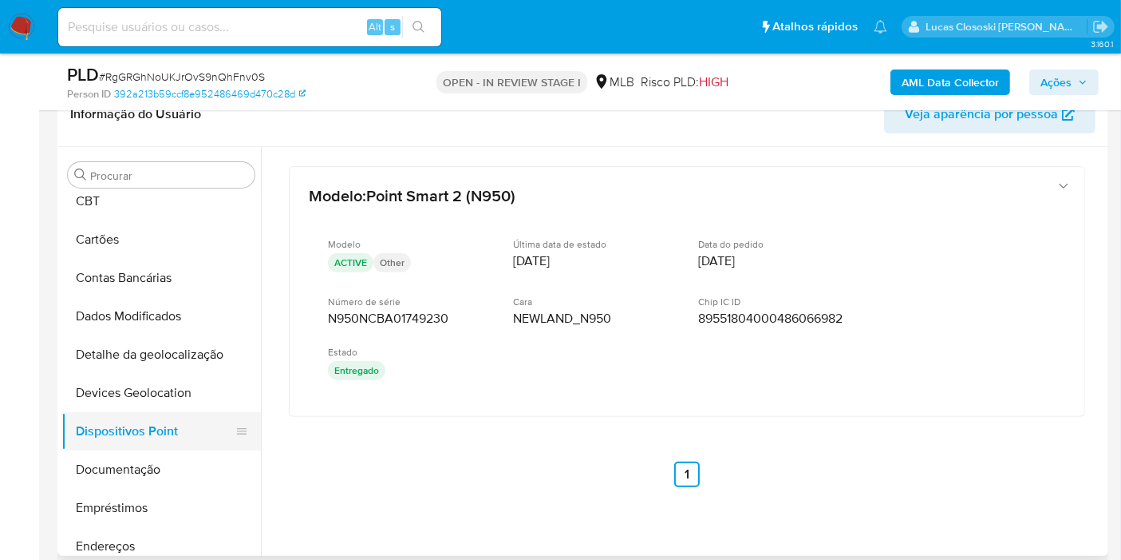
scroll to position [177, 0]
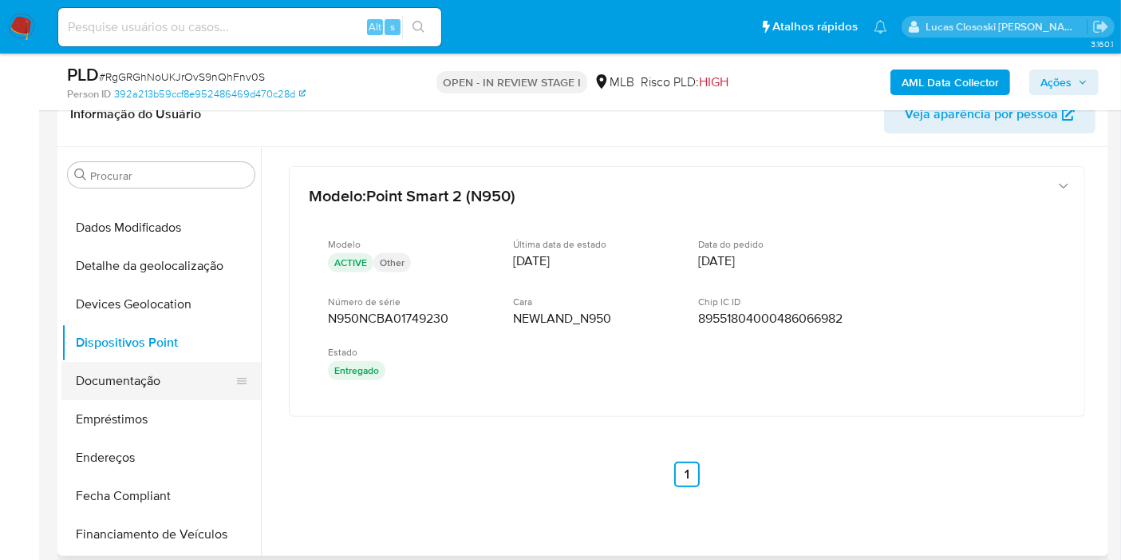
click at [142, 364] on button "Documentação" at bounding box center [154, 381] width 187 height 38
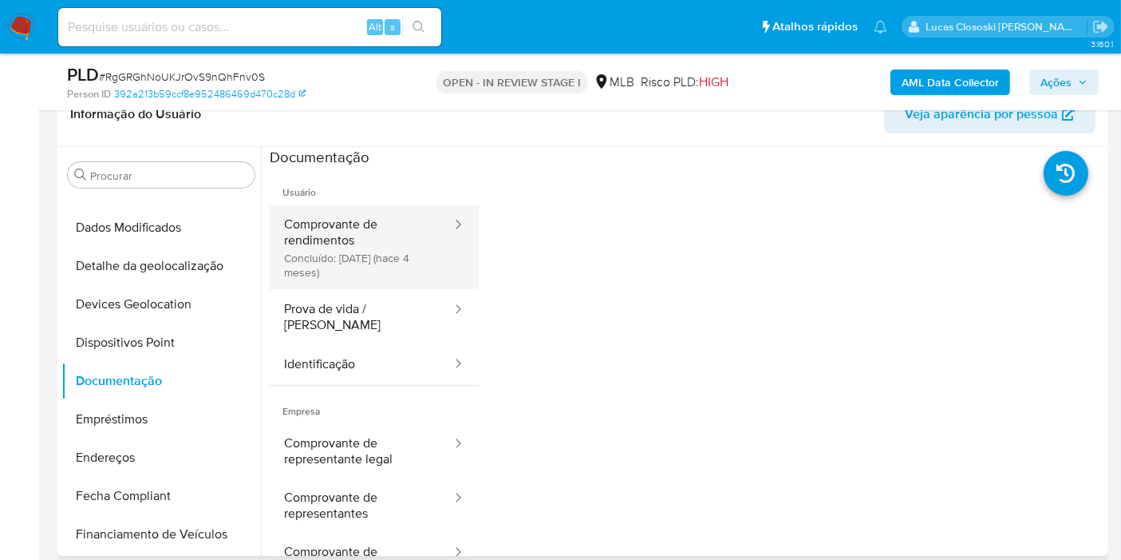
click at [346, 271] on button "Comprovante de rendimentos Concluído: 14/05/2025 (hace 4 meses)" at bounding box center [362, 247] width 184 height 85
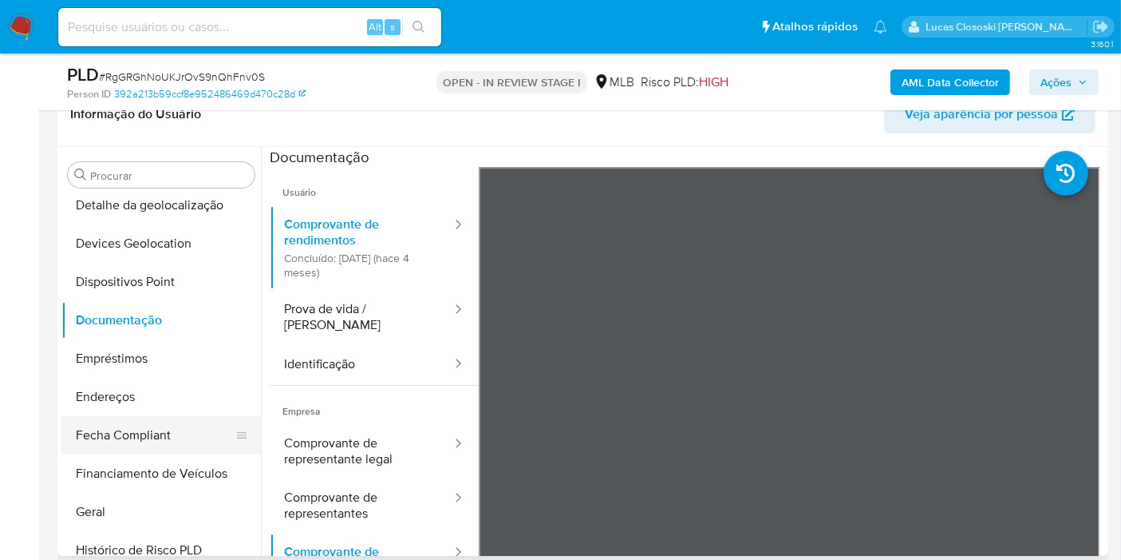
scroll to position [266, 0]
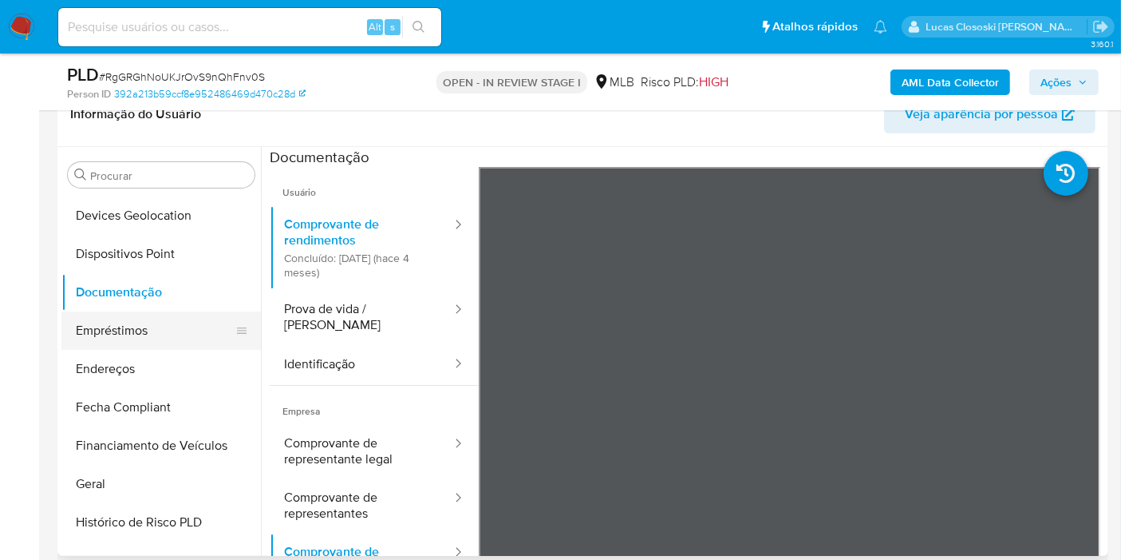
click at [132, 326] on button "Empréstimos" at bounding box center [154, 330] width 187 height 38
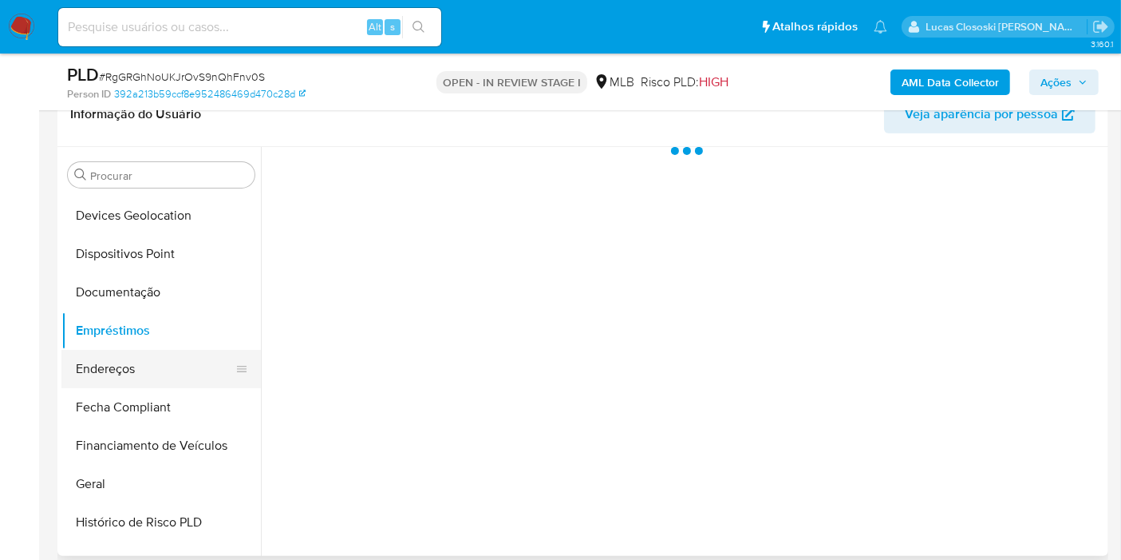
click at [145, 362] on button "Endereços" at bounding box center [154, 369] width 187 height 38
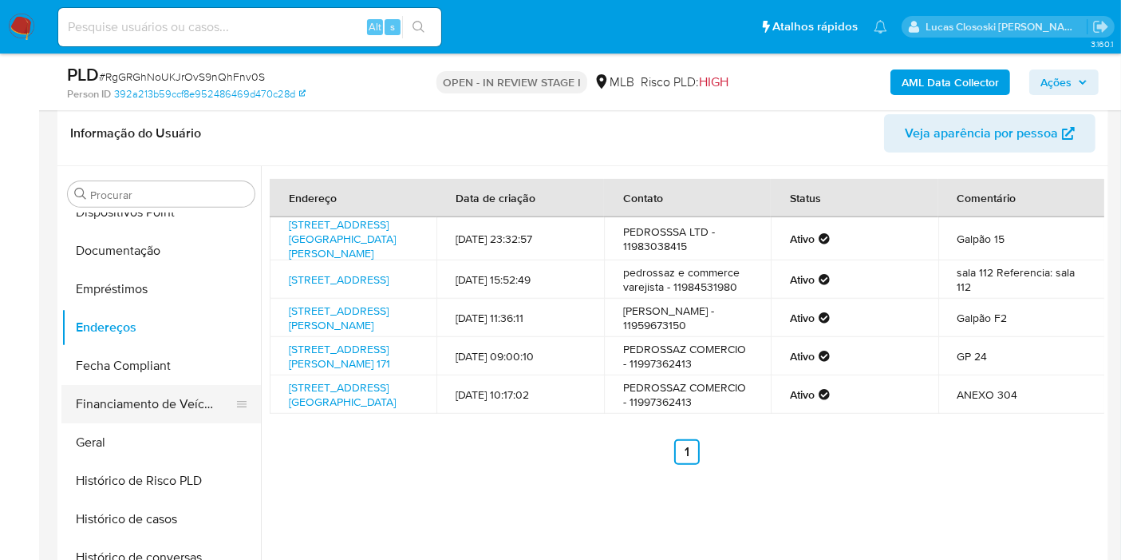
scroll to position [354, 0]
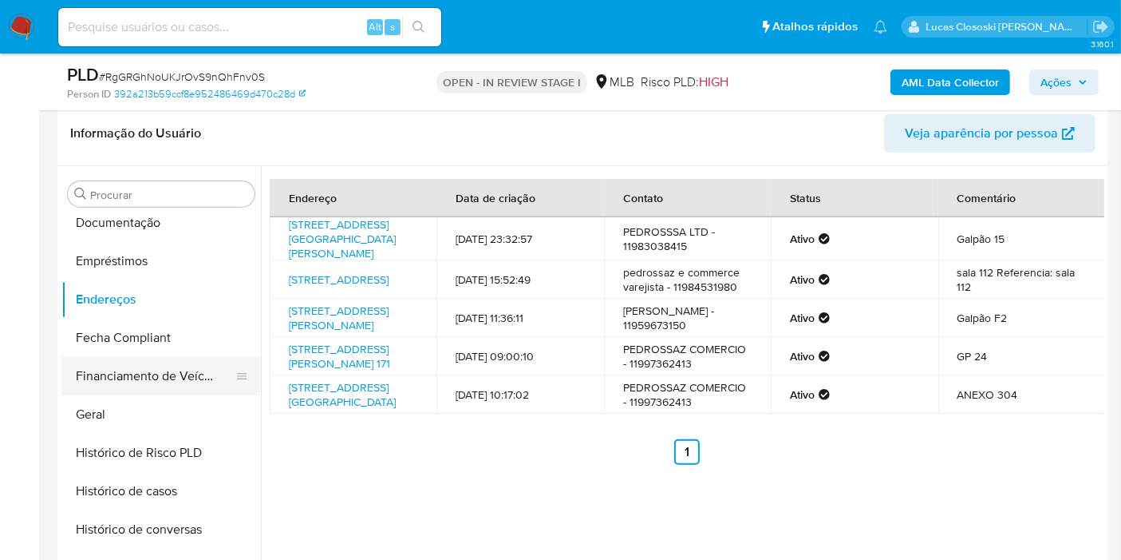
click at [136, 391] on button "Financiamento de Veículos" at bounding box center [154, 376] width 187 height 38
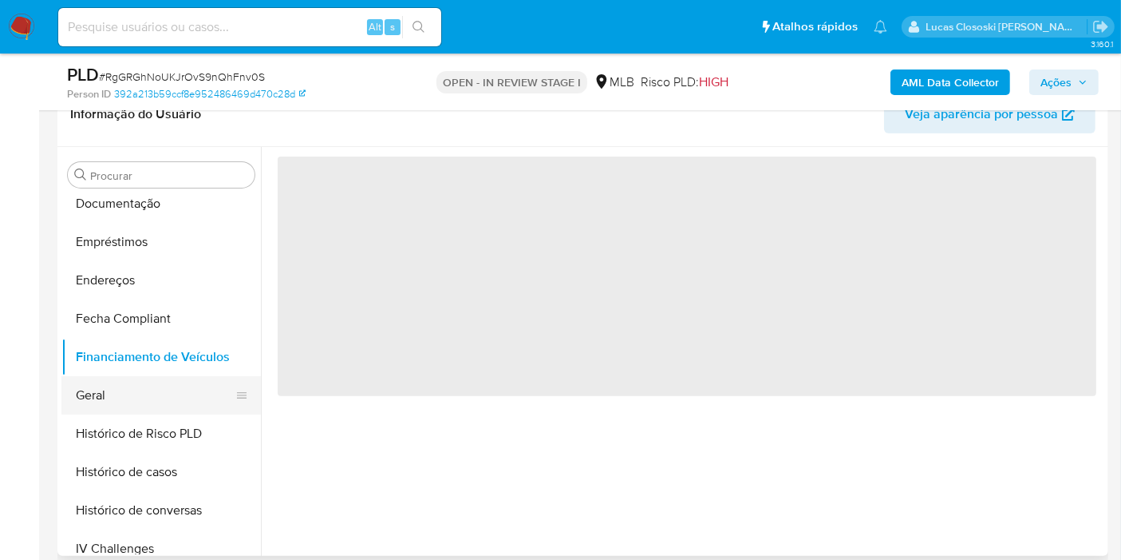
click at [139, 402] on button "Geral" at bounding box center [154, 395] width 187 height 38
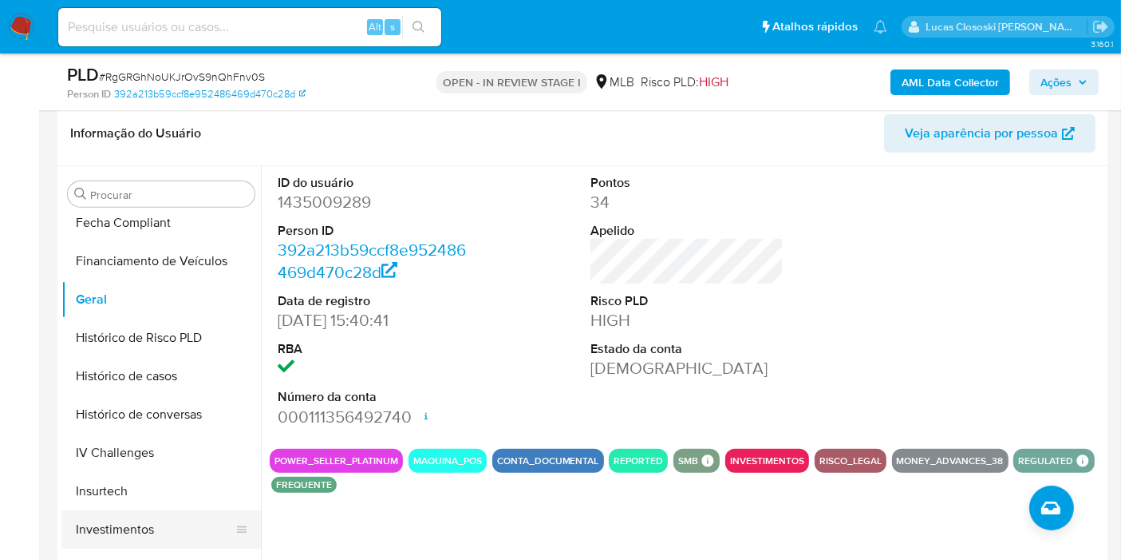
scroll to position [532, 0]
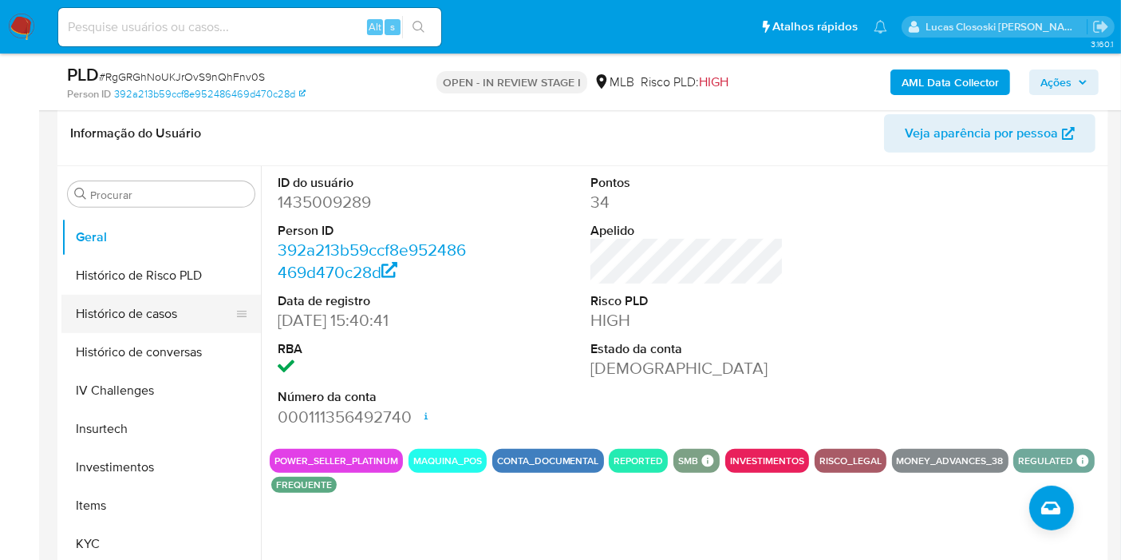
click at [148, 318] on button "Histórico de casos" at bounding box center [154, 314] width 187 height 38
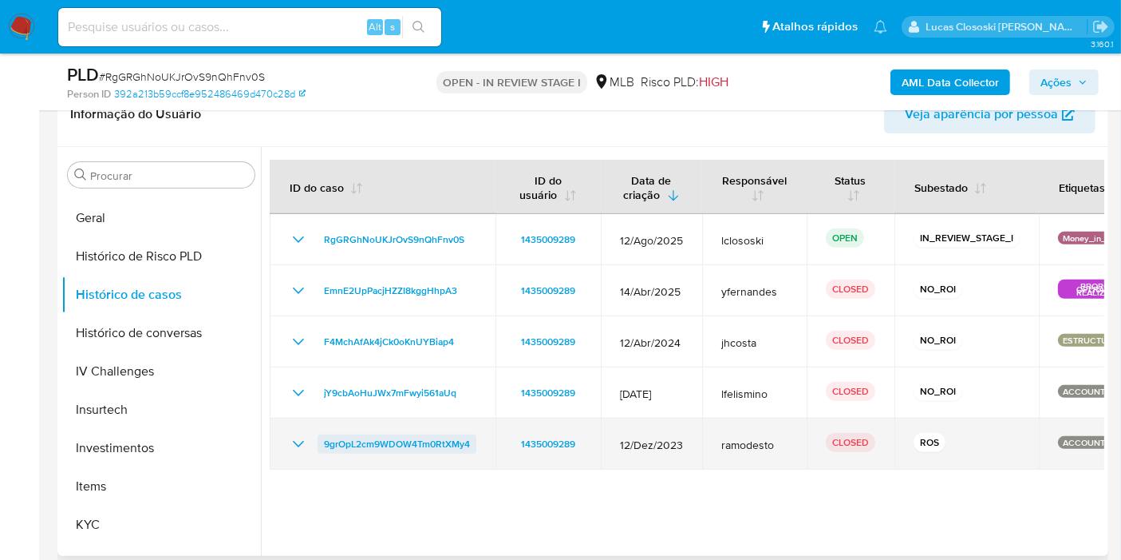
drag, startPoint x: 482, startPoint y: 440, endPoint x: 323, endPoint y: 444, distance: 158.9
click at [323, 444] on td "9grOpL2cm9WDOW4Tm0RtXMy4" at bounding box center [383, 443] width 226 height 51
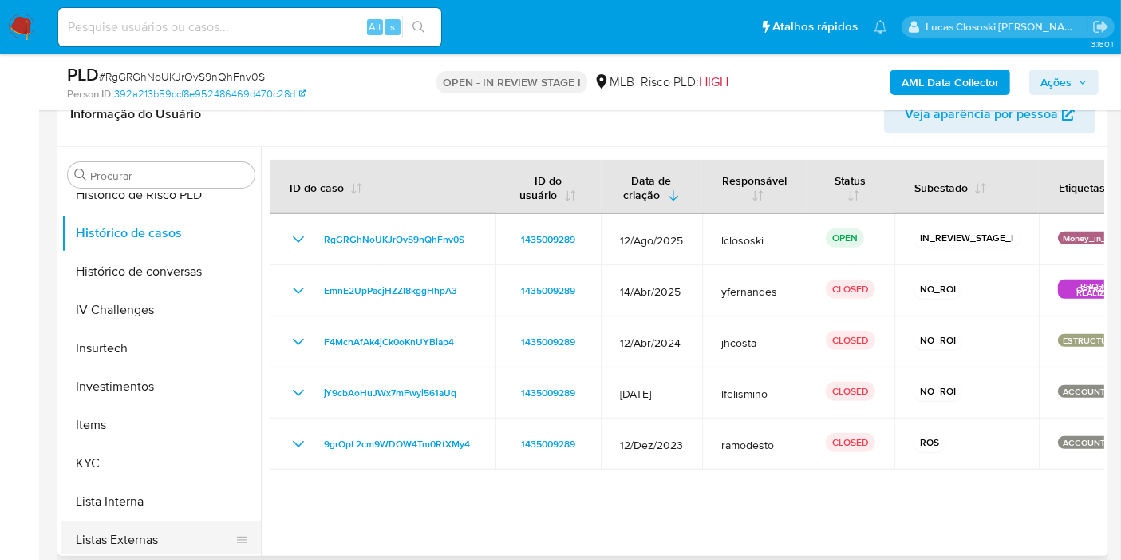
scroll to position [798, 0]
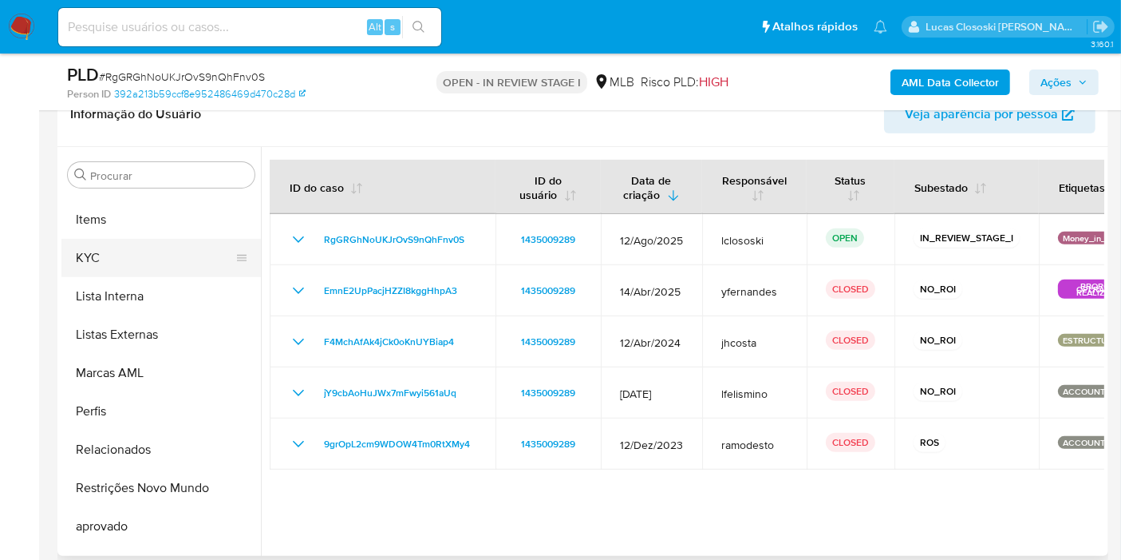
click at [90, 245] on button "KYC" at bounding box center [154, 258] width 187 height 38
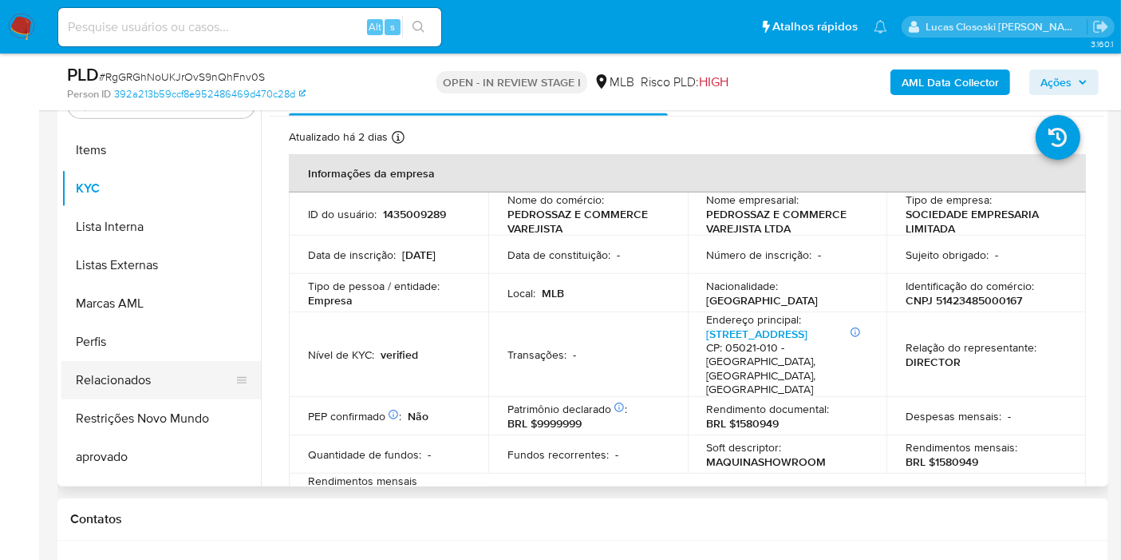
scroll to position [827, 0]
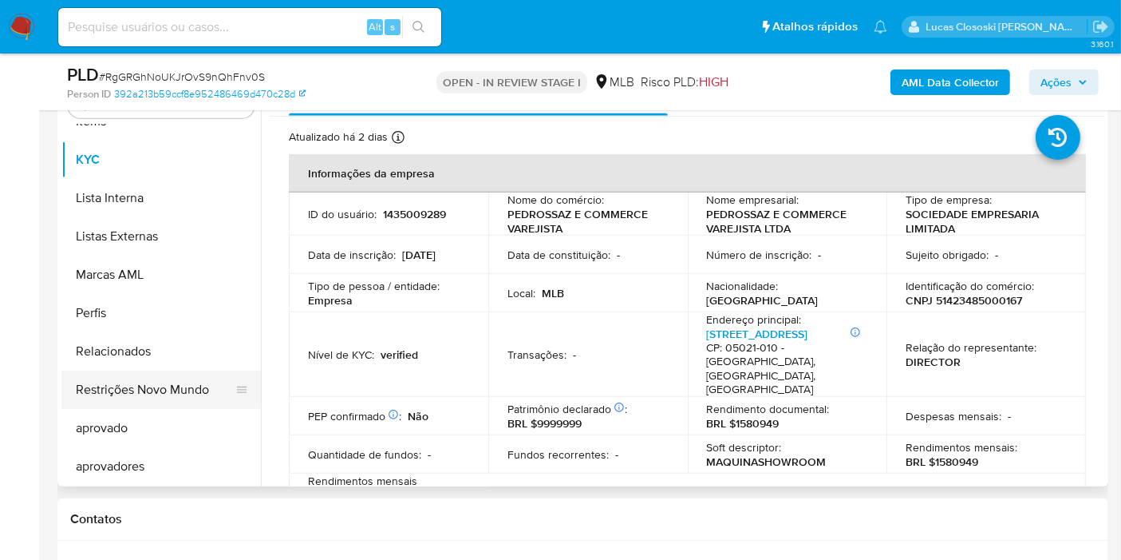
click at [163, 375] on button "Restrições Novo Mundo" at bounding box center [154, 389] width 187 height 38
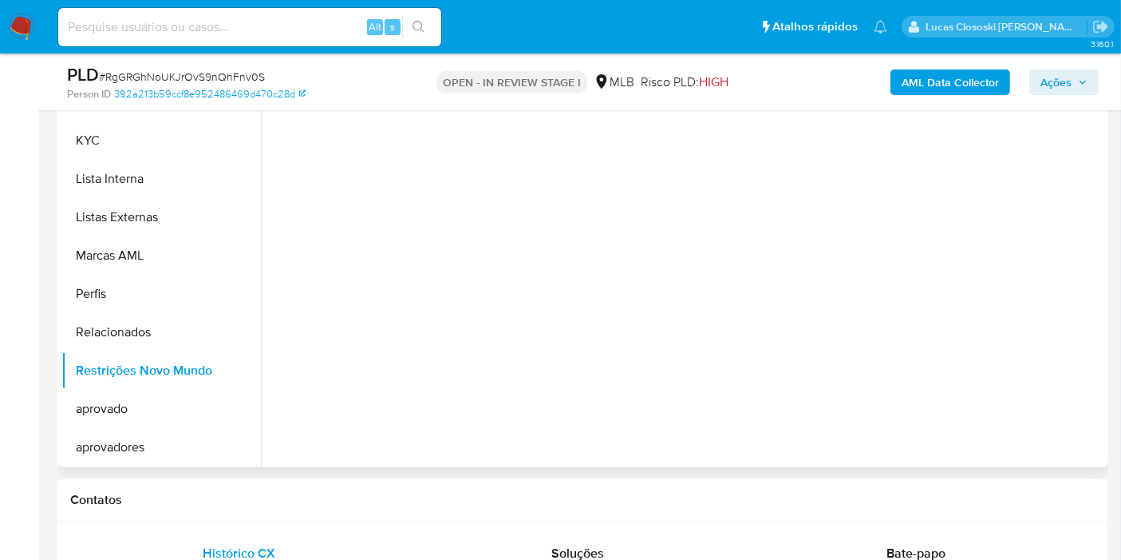
scroll to position [565, 0]
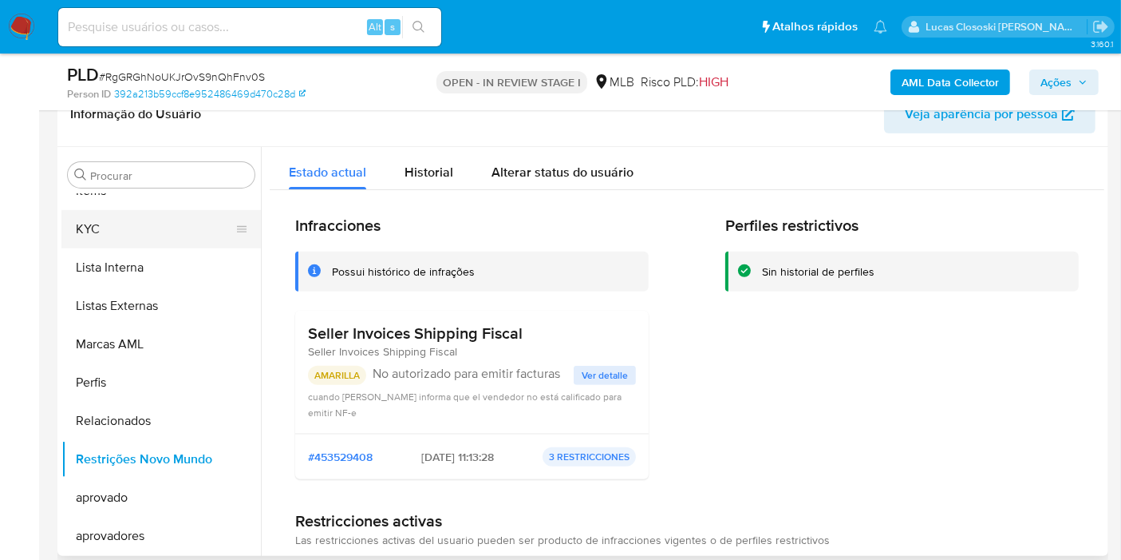
click at [104, 233] on button "KYC" at bounding box center [154, 229] width 187 height 38
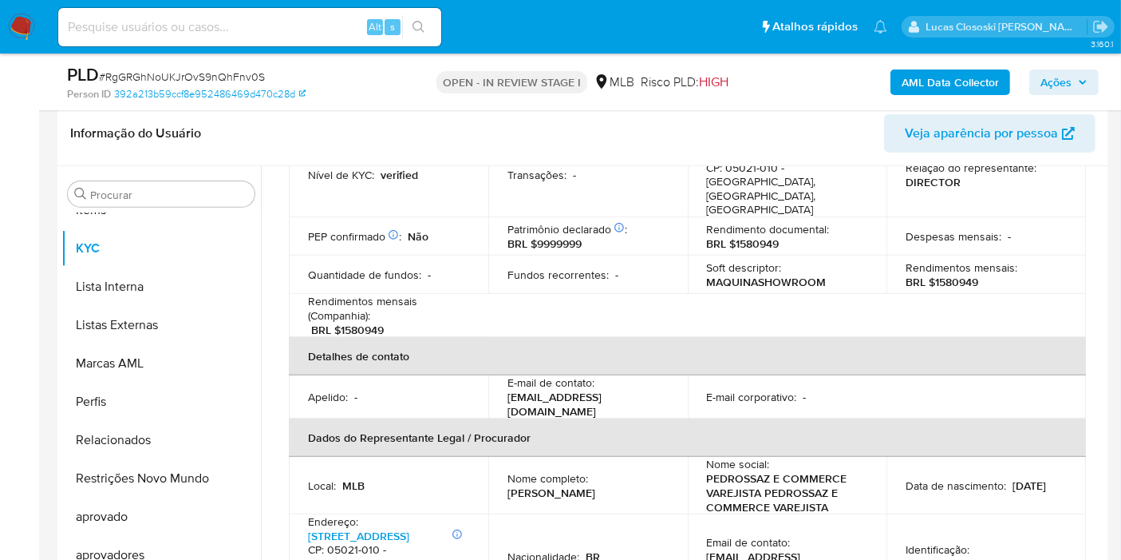
scroll to position [354, 0]
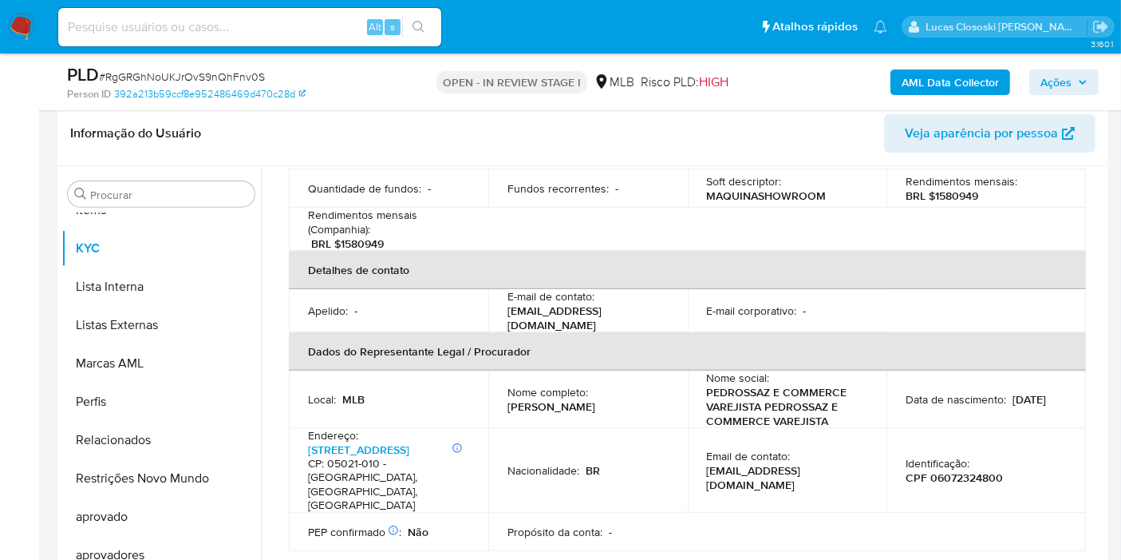
drag, startPoint x: 556, startPoint y: 378, endPoint x: 504, endPoint y: 365, distance: 54.4
click at [504, 370] on td "Nome completo : Pedro Paulo Carvalho Pereira de Araujo" at bounding box center [588, 398] width 200 height 57
copy p "Pedro Paulo Carvalho Pereira de Araujo"
click at [947, 443] on td "Identificação : CPF 06072324800" at bounding box center [987, 470] width 200 height 85
click at [923, 470] on p "CPF 06072324800" at bounding box center [954, 477] width 97 height 14
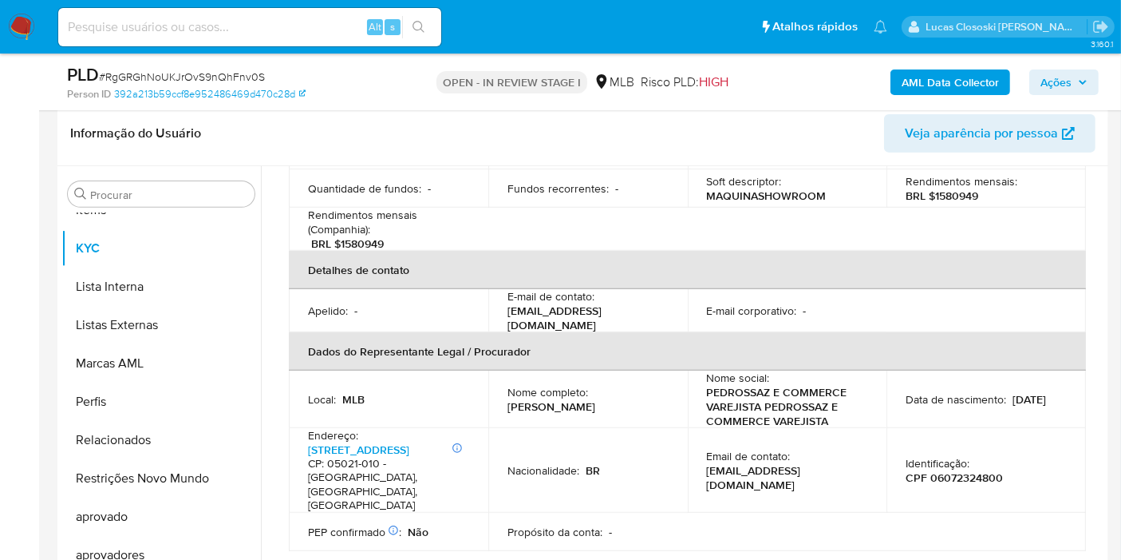
click at [963, 470] on p "CPF 06072324800" at bounding box center [954, 477] width 97 height 14
copy p "06072324800"
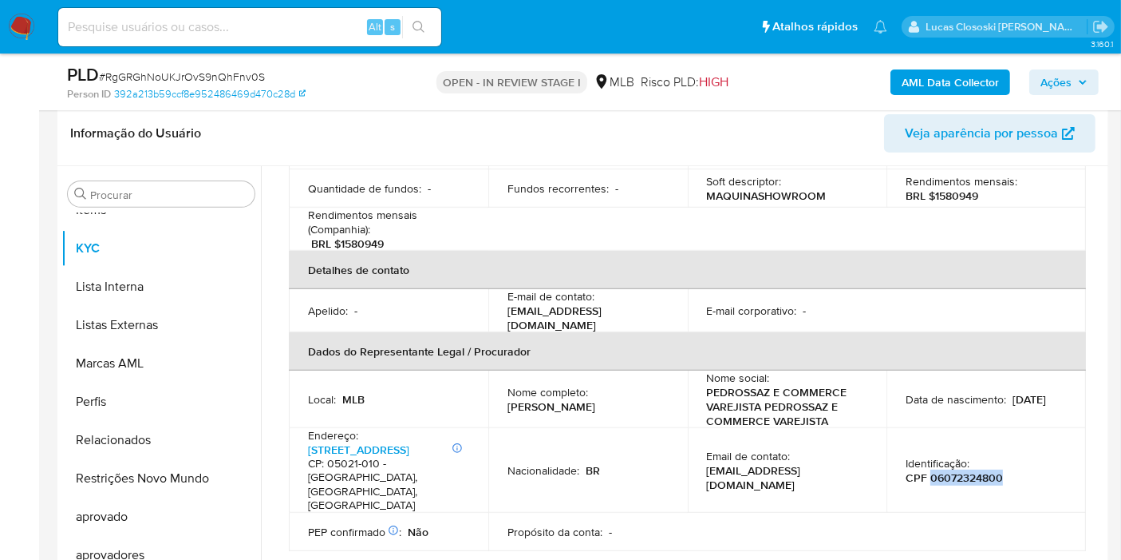
scroll to position [89, 0]
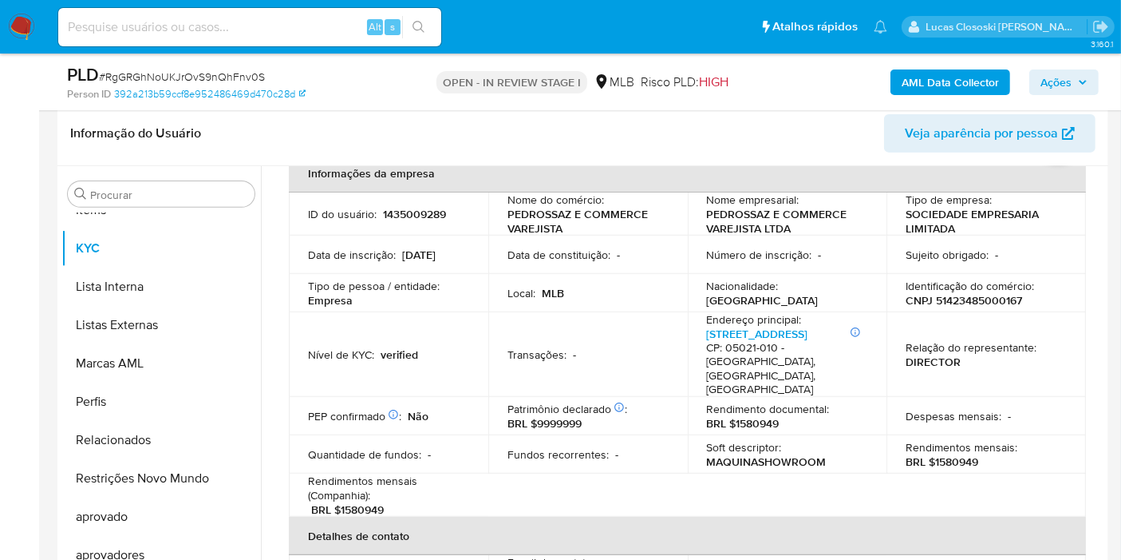
click at [981, 293] on p "CNPJ 51423485000167" at bounding box center [964, 300] width 117 height 14
copy p "51423485000167"
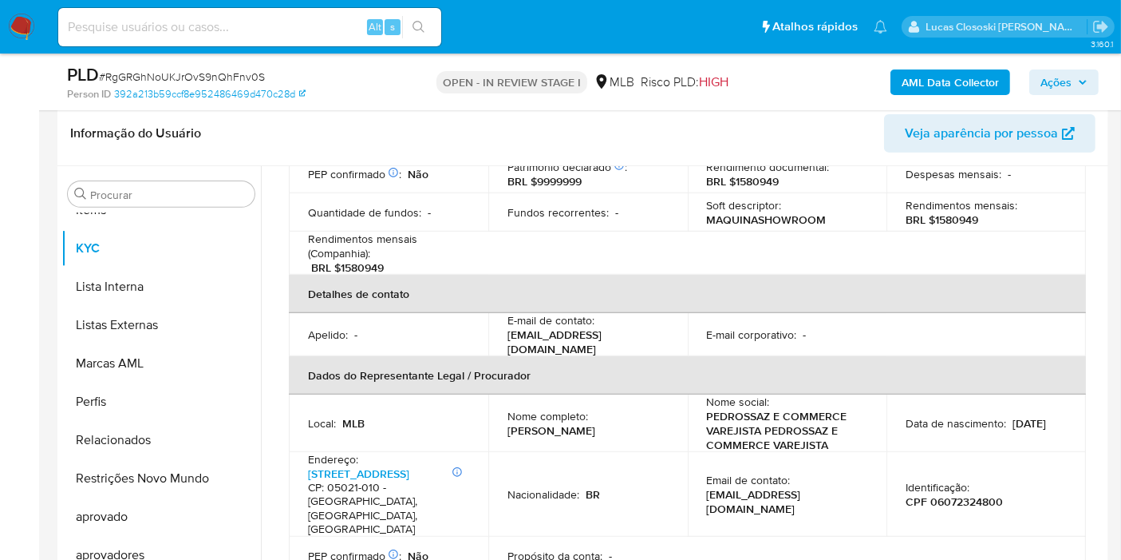
scroll to position [443, 0]
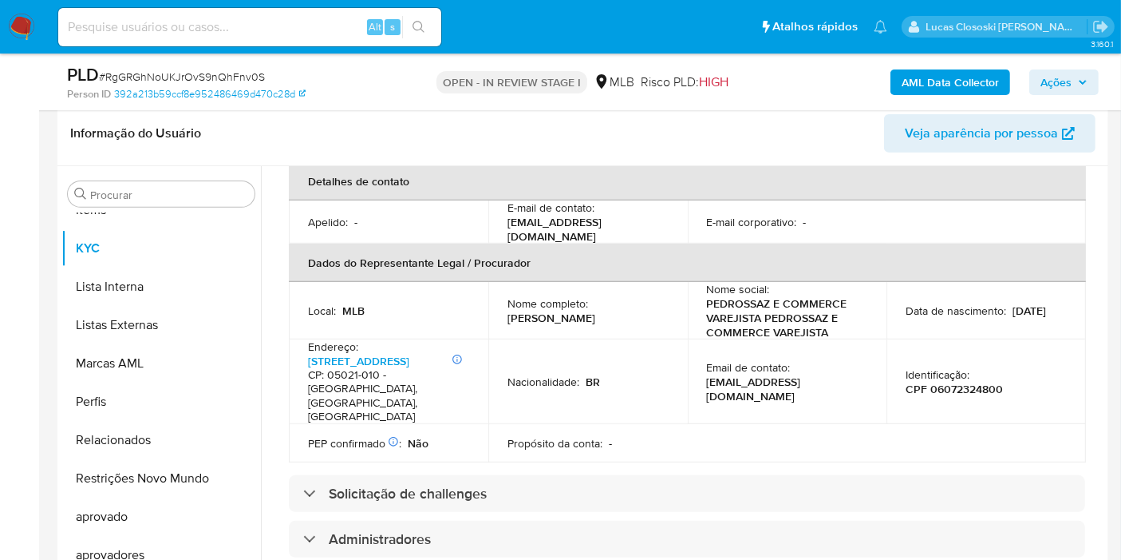
click at [959, 367] on p "Identificação :" at bounding box center [938, 374] width 64 height 14
click at [958, 382] on p "CPF 06072324800" at bounding box center [954, 389] width 97 height 14
copy p "06072324800"
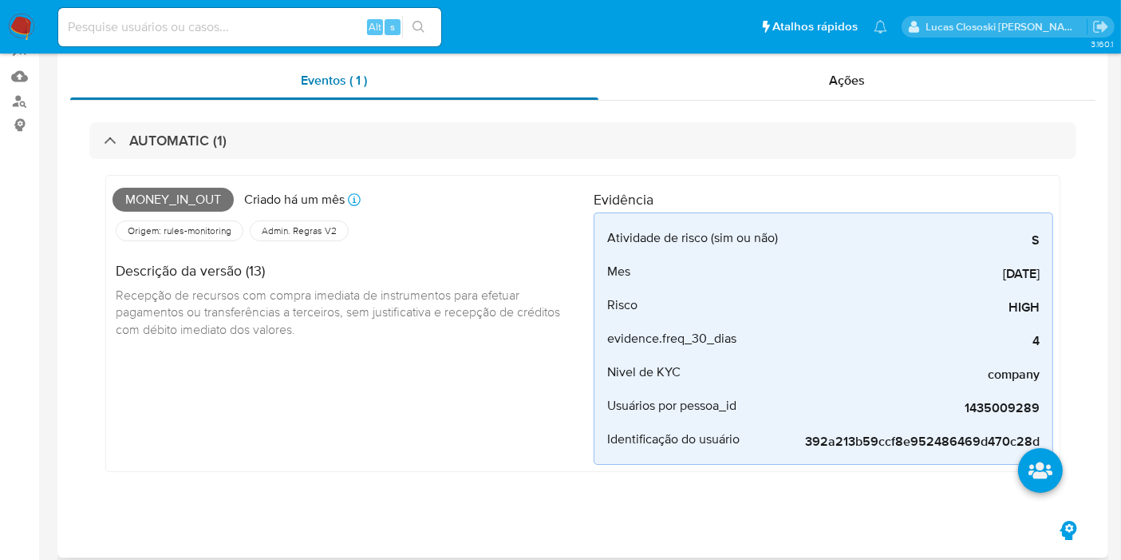
scroll to position [0, 0]
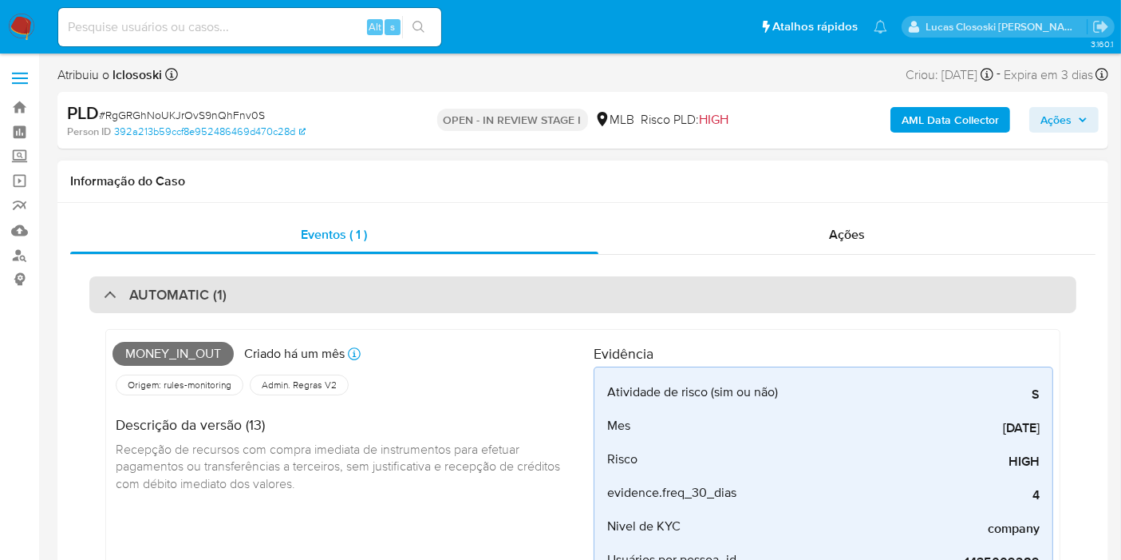
click at [273, 286] on div "AUTOMATIC (1)" at bounding box center [582, 294] width 987 height 37
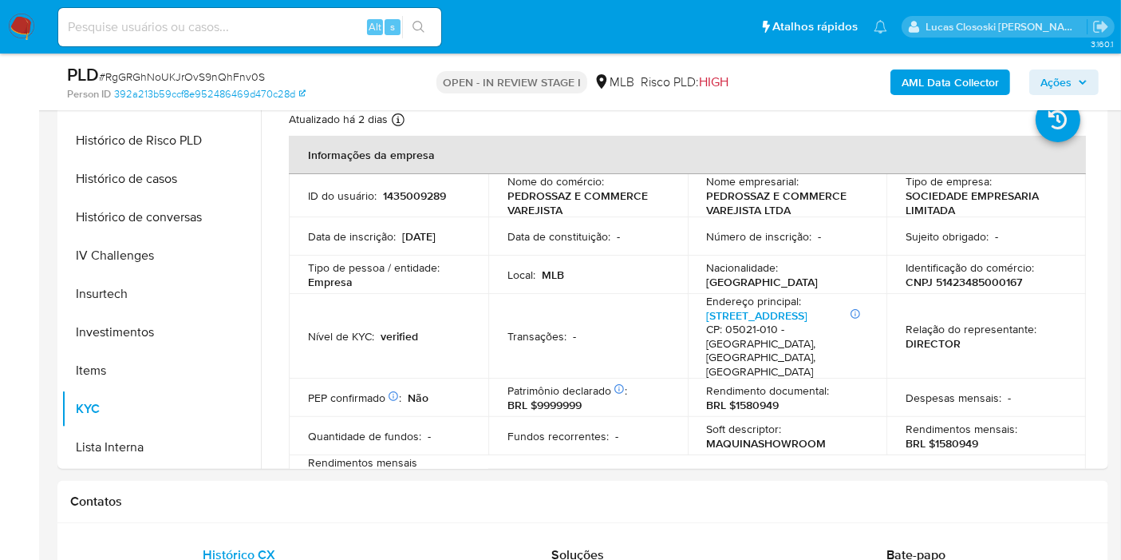
click at [220, 75] on span "# RgGRGhNoUKJrOvS9nQhFnv0S" at bounding box center [182, 77] width 166 height 16
copy span "RgGRGhNoUKJrOvS9nQhFnv0S"
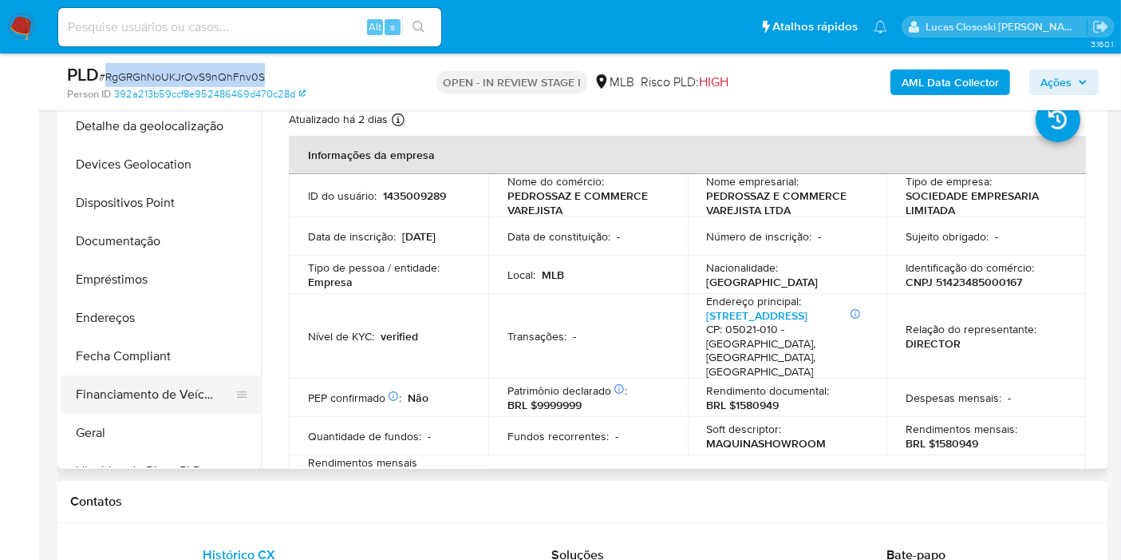
scroll to position [295, 0]
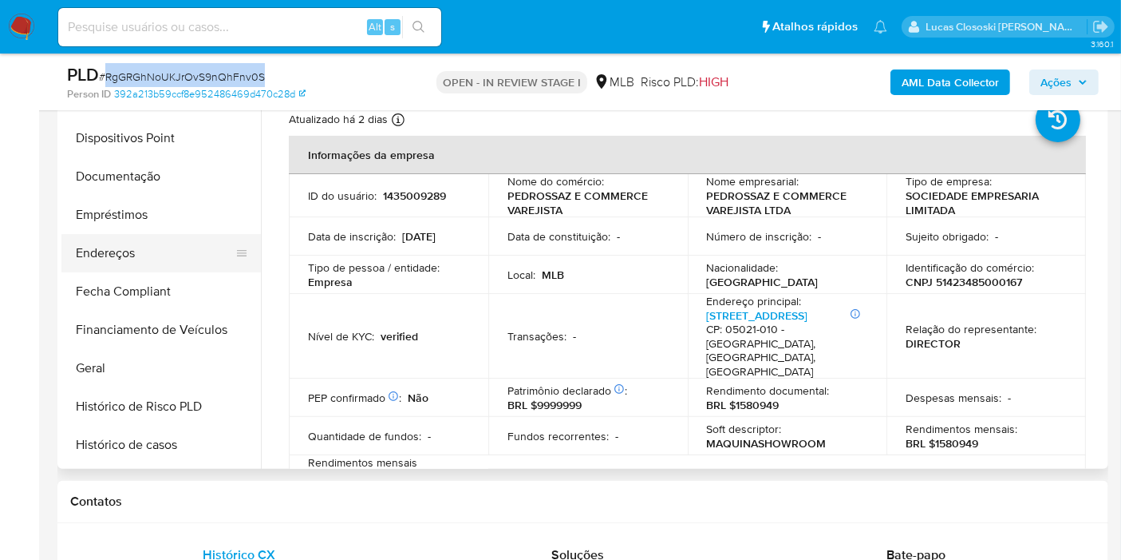
drag, startPoint x: 124, startPoint y: 368, endPoint x: 207, endPoint y: 263, distance: 133.5
click at [124, 368] on button "Geral" at bounding box center [161, 368] width 200 height 38
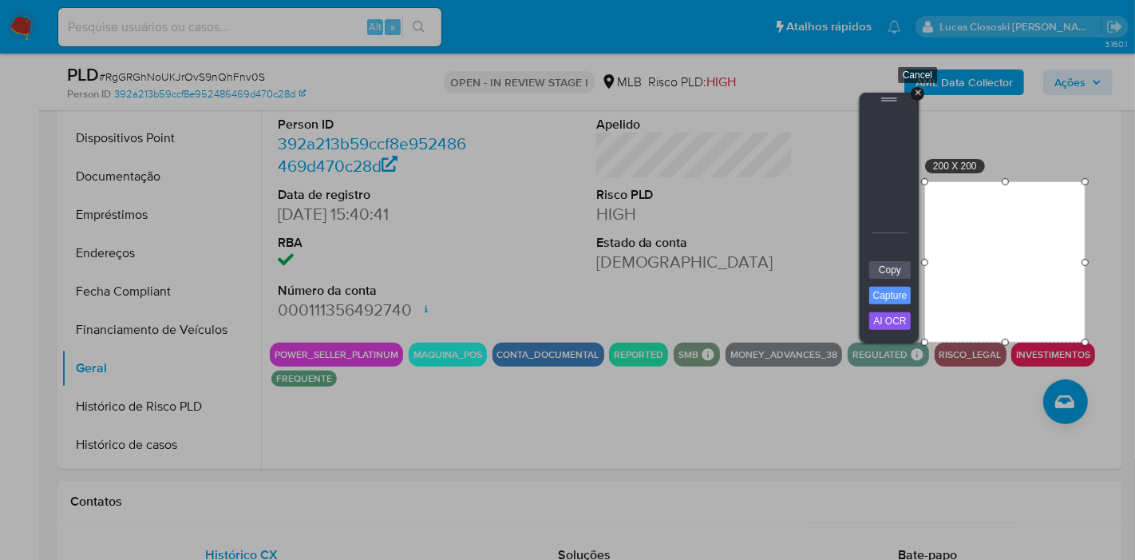
click at [921, 93] on div "+" at bounding box center [918, 94] width 14 height 14
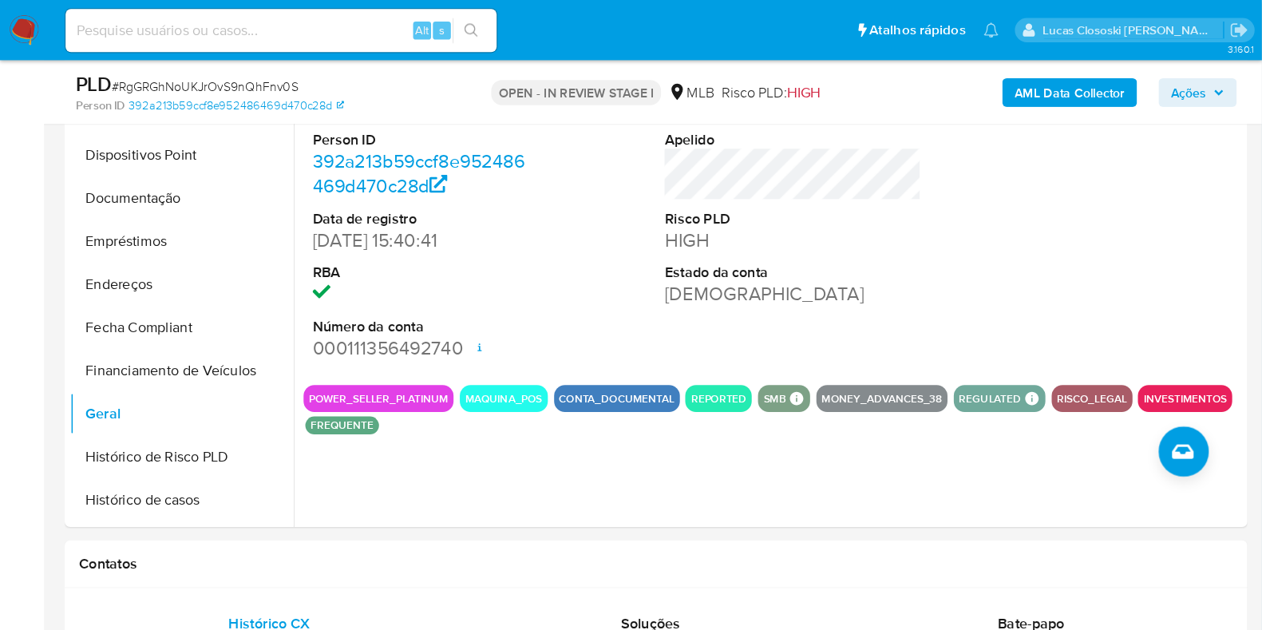
scroll to position [295, 0]
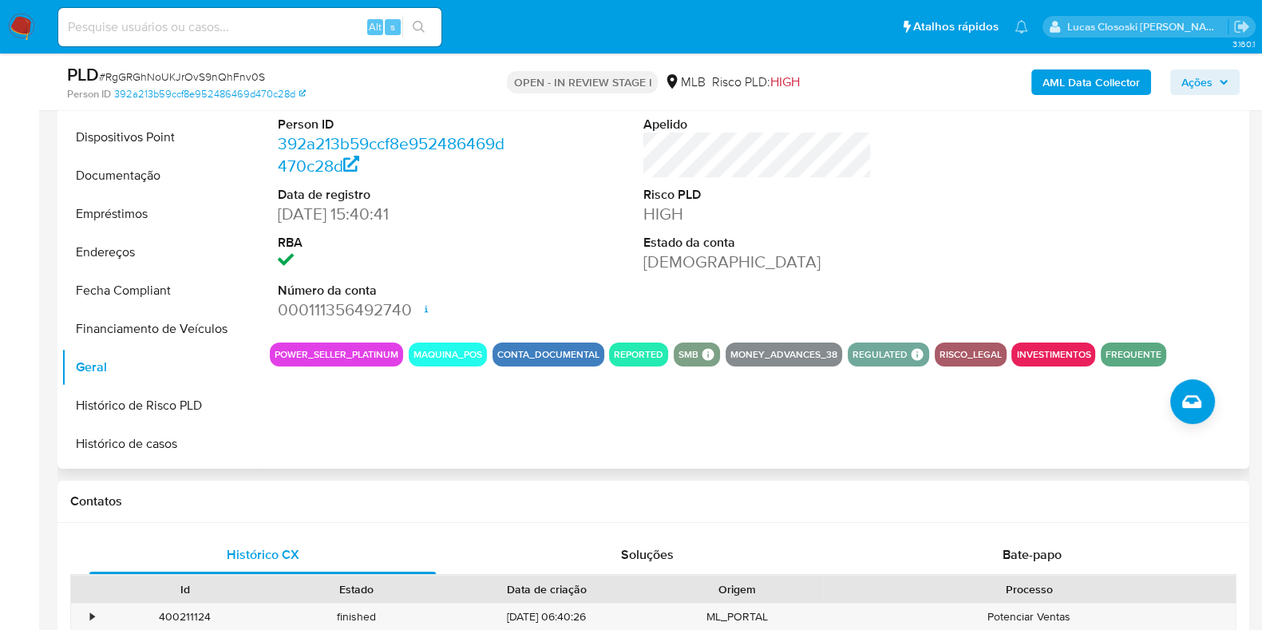
drag, startPoint x: 1049, startPoint y: 6, endPoint x: 761, endPoint y: 242, distance: 371.5
click at [761, 242] on dt "Estado da conta" at bounding box center [757, 243] width 228 height 18
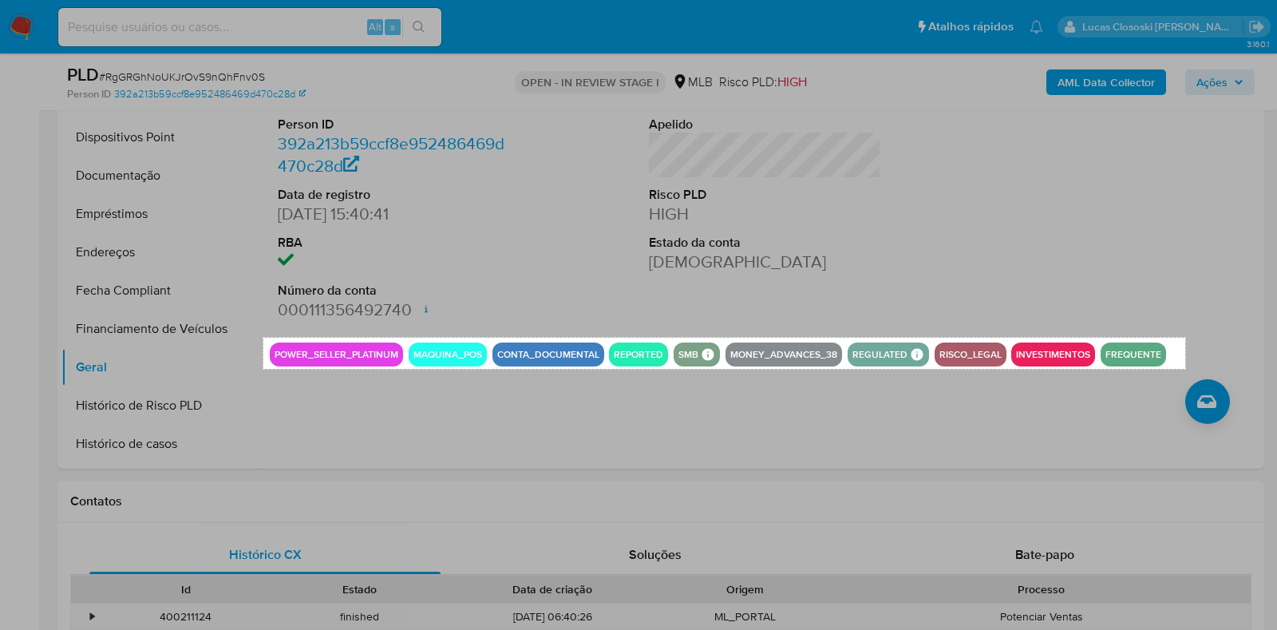
drag, startPoint x: 263, startPoint y: 338, endPoint x: 1185, endPoint y: 369, distance: 922.4
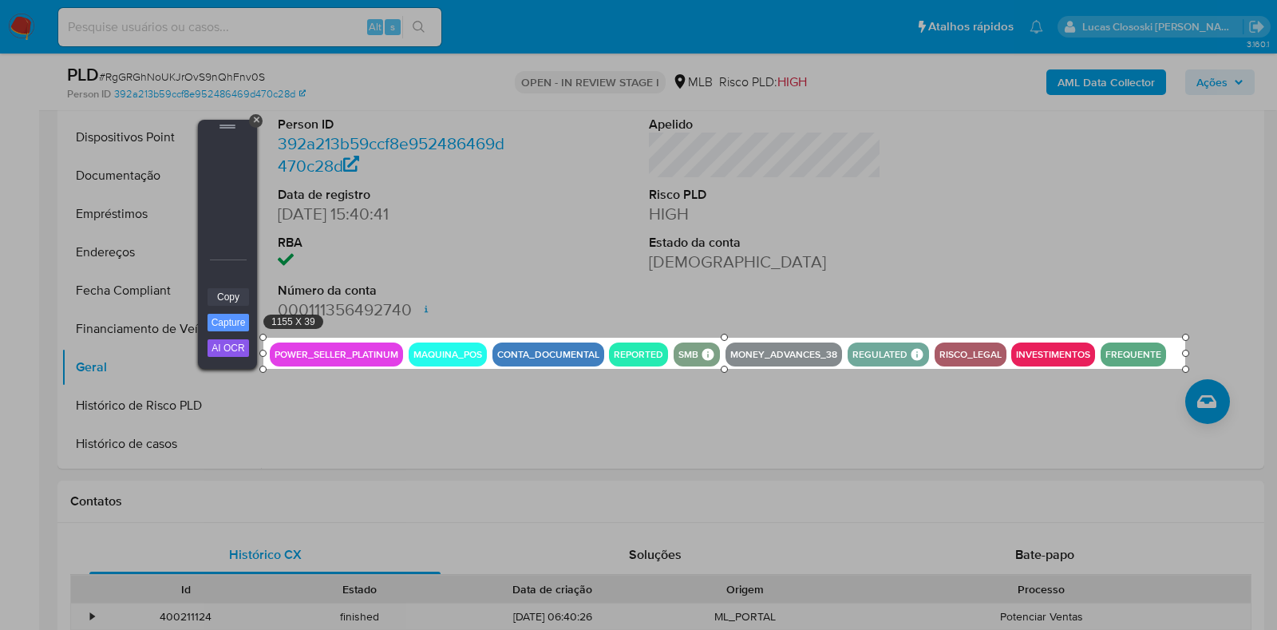
click at [216, 289] on link "Copy" at bounding box center [229, 297] width 42 height 18
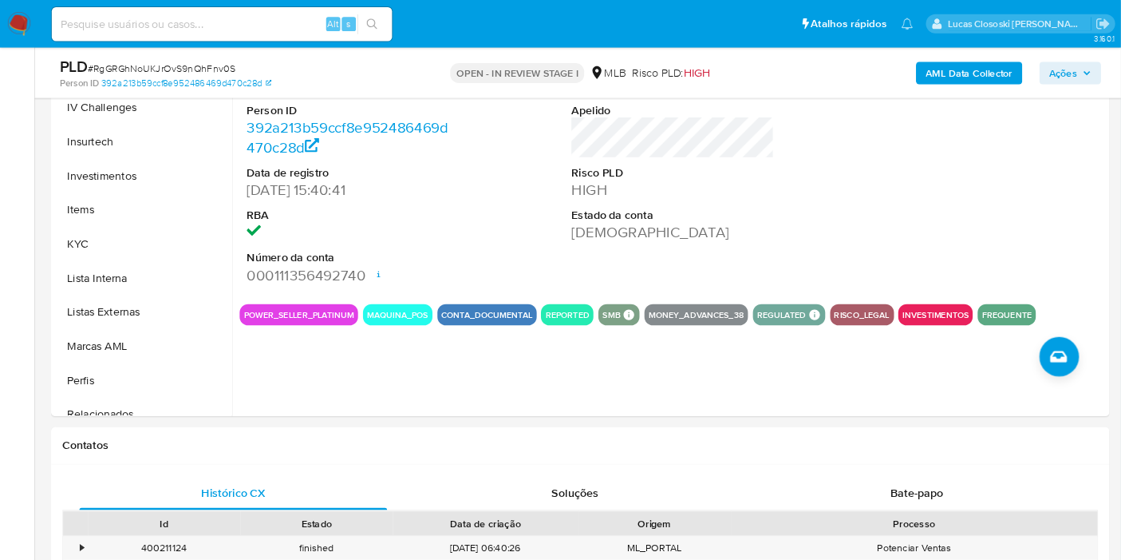
scroll to position [694, 0]
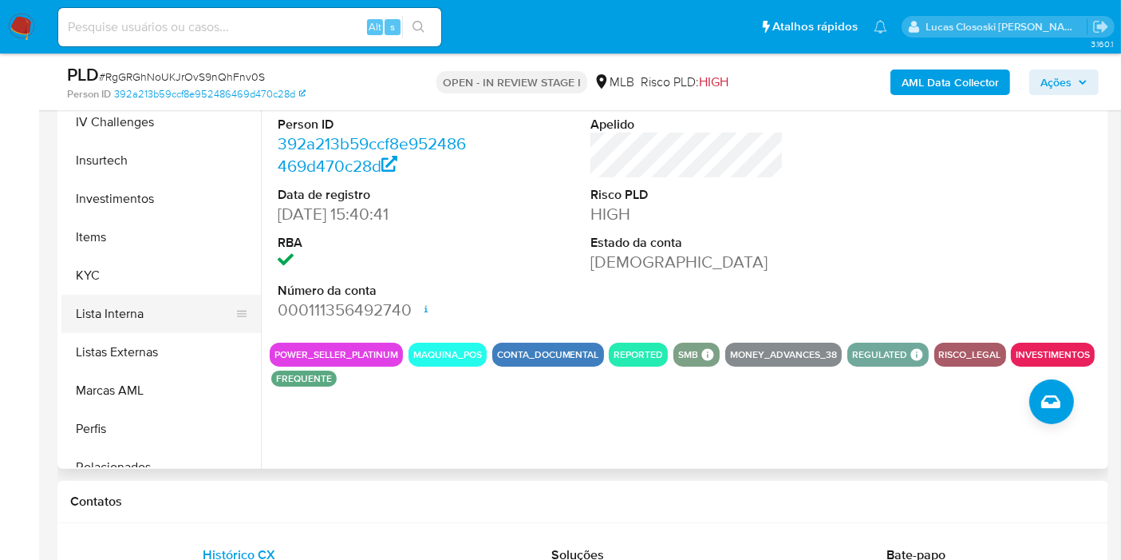
drag, startPoint x: 1241, startPoint y: 1, endPoint x: 129, endPoint y: 299, distance: 1151.3
click at [129, 299] on button "Lista Interna" at bounding box center [154, 314] width 187 height 38
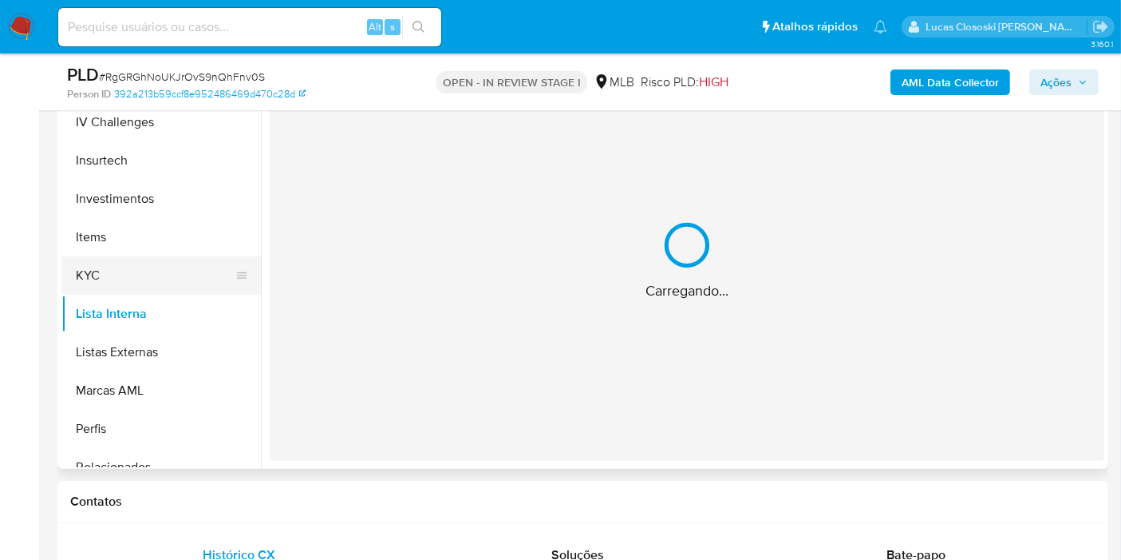
click at [129, 280] on button "KYC" at bounding box center [154, 275] width 187 height 38
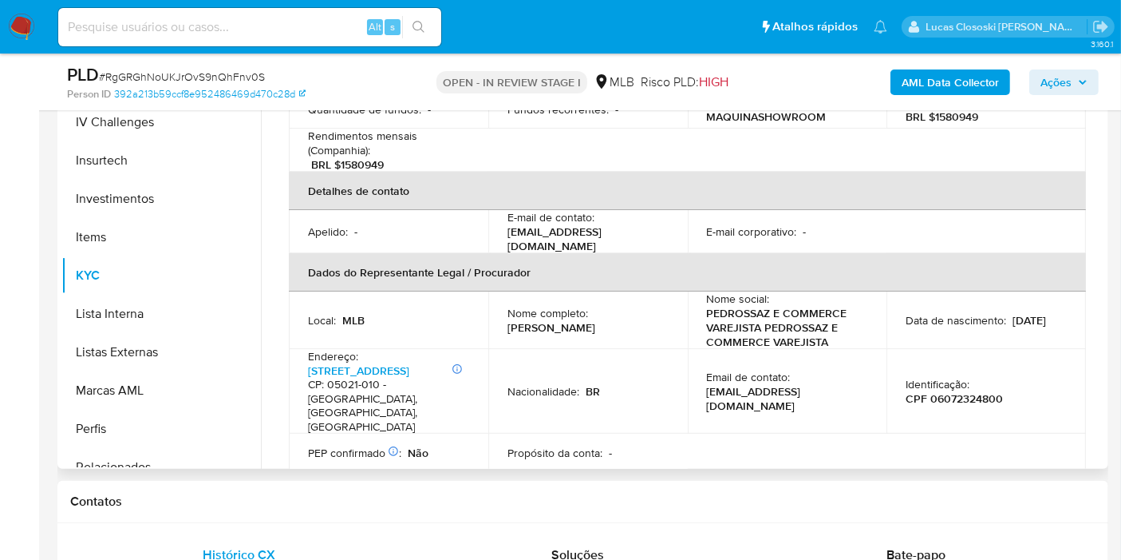
scroll to position [354, 0]
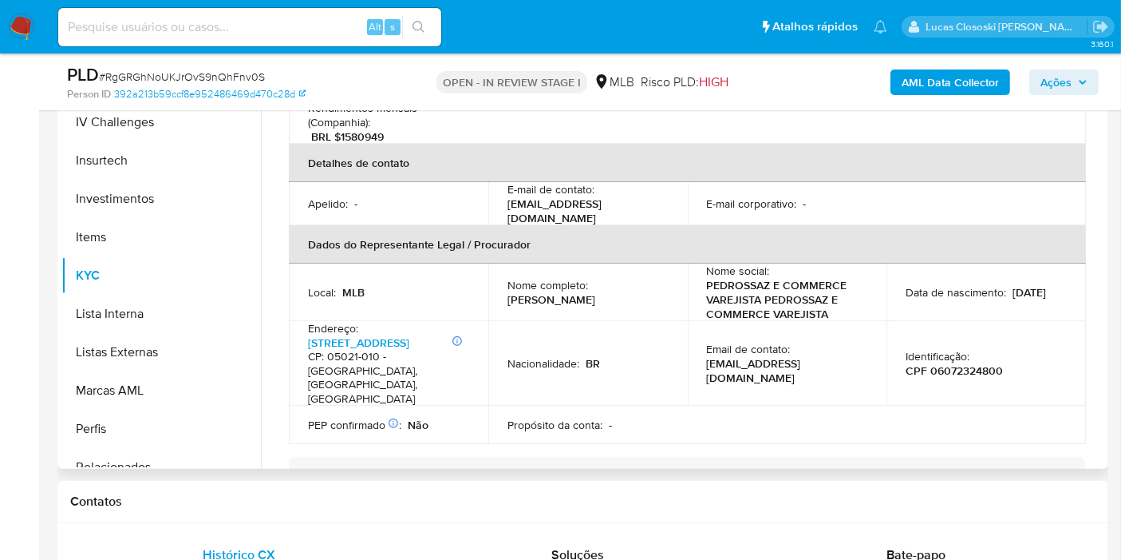
click at [950, 363] on p "CPF 06072324800" at bounding box center [954, 370] width 97 height 14
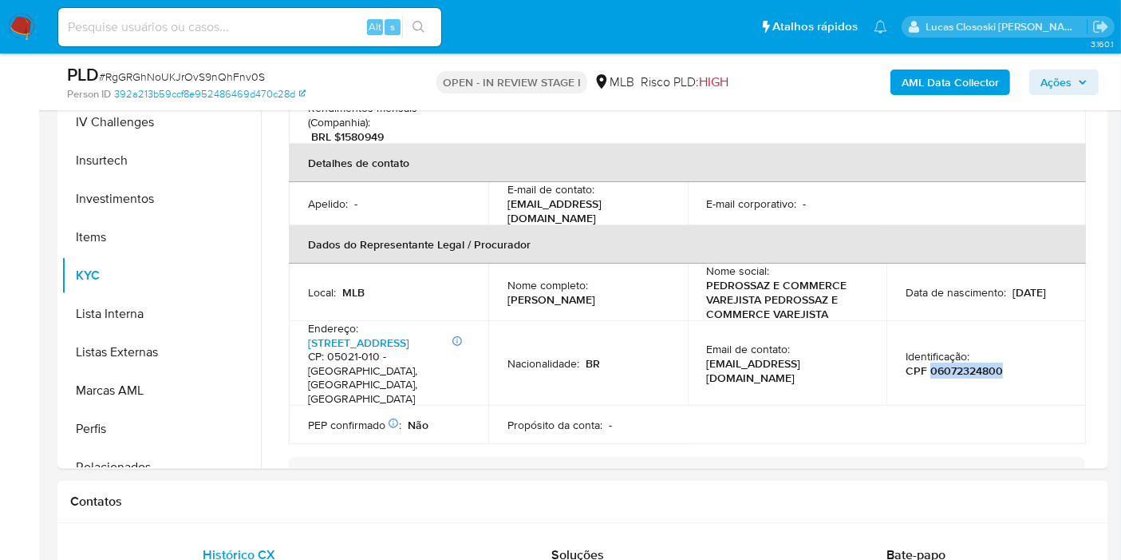
copy p "06072324800"
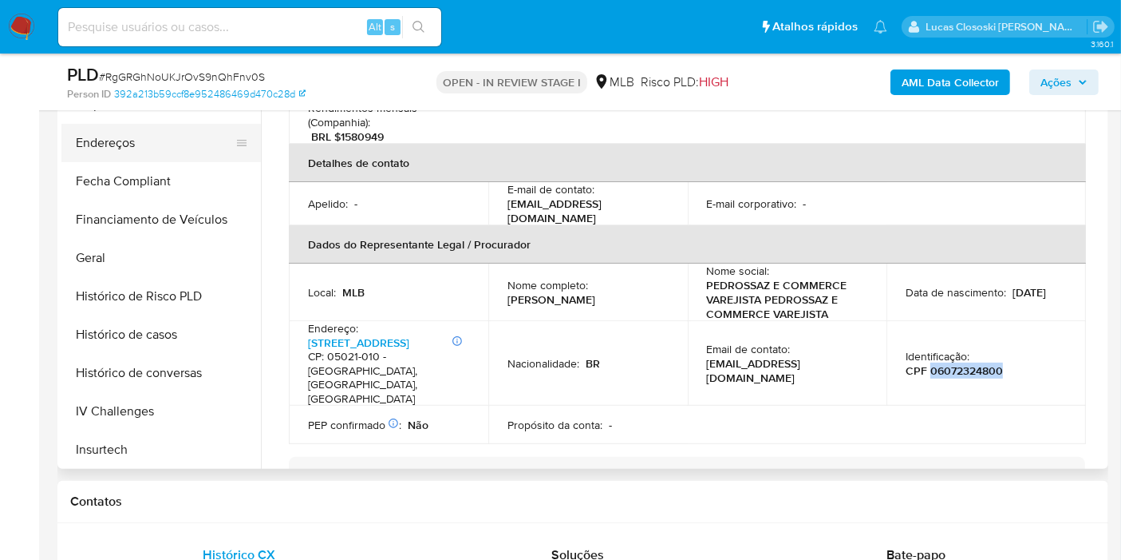
scroll to position [251, 0]
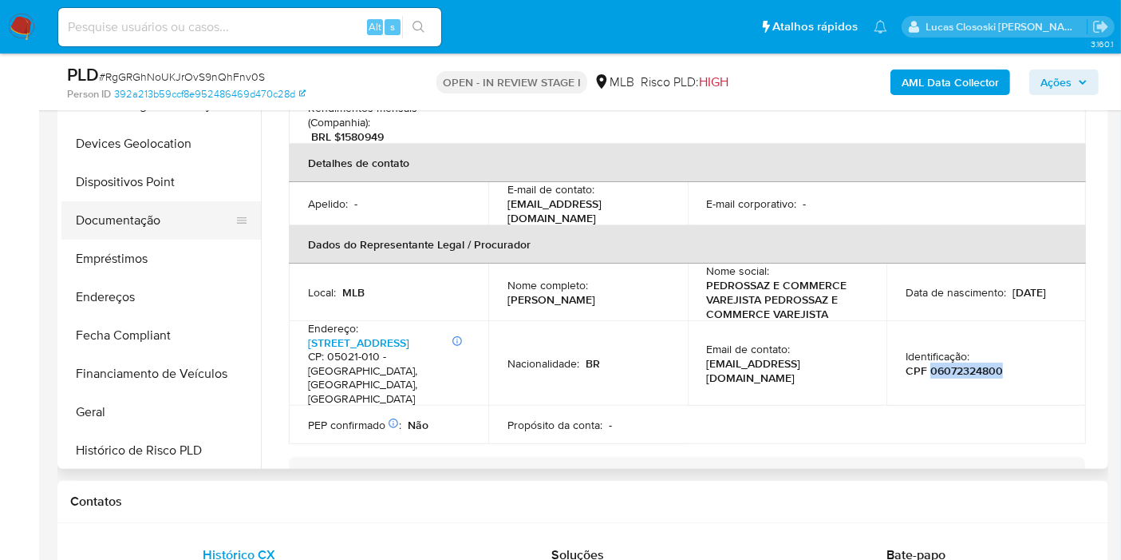
click at [164, 222] on button "Documentação" at bounding box center [154, 220] width 187 height 38
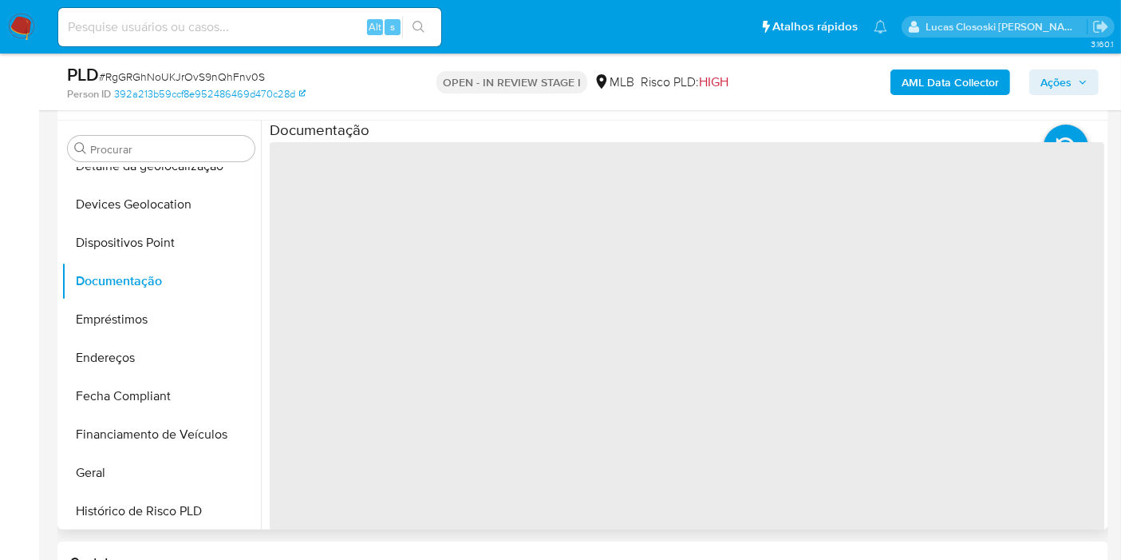
scroll to position [266, 0]
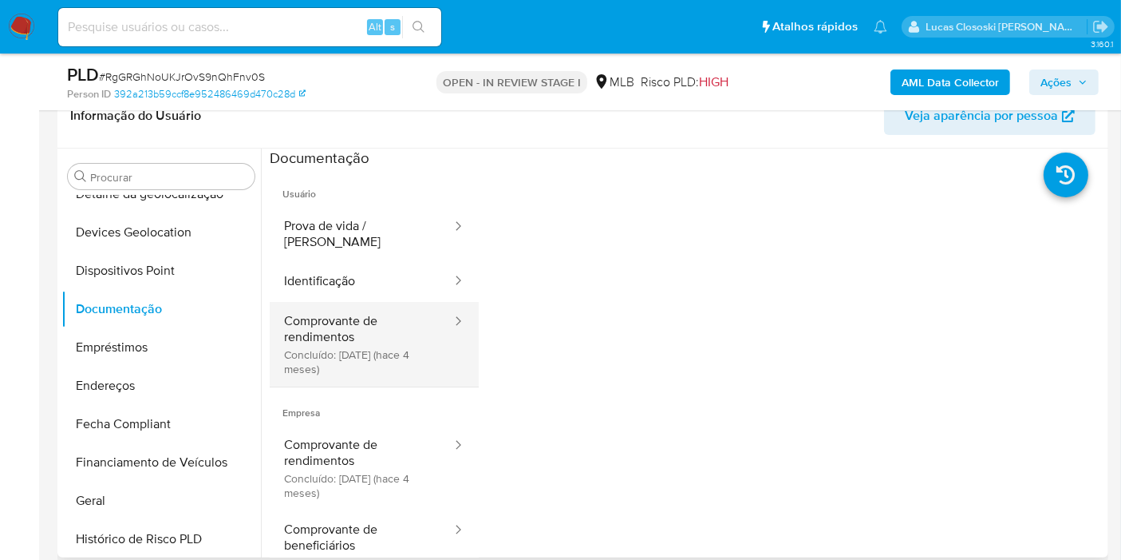
click at [374, 308] on button "Comprovante de rendimentos Concluído: 14/05/2025 (hace 4 meses)" at bounding box center [362, 344] width 184 height 85
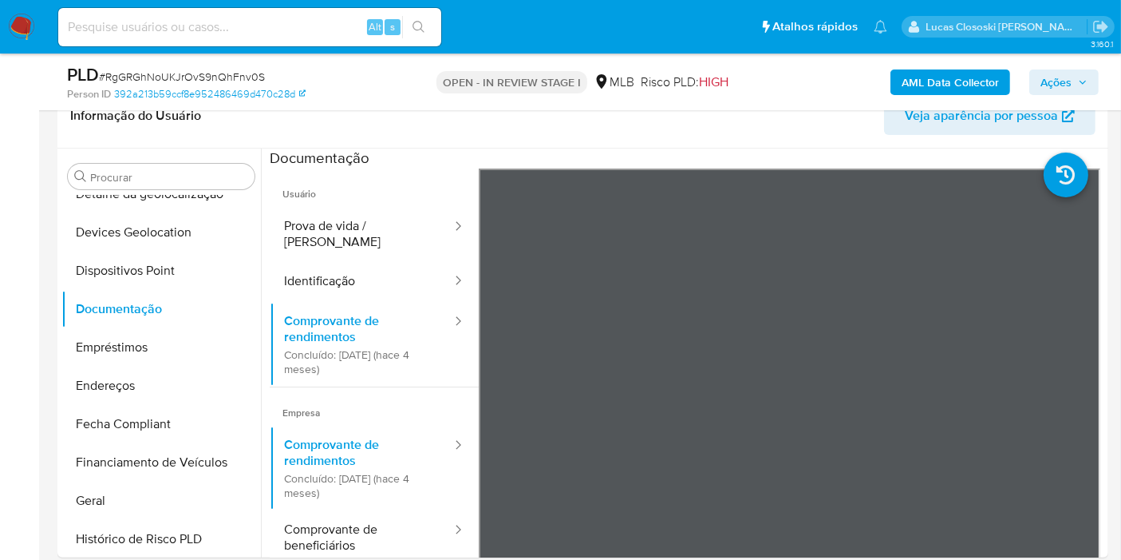
click at [1092, 78] on button "Ações" at bounding box center [1064, 82] width 69 height 26
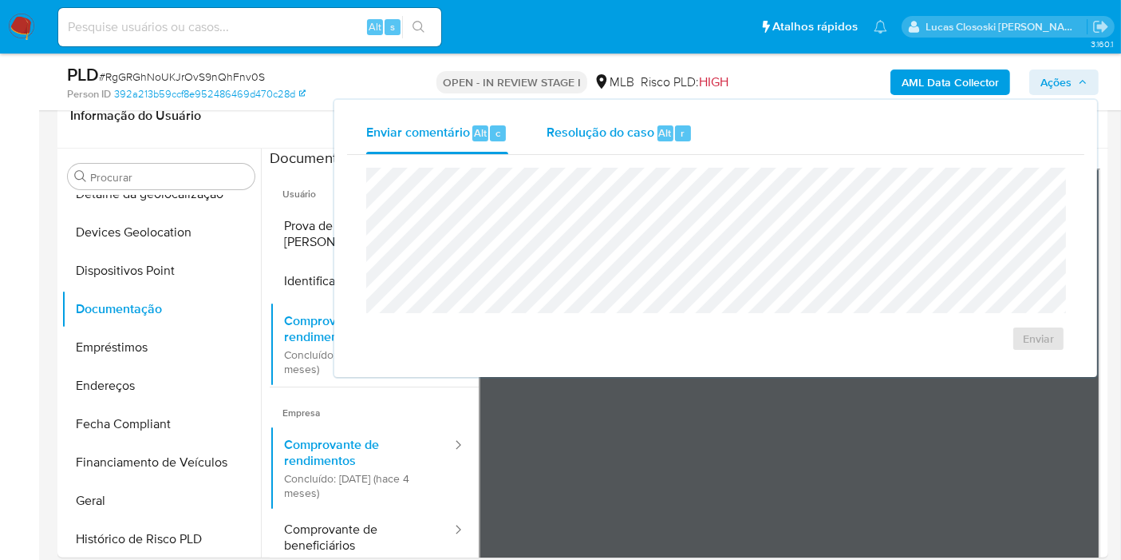
click at [598, 141] on div "Resolução do caso Alt r" at bounding box center [620, 134] width 146 height 42
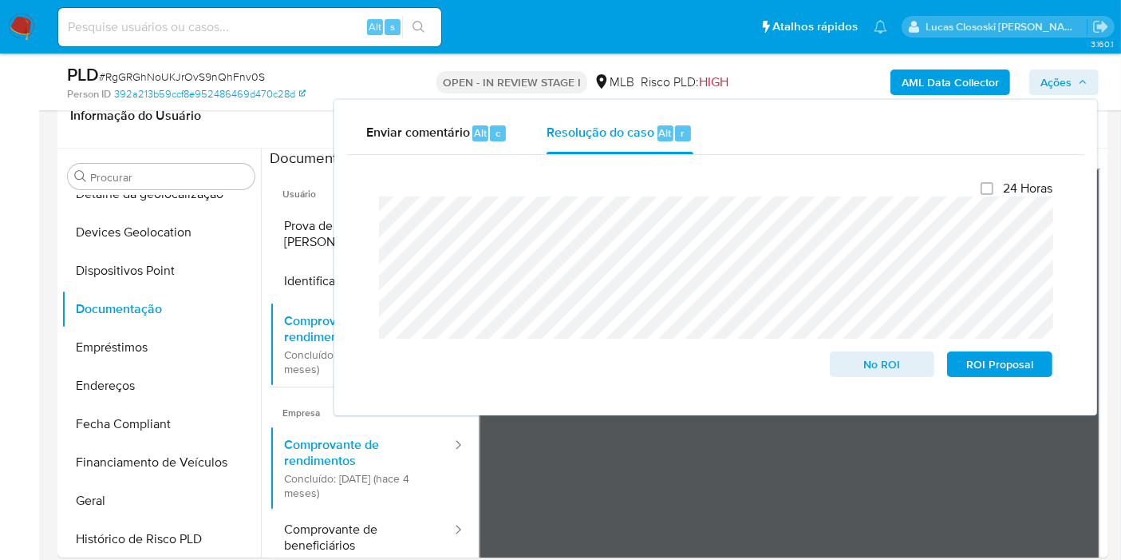
click at [1067, 79] on span "Ações" at bounding box center [1056, 82] width 31 height 26
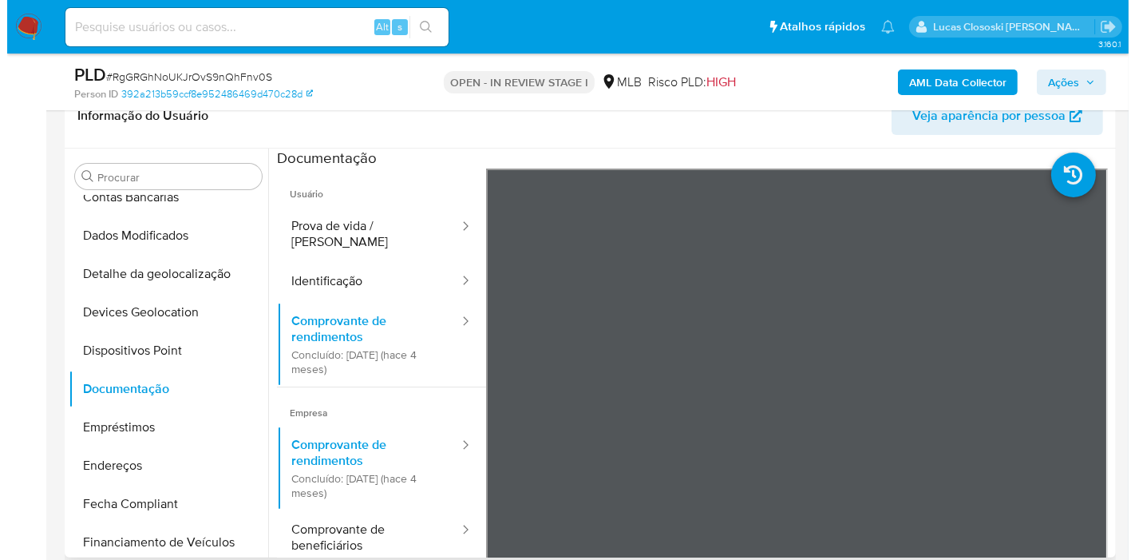
scroll to position [0, 0]
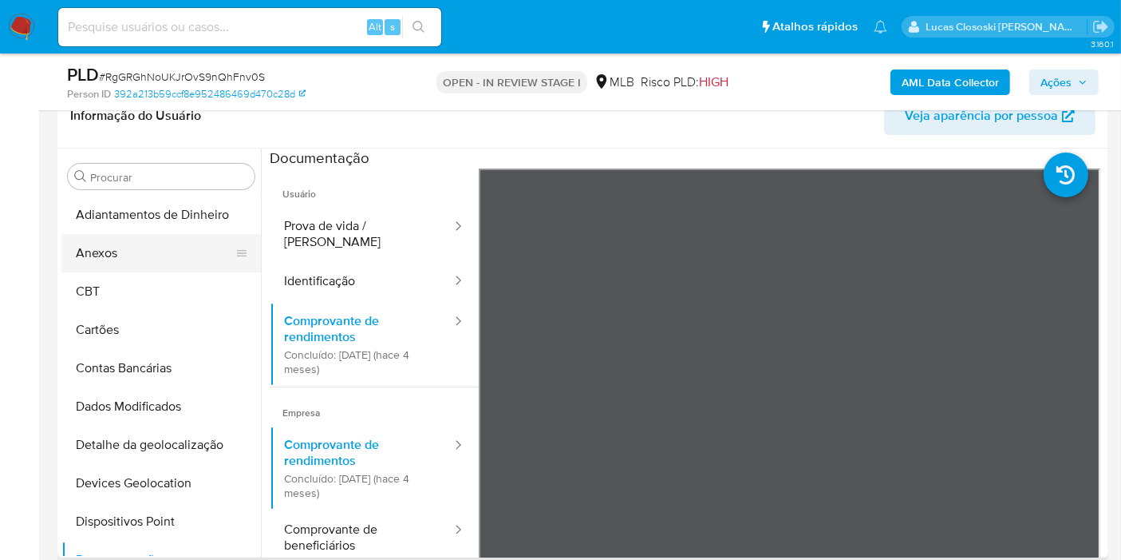
click at [112, 250] on button "Anexos" at bounding box center [154, 253] width 187 height 38
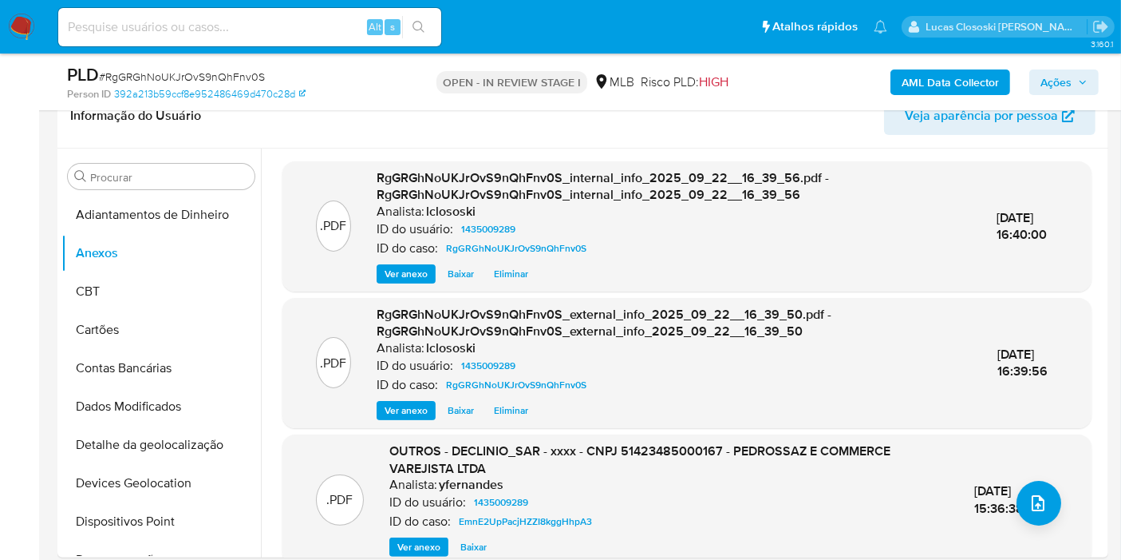
click at [1004, 516] on div ".PDF OUTROS - DECLINIO_SAR - xxxx - CNPJ 51423485000167 - PEDROSSAZ E COMMERCE …" at bounding box center [687, 499] width 793 height 114
click at [1011, 511] on div "23/Abr/2025 15:36:38" at bounding box center [1016, 499] width 83 height 34
click at [1051, 496] on button "upload-file" at bounding box center [1039, 503] width 45 height 45
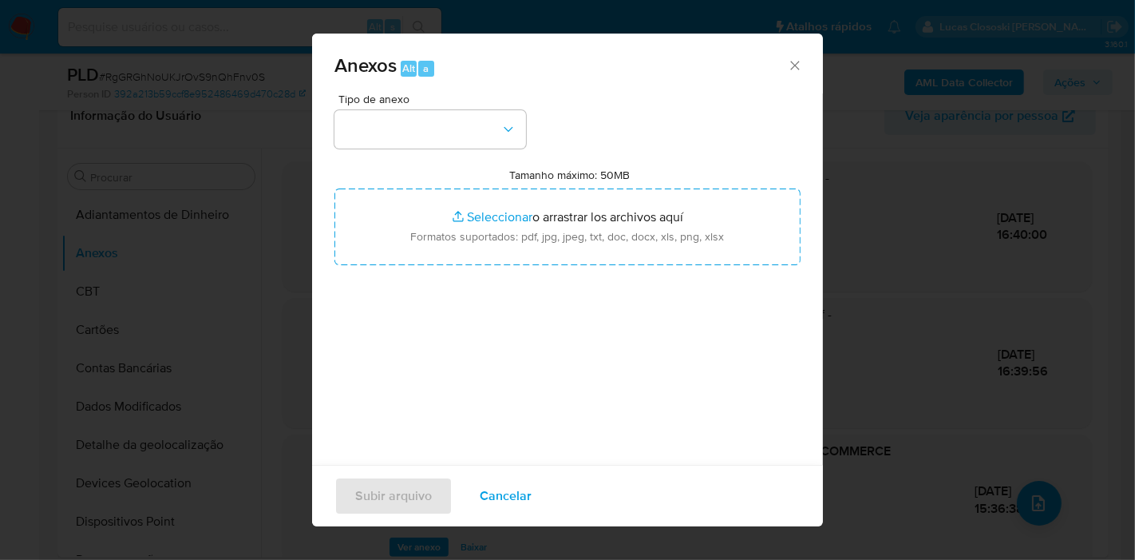
click at [409, 156] on div "Tipo de anexo Tamanho máximo: 50MB Seleccionar archivos Seleccionar o arrastrar…" at bounding box center [567, 281] width 466 height 377
click at [413, 136] on button "button" at bounding box center [430, 129] width 192 height 38
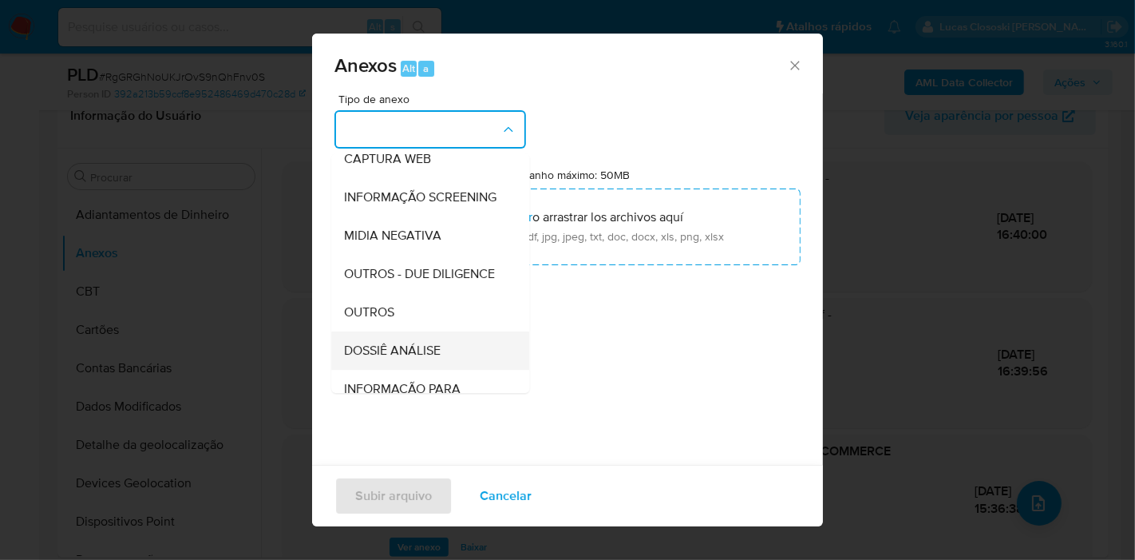
scroll to position [245, 0]
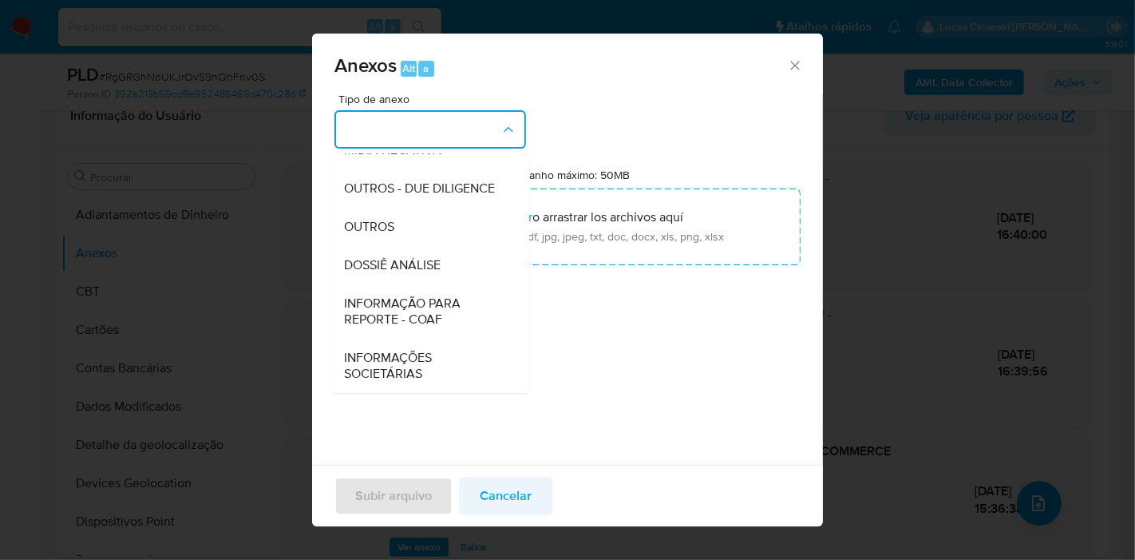
click at [506, 500] on span "Cancelar" at bounding box center [506, 495] width 52 height 35
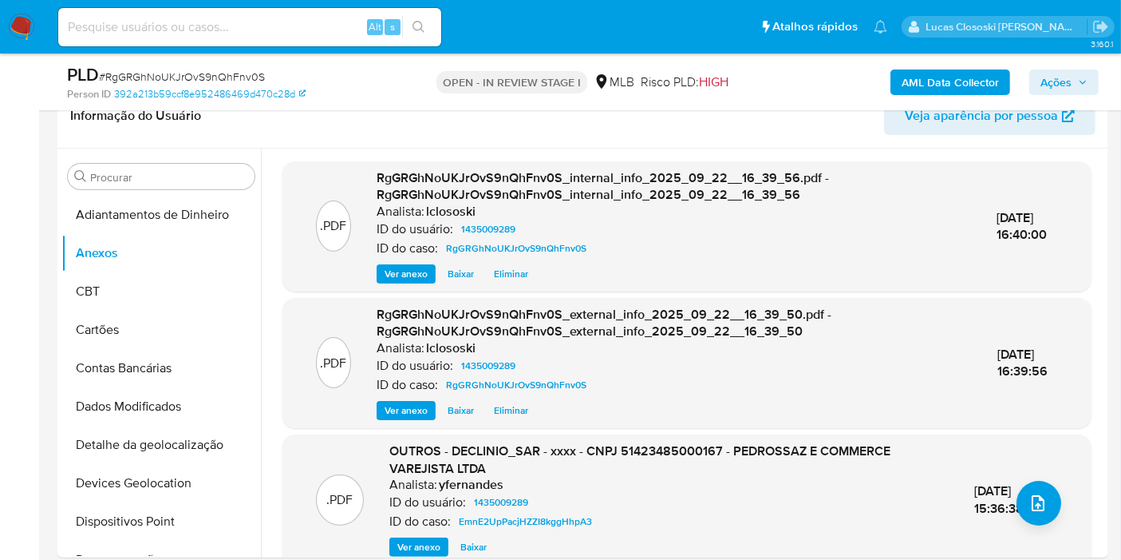
click at [1055, 85] on span "Ações" at bounding box center [1056, 82] width 31 height 26
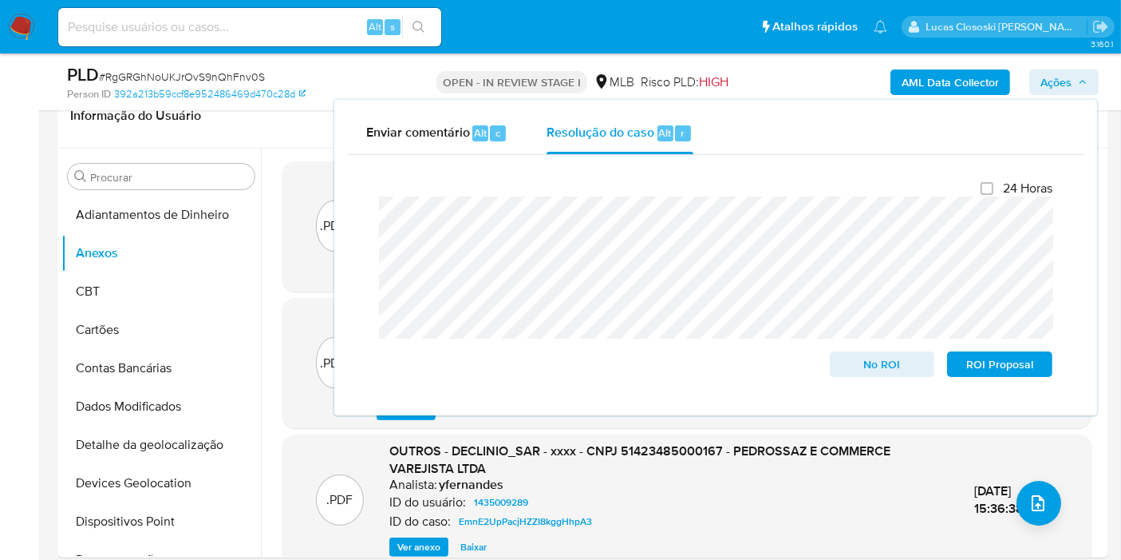
click at [1066, 89] on span "Ações" at bounding box center [1056, 82] width 31 height 26
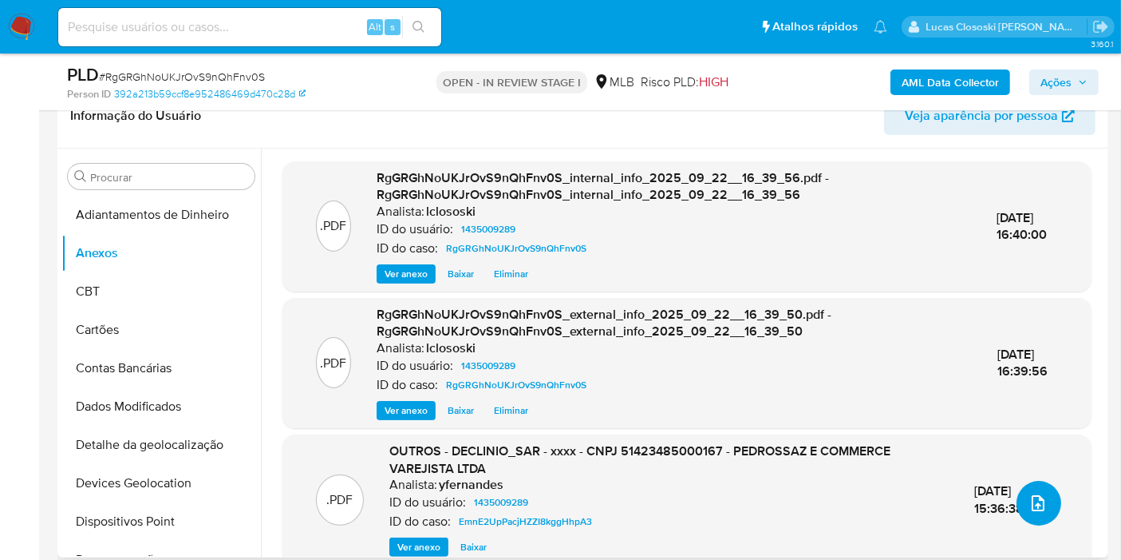
click at [1050, 500] on button "upload-file" at bounding box center [1039, 503] width 45 height 45
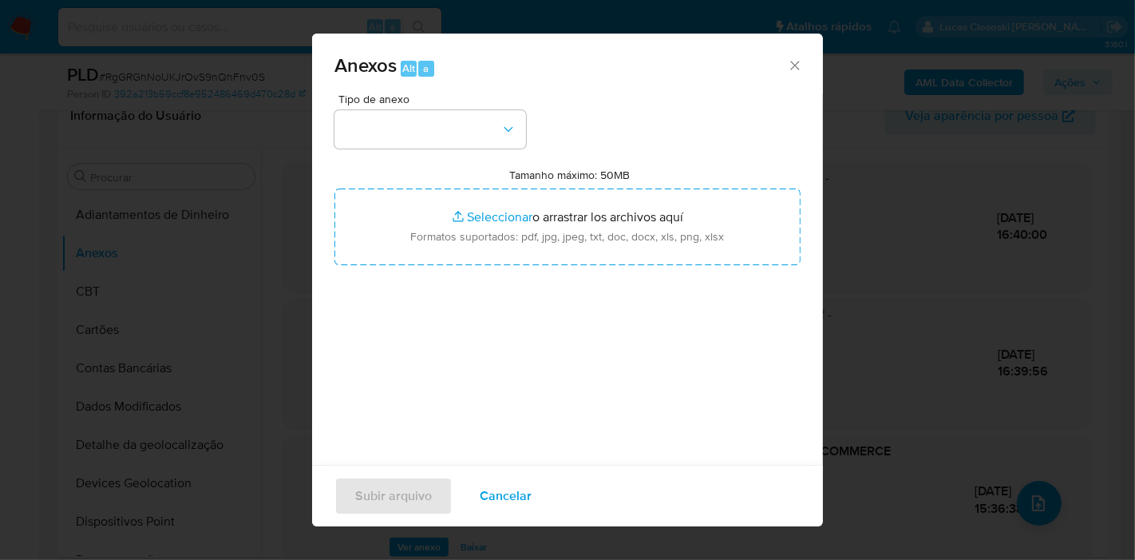
click at [465, 102] on span "Tipo de anexo" at bounding box center [434, 98] width 192 height 11
click at [457, 125] on button "button" at bounding box center [430, 129] width 192 height 38
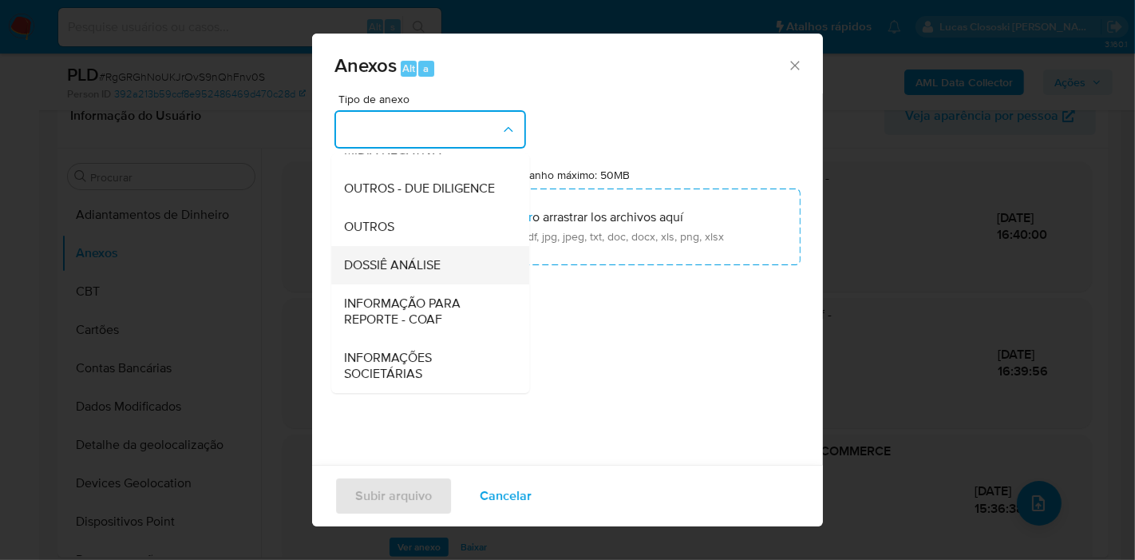
click at [425, 272] on span "DOSSIÊ ANÁLISE" at bounding box center [392, 265] width 97 height 16
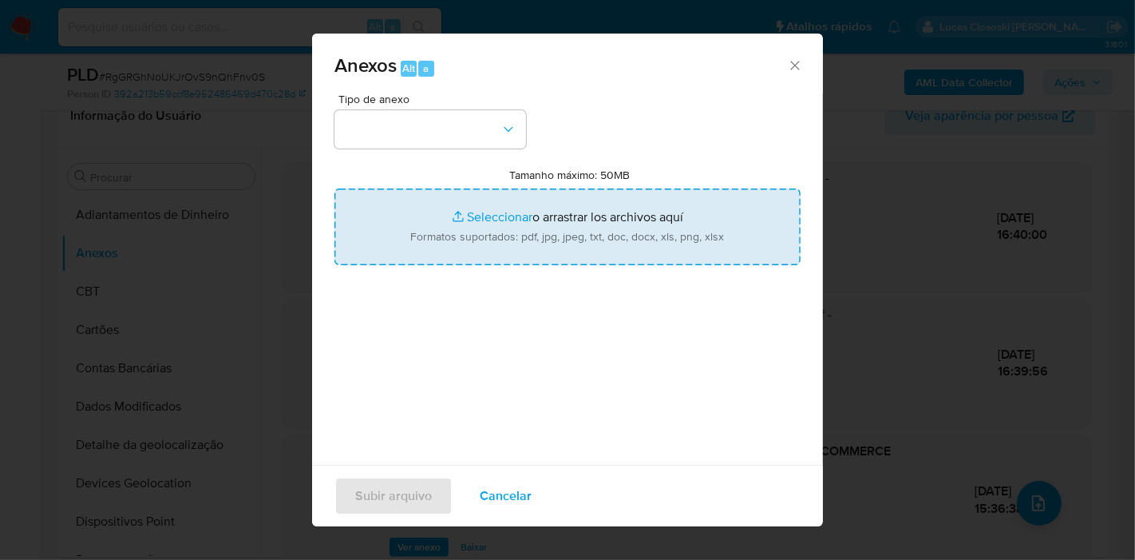
click at [458, 227] on input "Tamanho máximo: 50MB Seleccionar archivos" at bounding box center [567, 226] width 466 height 77
type input "C:\fakepath\2º SAR - XXXX - CNPJ 51423485000167 - PEDROSSAZ E COMMERCE VAREJIST…"
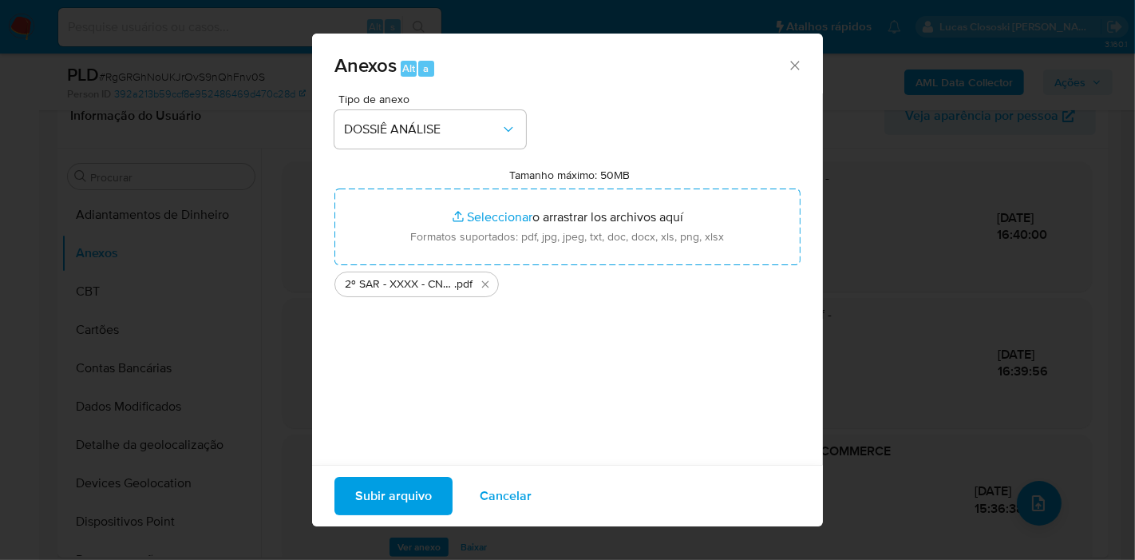
click at [422, 501] on span "Subir arquivo" at bounding box center [393, 495] width 77 height 35
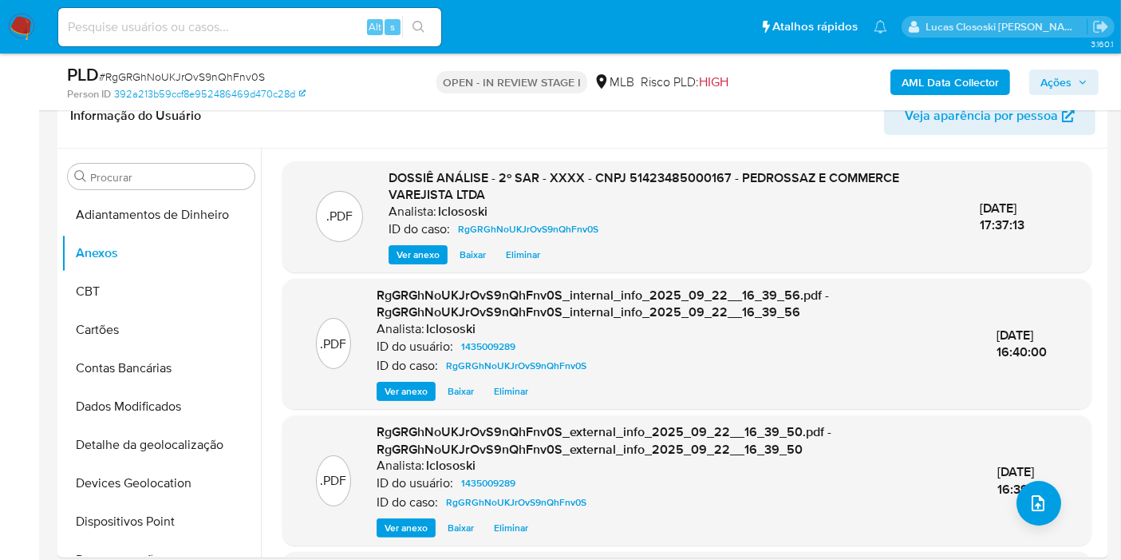
click at [132, 287] on button "CBT" at bounding box center [154, 291] width 187 height 38
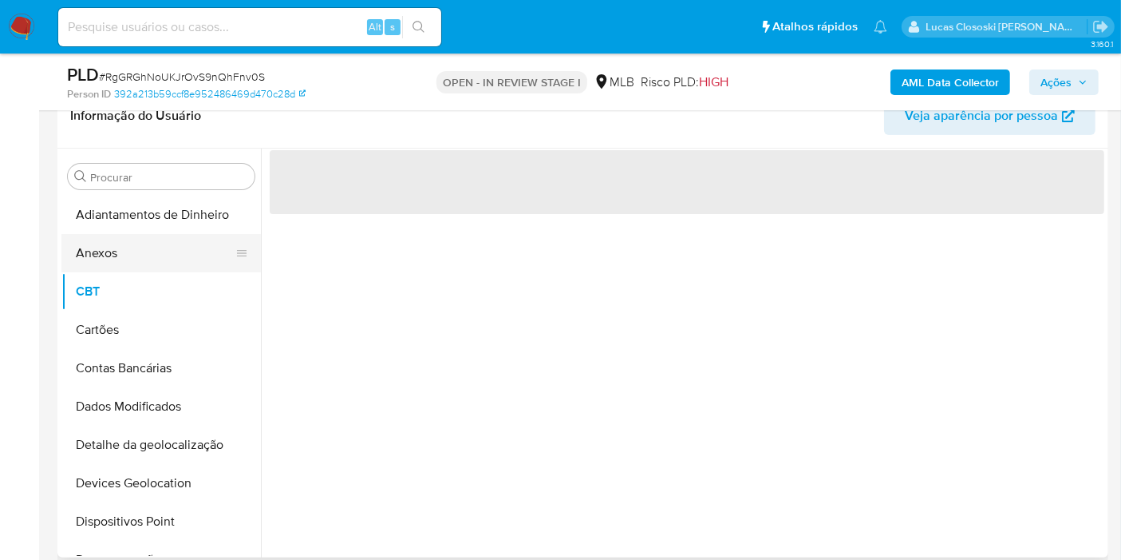
click at [125, 249] on button "Anexos" at bounding box center [154, 253] width 187 height 38
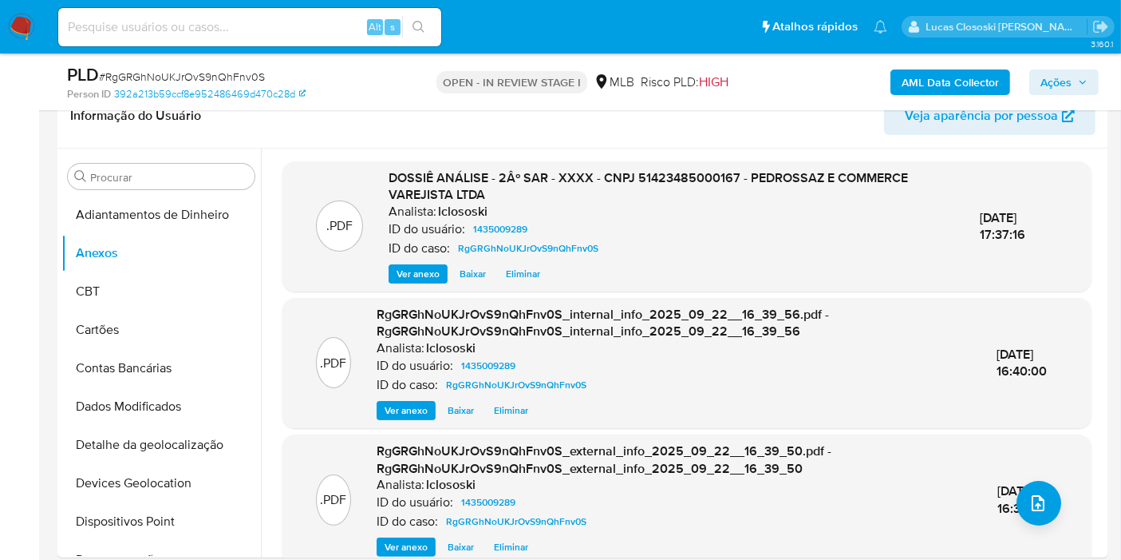
click at [1070, 77] on span "Ações" at bounding box center [1056, 82] width 31 height 26
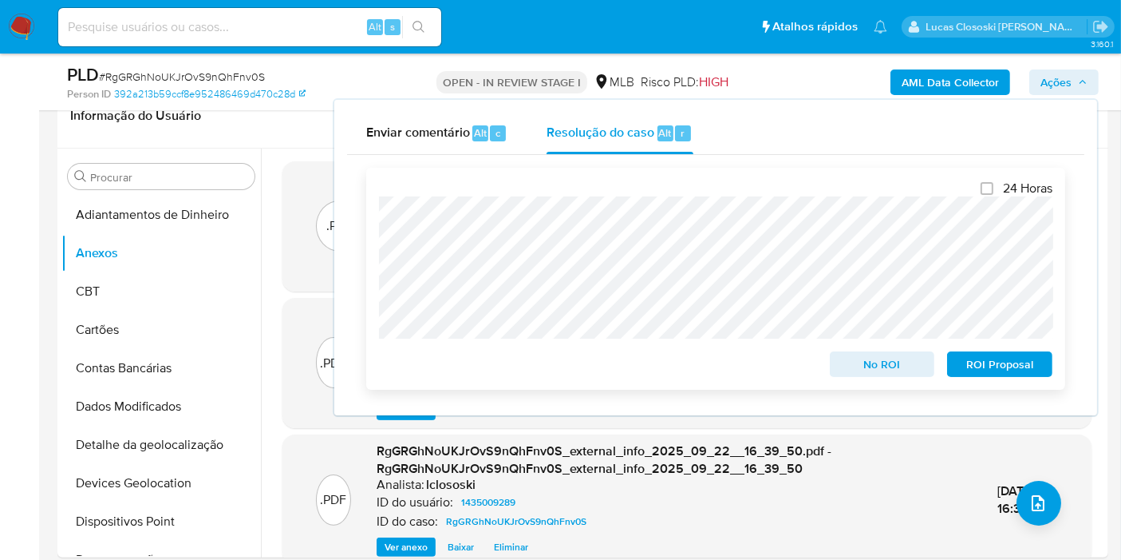
click at [1015, 374] on span "ROI Proposal" at bounding box center [1000, 364] width 83 height 22
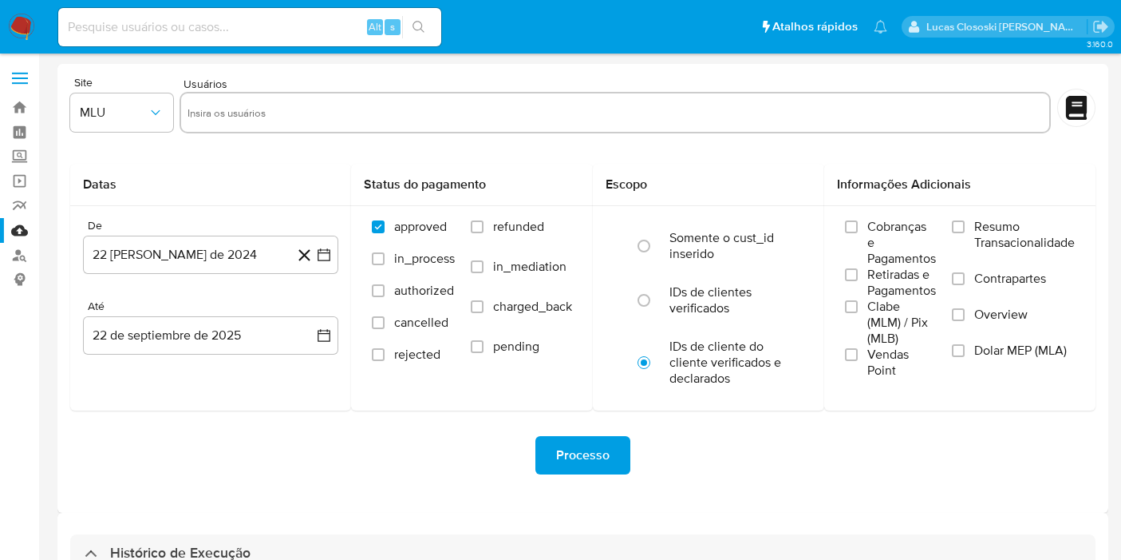
select select "10"
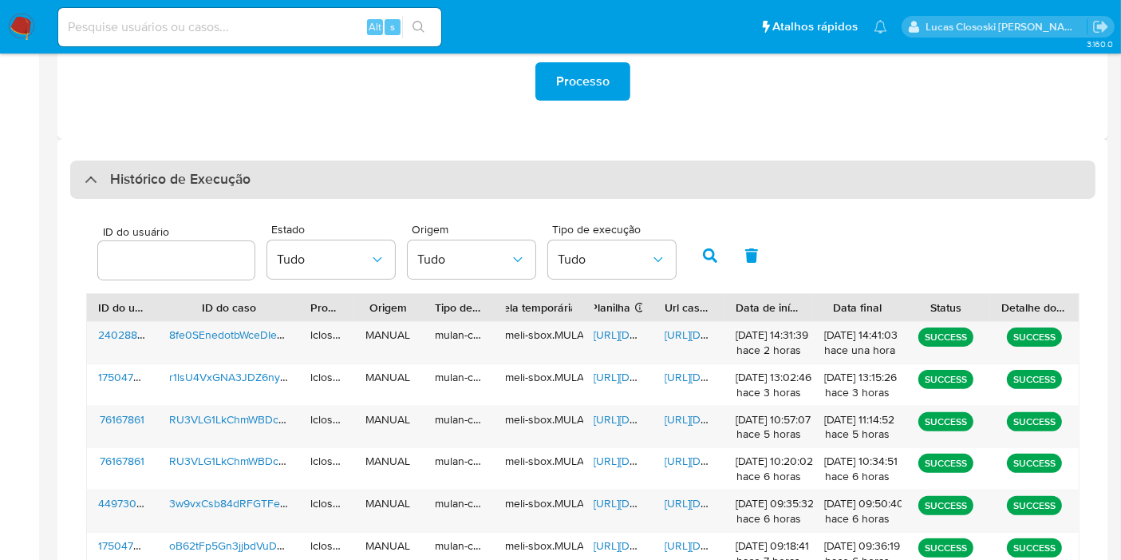
click at [187, 160] on div "Histórico de Execução" at bounding box center [583, 179] width 1026 height 38
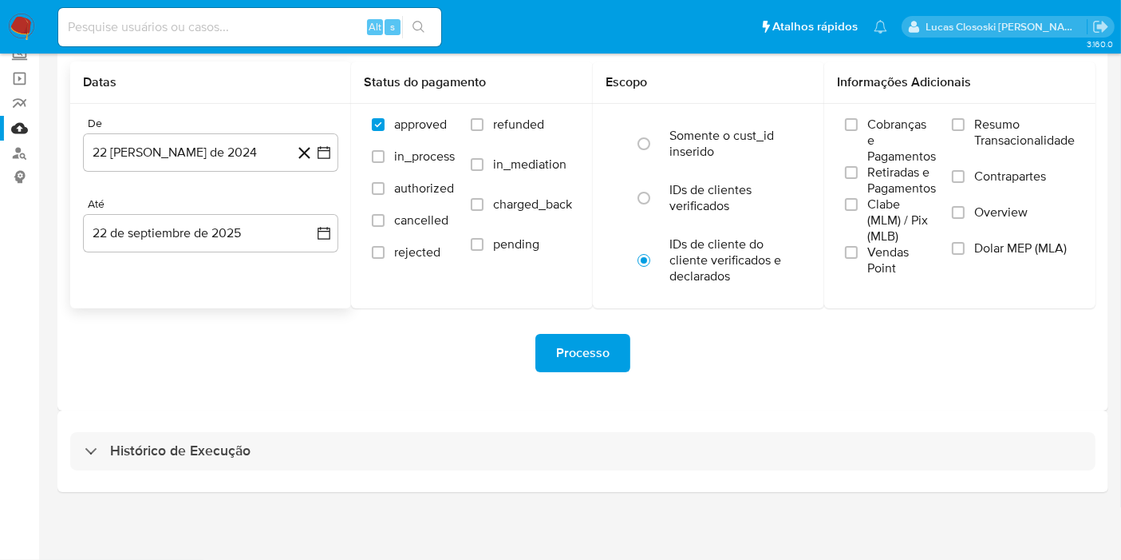
scroll to position [101, 0]
click at [189, 425] on div "Histórico de Execução" at bounding box center [582, 452] width 1051 height 81
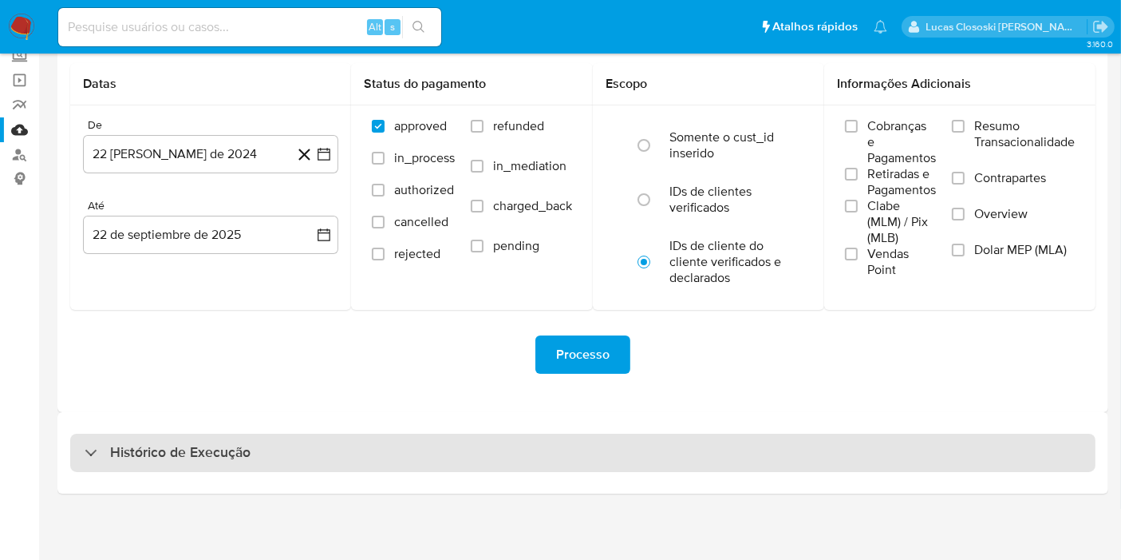
click at [188, 437] on div "Histórico de Execução" at bounding box center [583, 452] width 1026 height 38
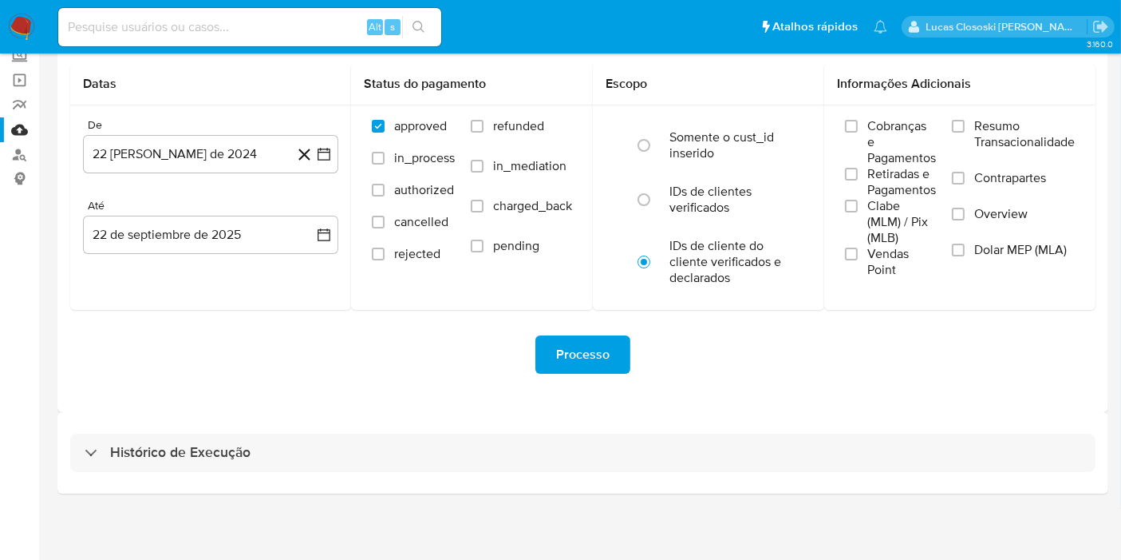
select select "10"
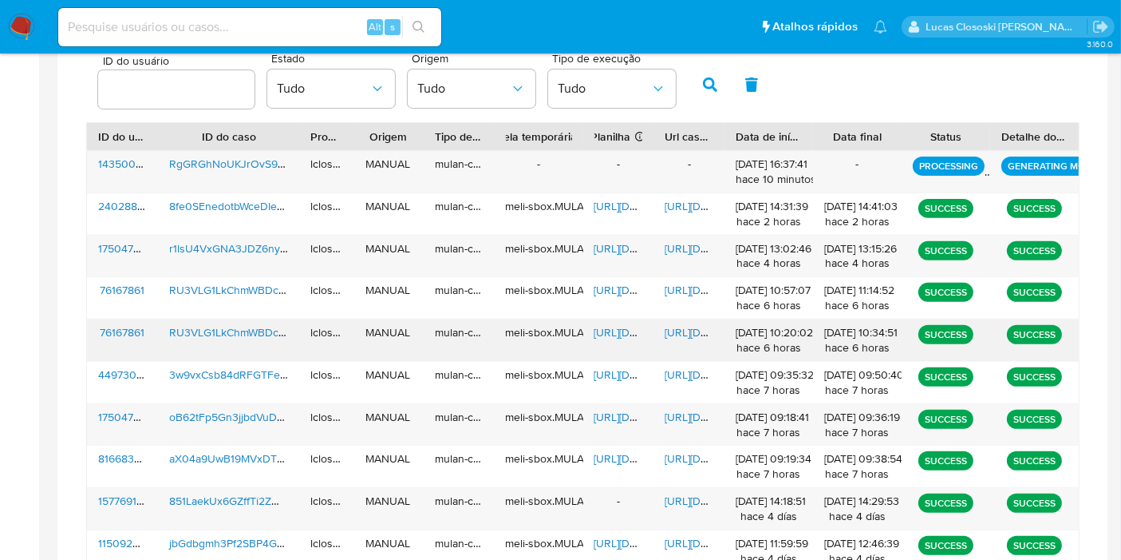
scroll to position [367, 0]
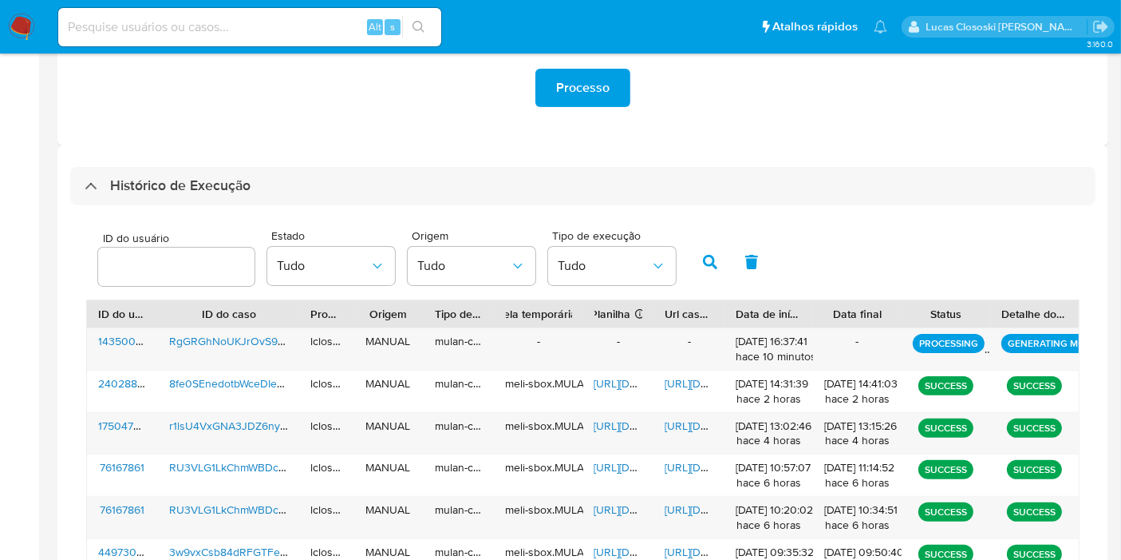
click at [267, 38] on div "Alt s" at bounding box center [249, 27] width 383 height 38
click at [266, 24] on input at bounding box center [249, 27] width 383 height 21
paste input "eiMR2rxfIDQNJ8A1JwDVUqZm"
click at [435, 24] on input "eiMR2rxfIDQNJ8A1JwDVUqZm" at bounding box center [249, 27] width 383 height 21
type input "eiMR2rxfIDQNJ8A1JwDVUqZm"
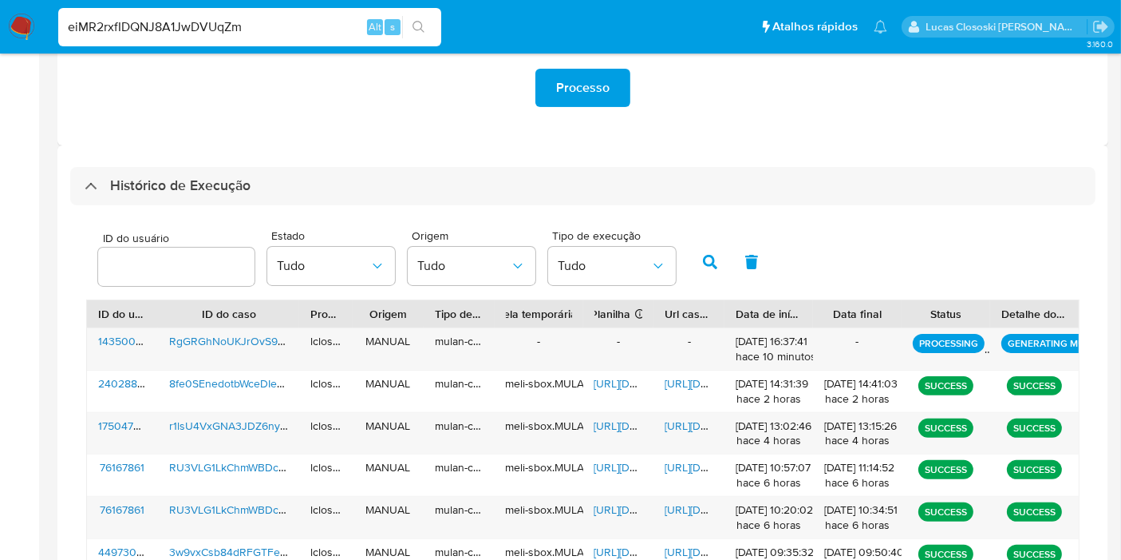
click at [417, 26] on icon "search-icon" at bounding box center [419, 27] width 13 height 13
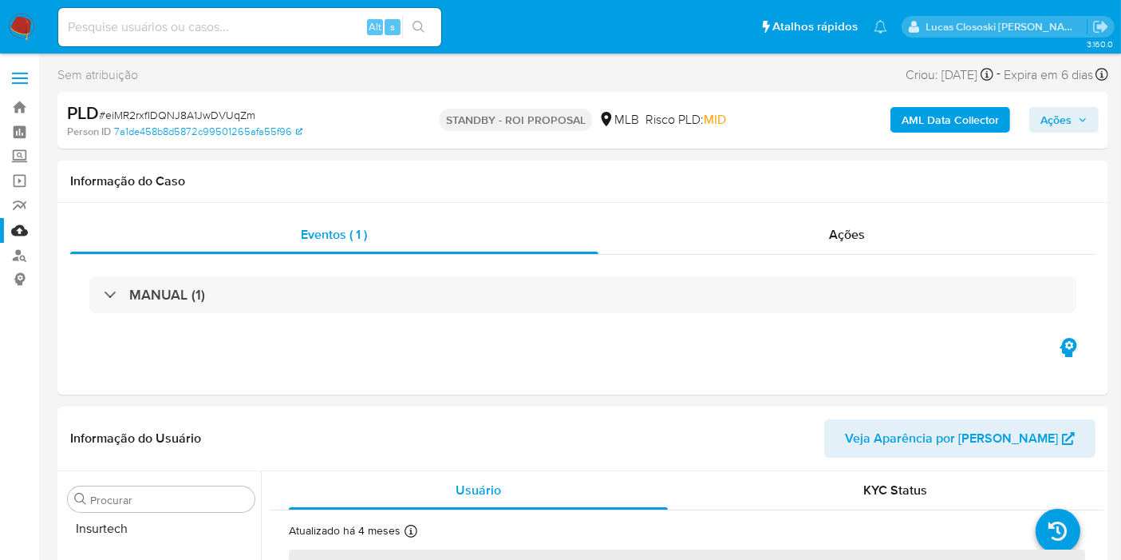
scroll to position [750, 0]
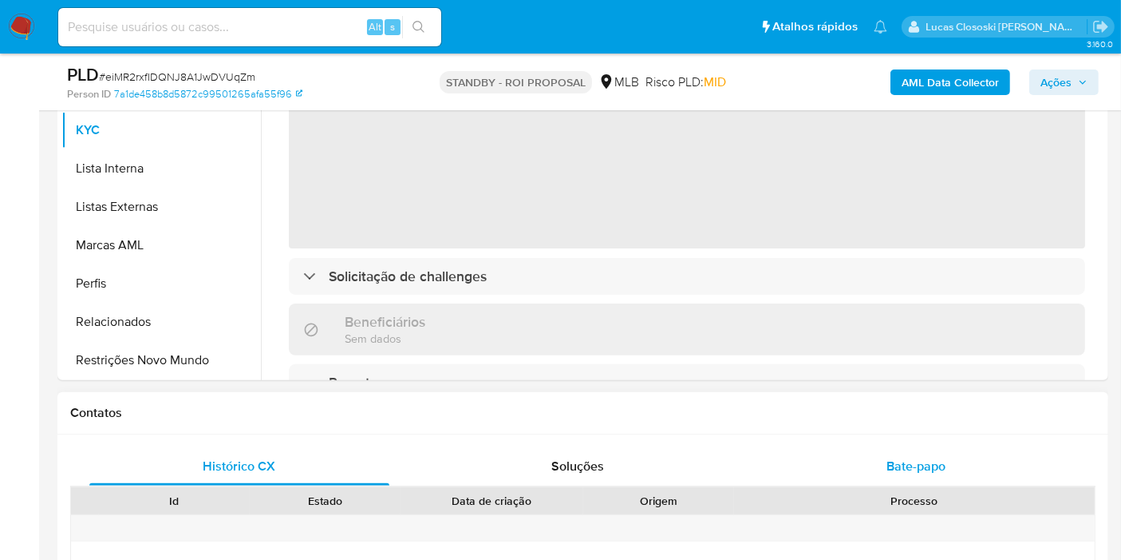
select select "10"
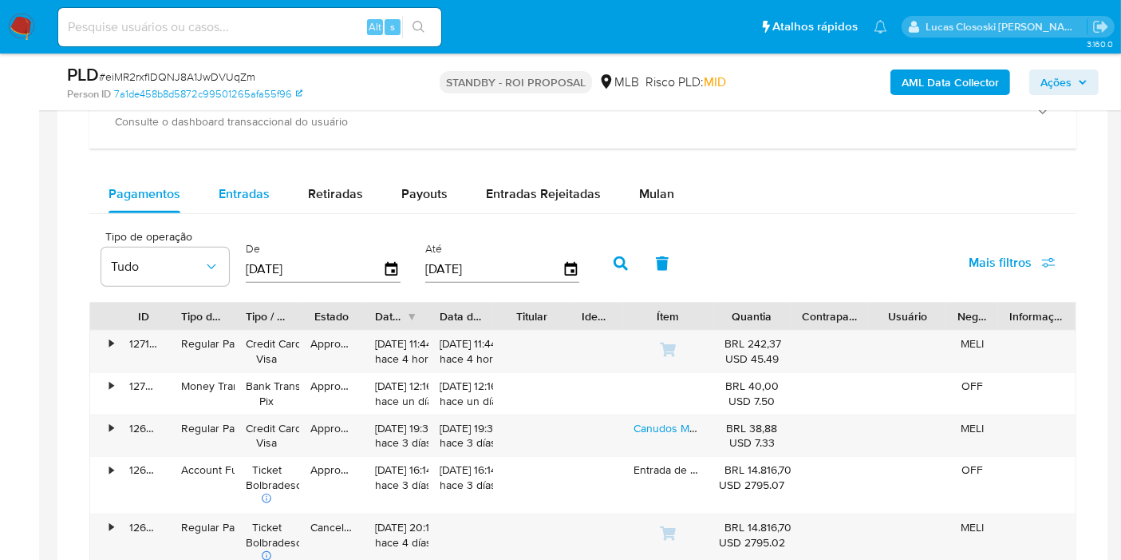
click at [264, 187] on span "Entradas" at bounding box center [244, 193] width 51 height 18
select select "10"
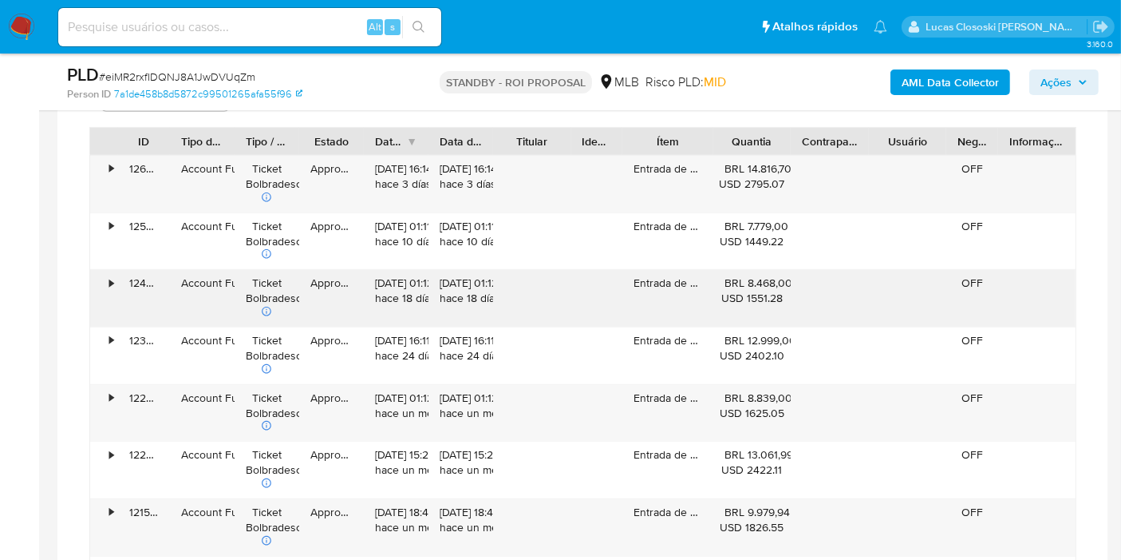
scroll to position [1418, 0]
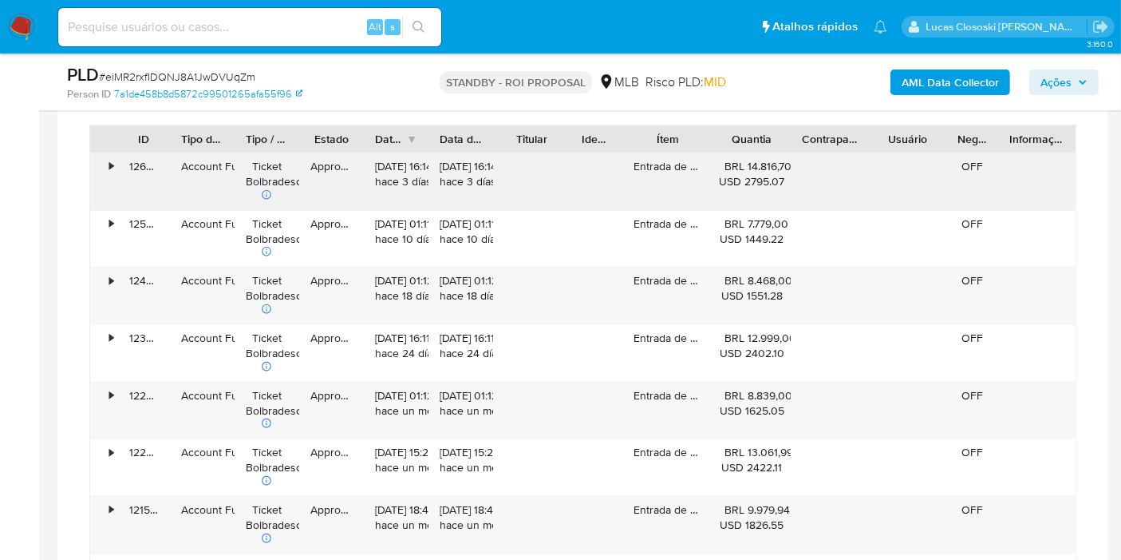
click at [113, 160] on div "•" at bounding box center [111, 166] width 4 height 15
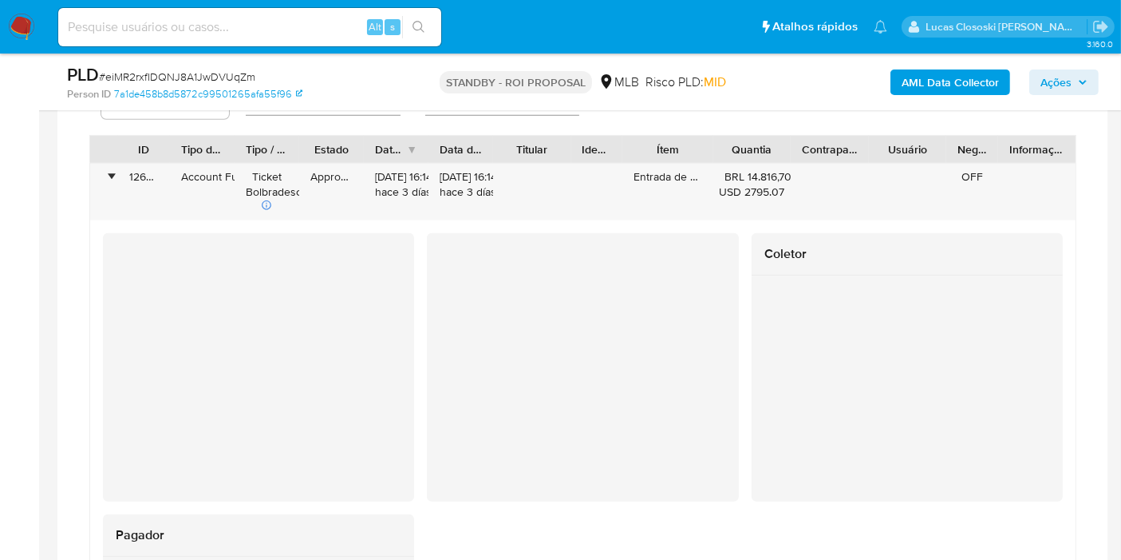
scroll to position [1330, 0]
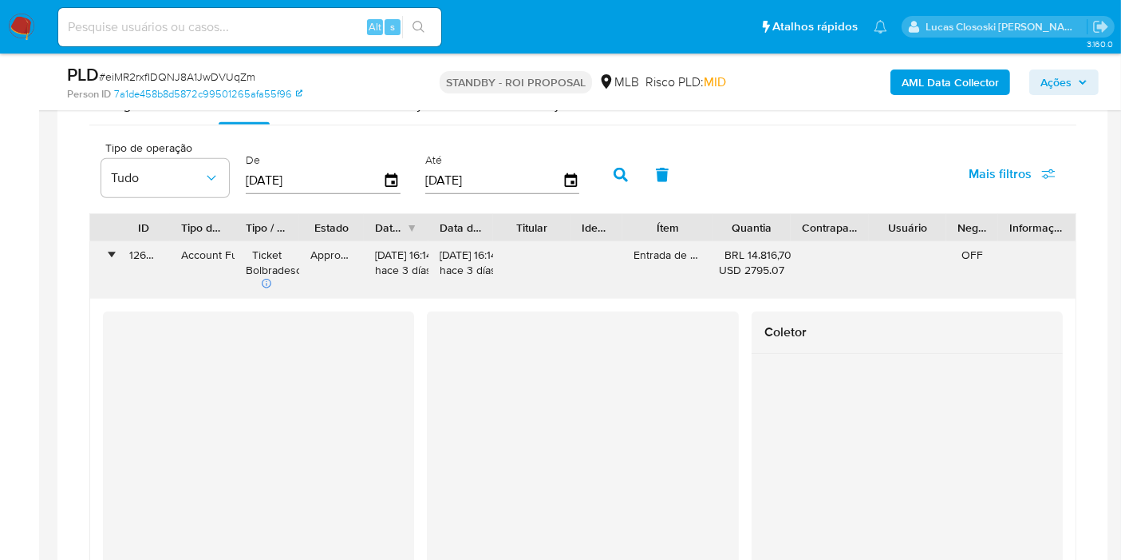
click at [109, 247] on div "•" at bounding box center [111, 254] width 4 height 15
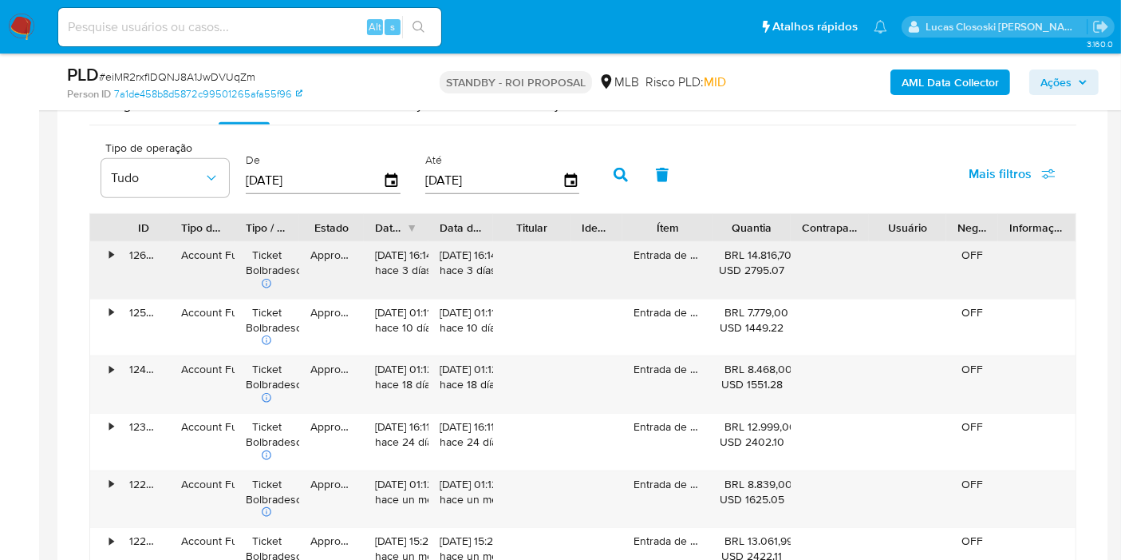
click at [109, 247] on div "•" at bounding box center [111, 254] width 4 height 15
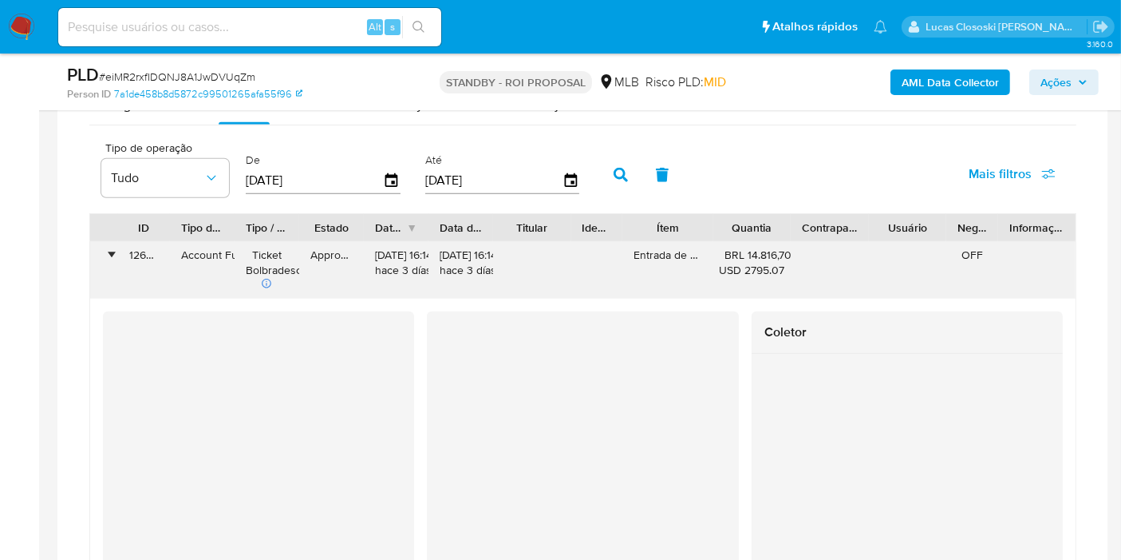
click at [101, 251] on div "•" at bounding box center [104, 270] width 28 height 57
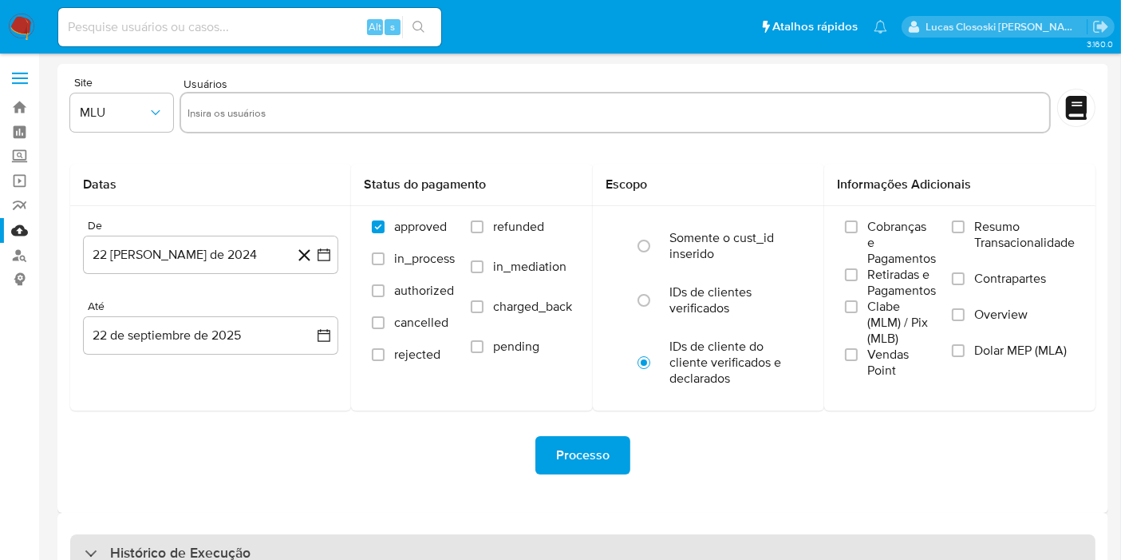
click at [500, 548] on div "Histórico de Execução" at bounding box center [583, 553] width 1026 height 38
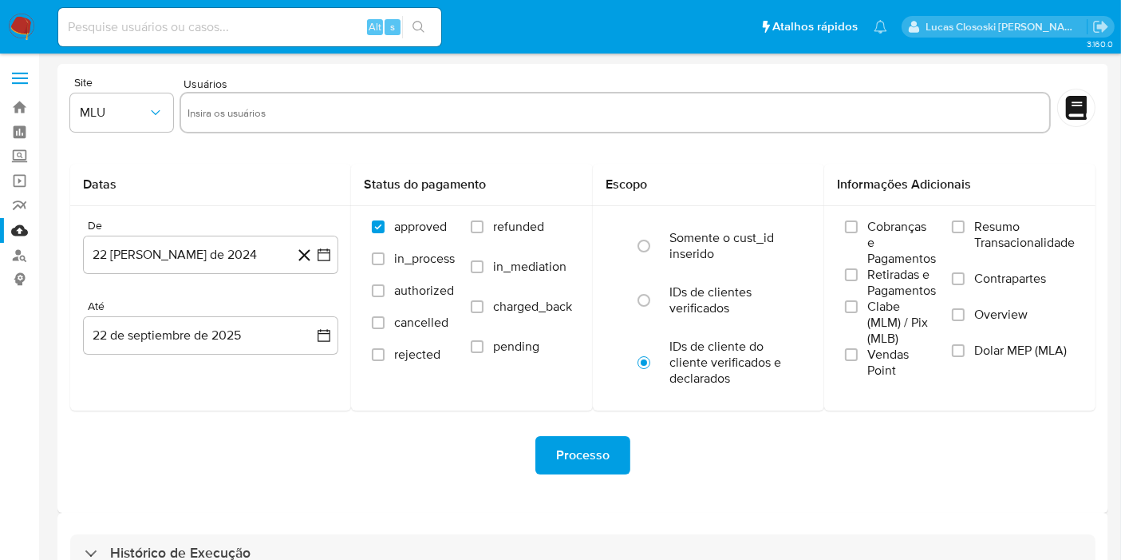
select select "10"
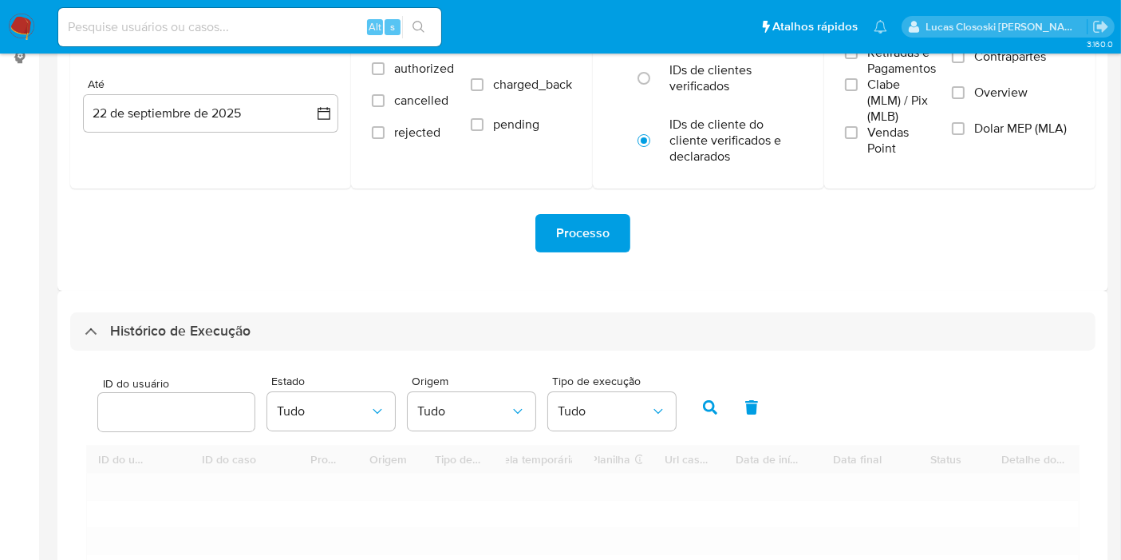
scroll to position [354, 0]
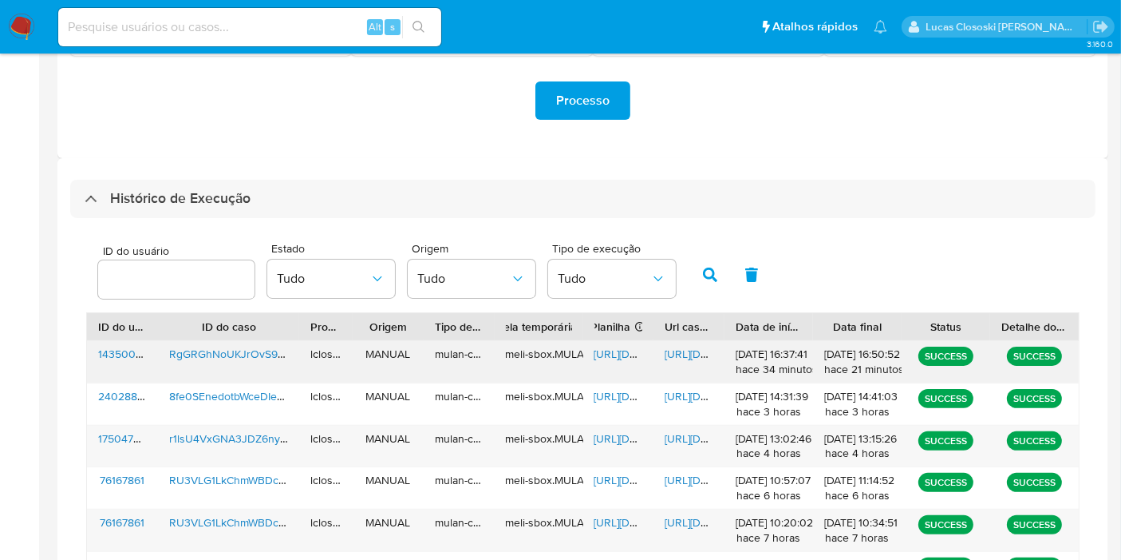
click at [631, 350] on span "https://docs.google.com/spreadsheets/d/1Ekl7But-ZvX7rh5R2fYArmuPqbLc502ZvAMWt5R…" at bounding box center [650, 354] width 110 height 16
click at [689, 346] on span "https://docs.google.com/document/d/1Y8Wy8hhX2GzCfEYZTebcT7FaQ7nUn1Zzv61yJpv0kms…" at bounding box center [720, 354] width 110 height 16
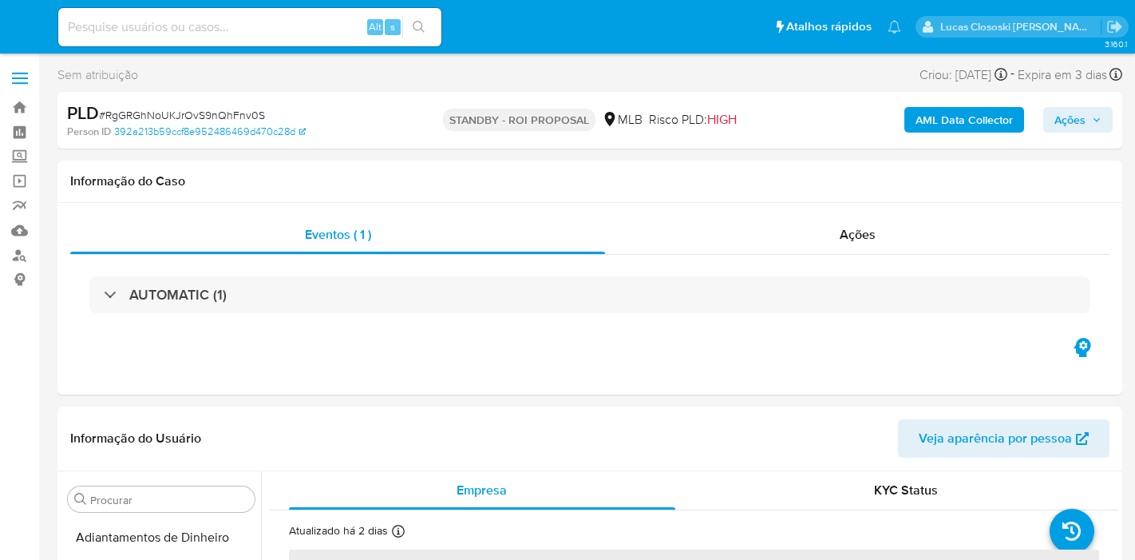
select select "10"
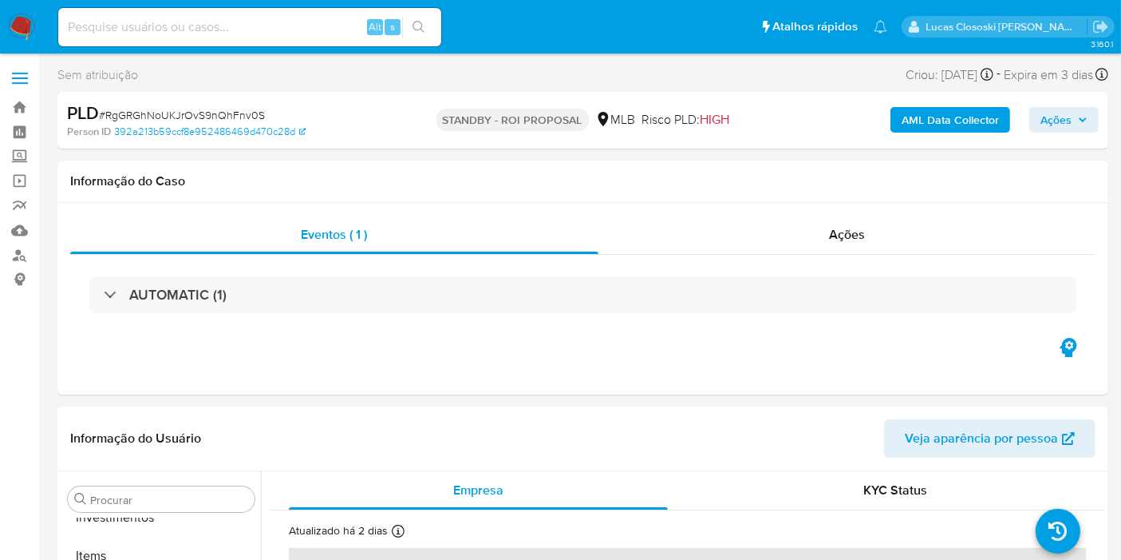
scroll to position [827, 0]
click at [42, 30] on nav "Pausado Ver notificaciones Alt s Atalhos rápidos Presiona las siguientes teclas…" at bounding box center [560, 26] width 1121 height 53
drag, startPoint x: 30, startPoint y: 30, endPoint x: 34, endPoint y: 20, distance: 10.4
click at [30, 30] on img at bounding box center [21, 27] width 27 height 27
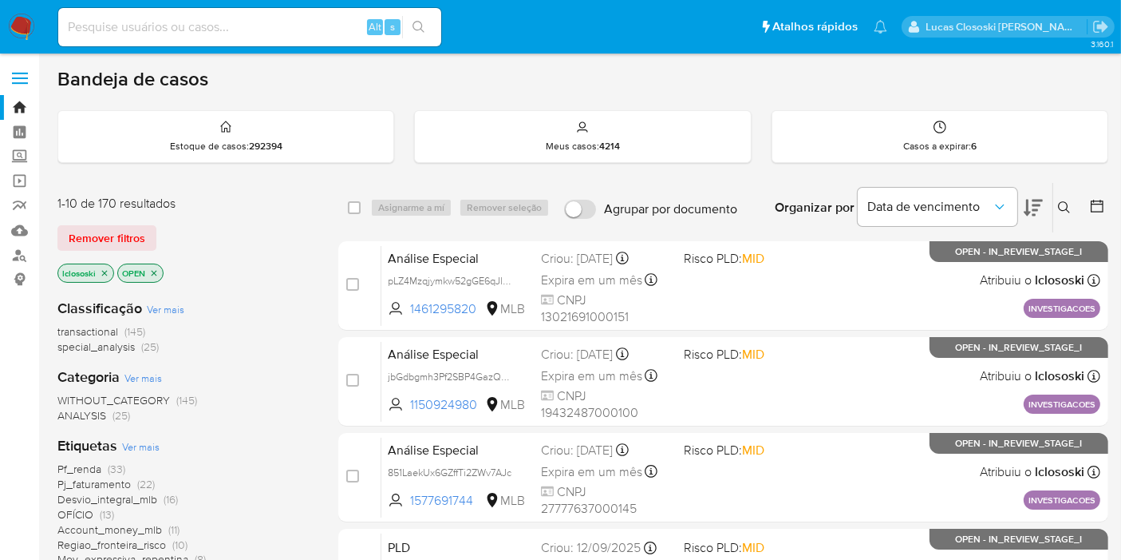
click at [1042, 191] on button at bounding box center [1033, 207] width 19 height 49
click at [1039, 191] on button at bounding box center [1033, 207] width 19 height 49
click at [1033, 200] on icon at bounding box center [1033, 208] width 19 height 17
